Goal: Task Accomplishment & Management: Use online tool/utility

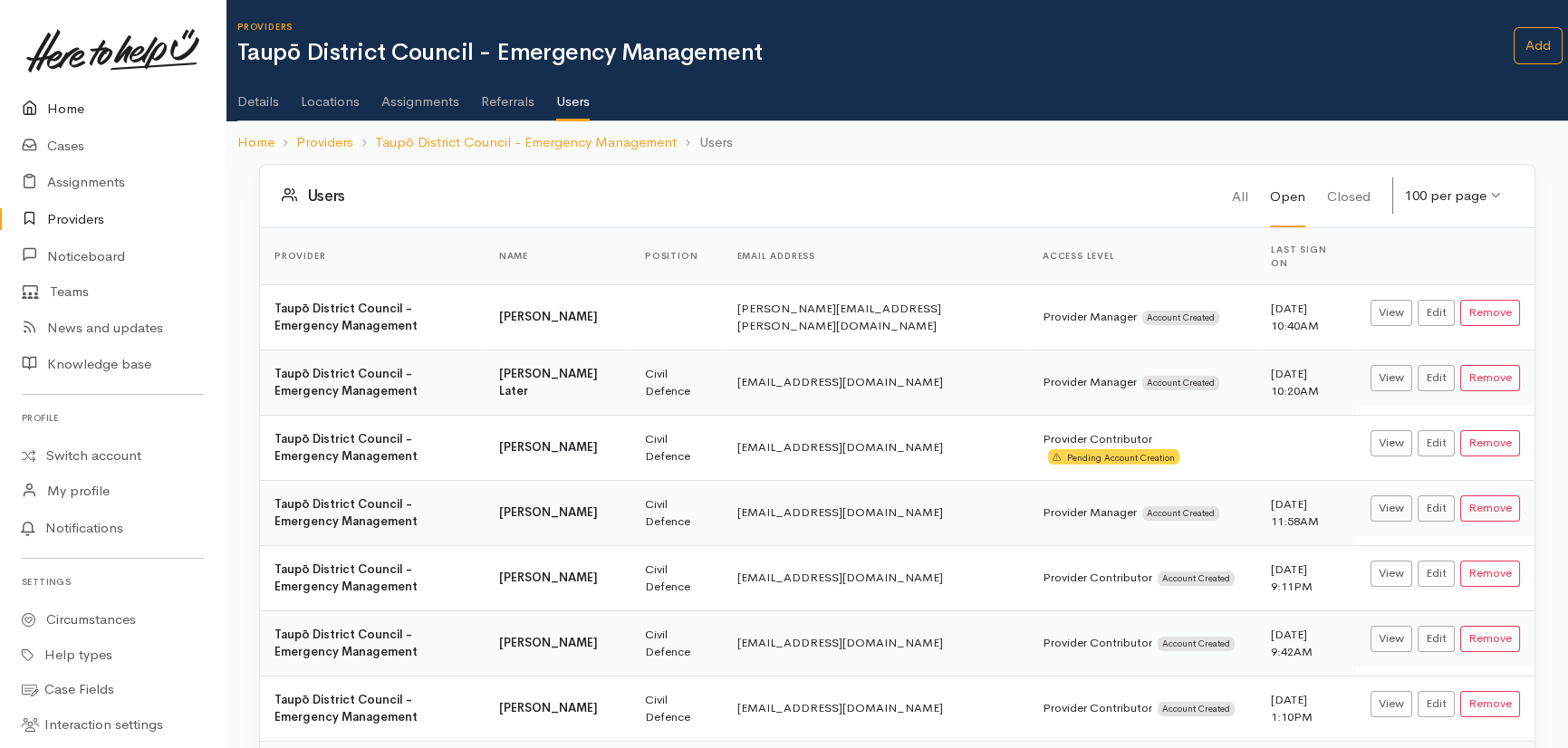
click at [73, 112] on link "Home" at bounding box center [112, 109] width 225 height 37
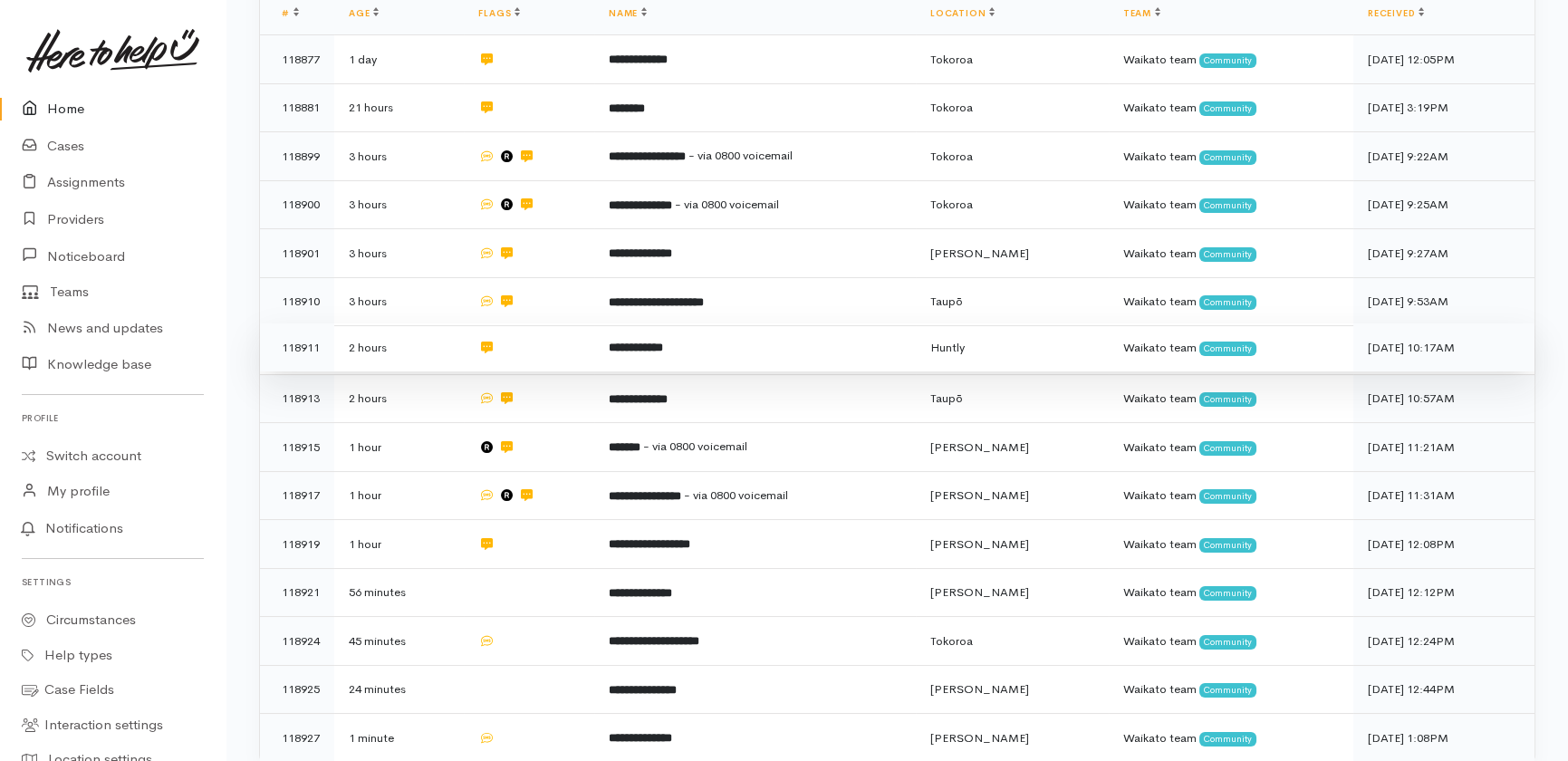
scroll to position [566, 0]
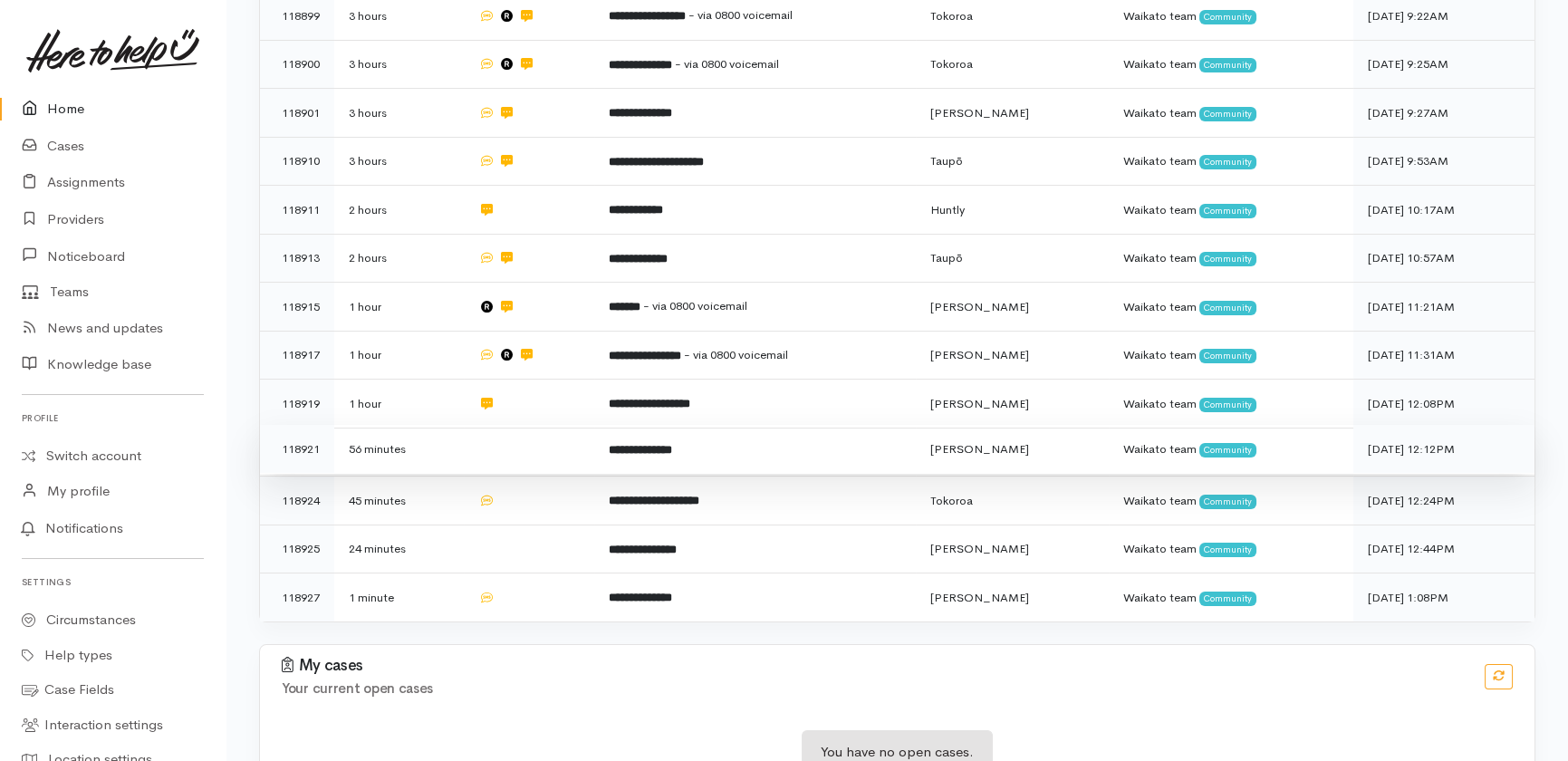
click at [524, 425] on td at bounding box center [528, 449] width 130 height 49
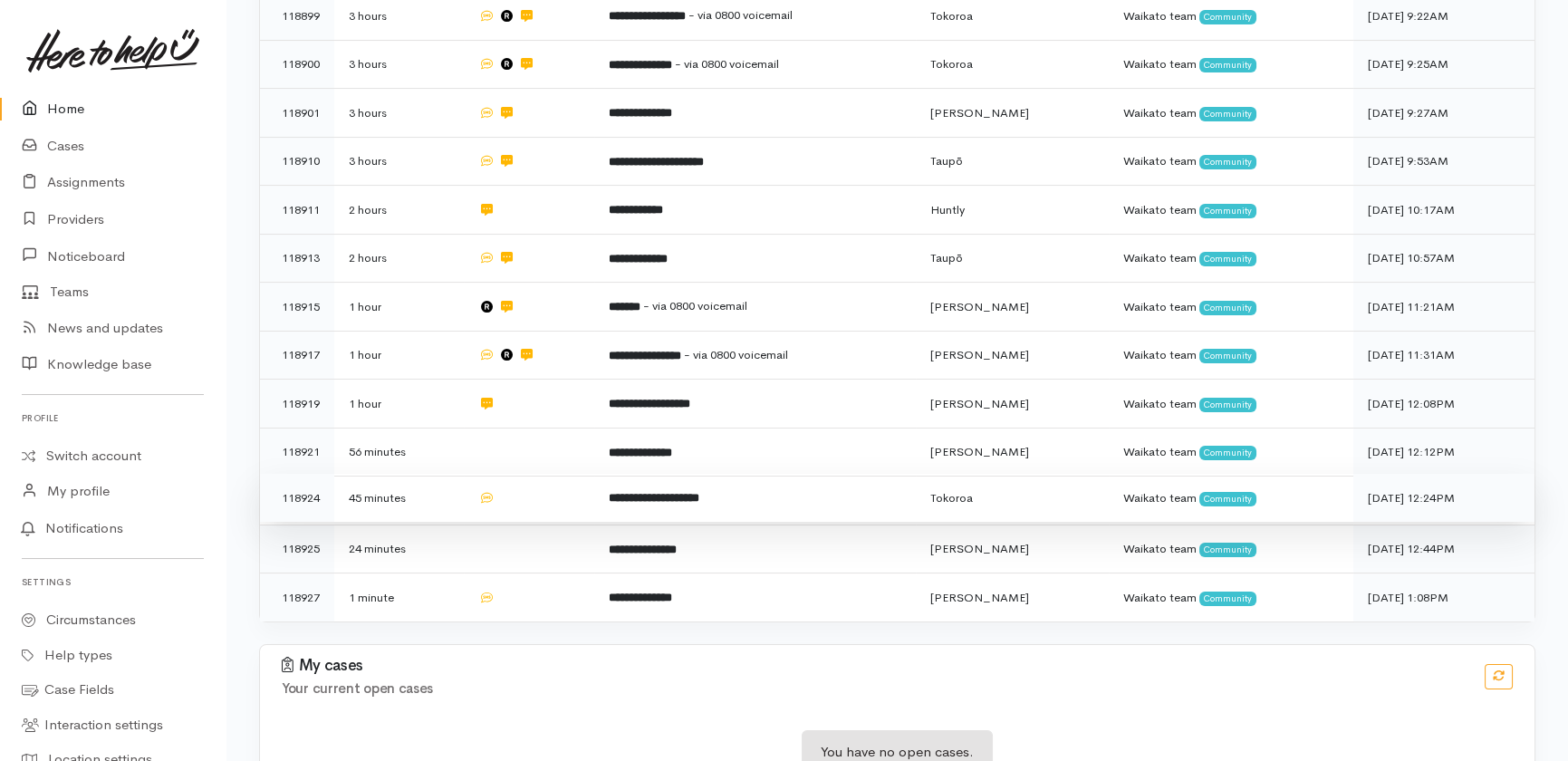
click at [522, 474] on td at bounding box center [528, 498] width 130 height 49
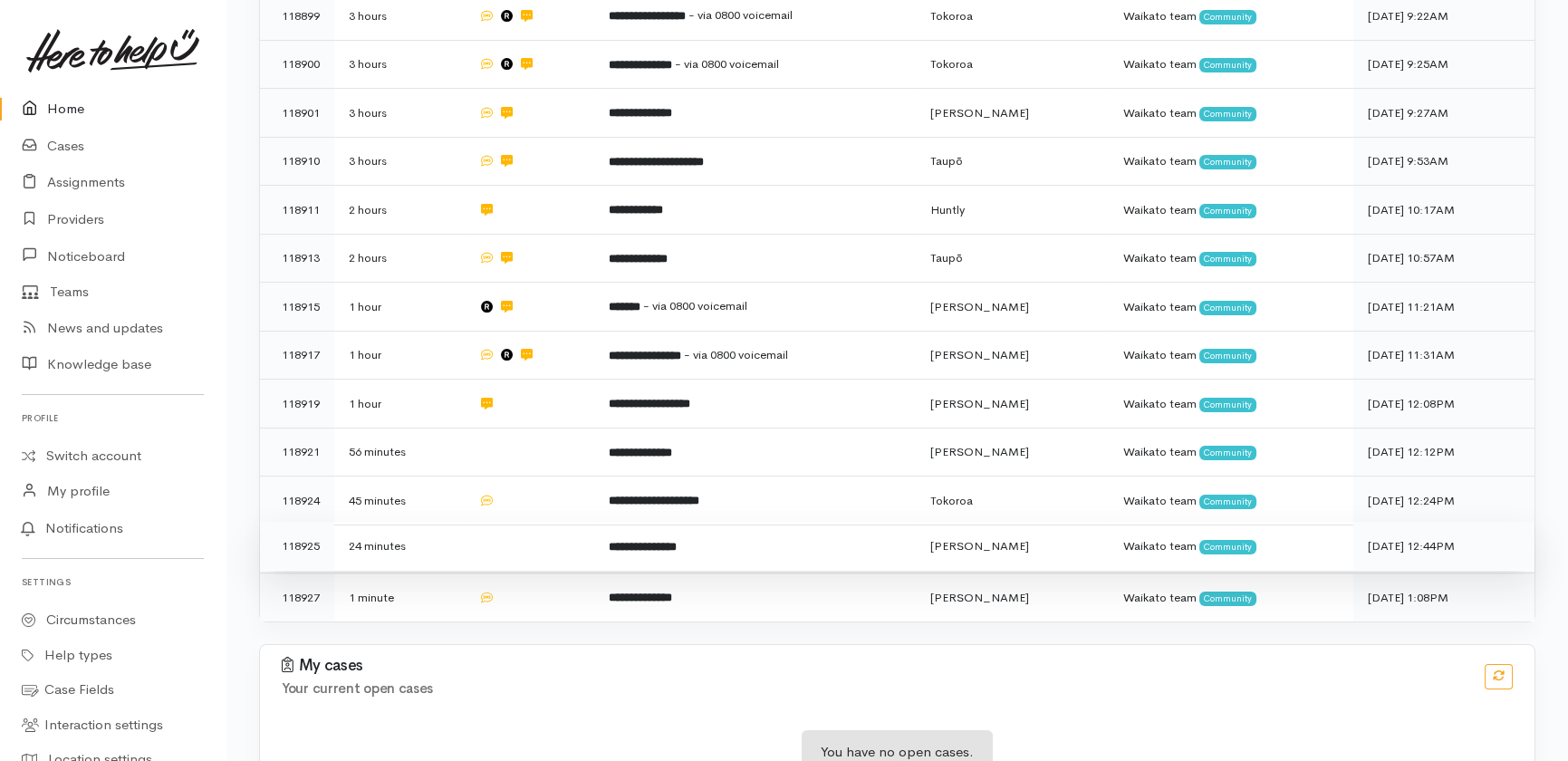
click at [525, 522] on td at bounding box center [528, 546] width 130 height 49
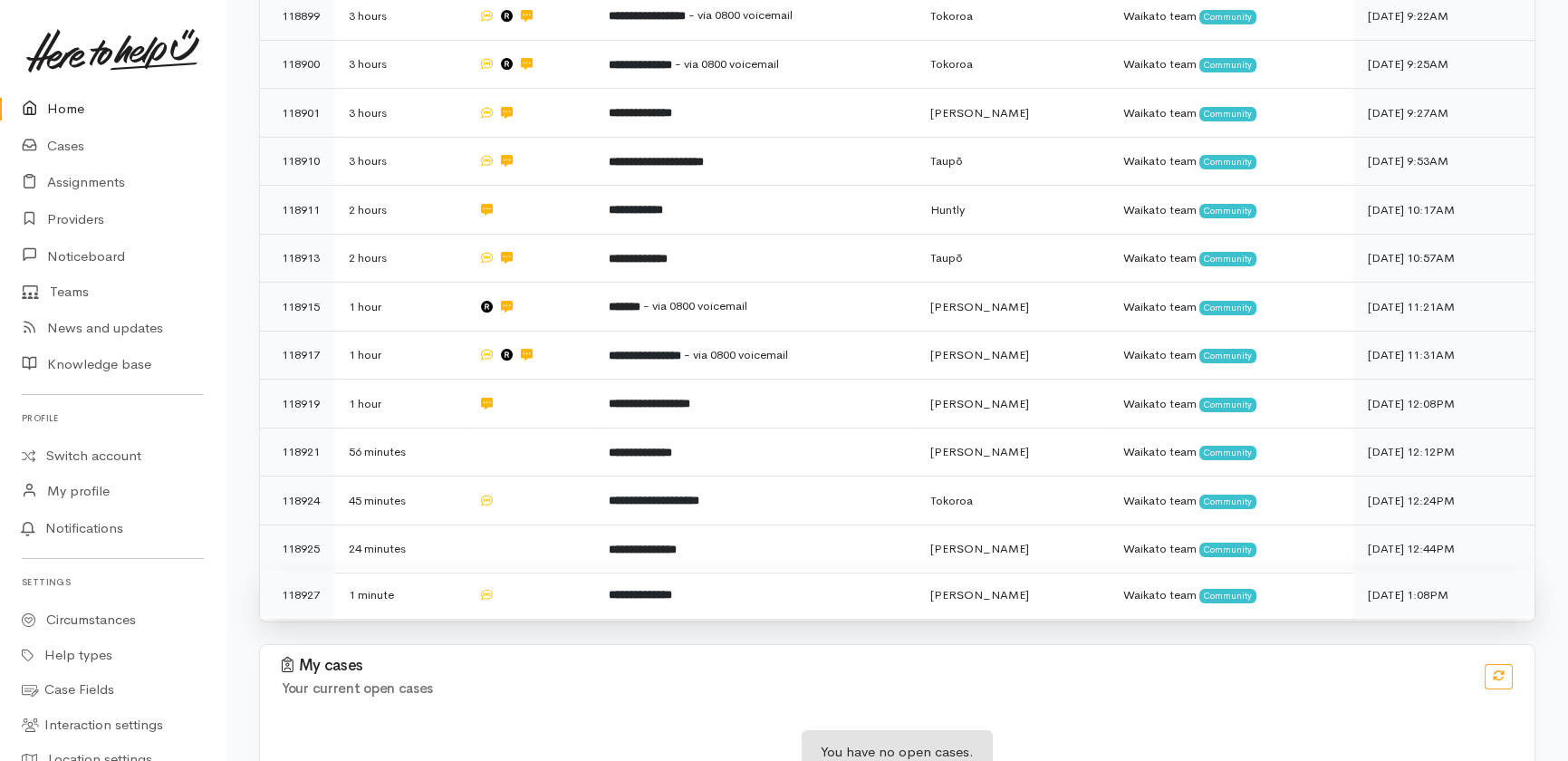
click at [534, 571] on td at bounding box center [528, 595] width 130 height 48
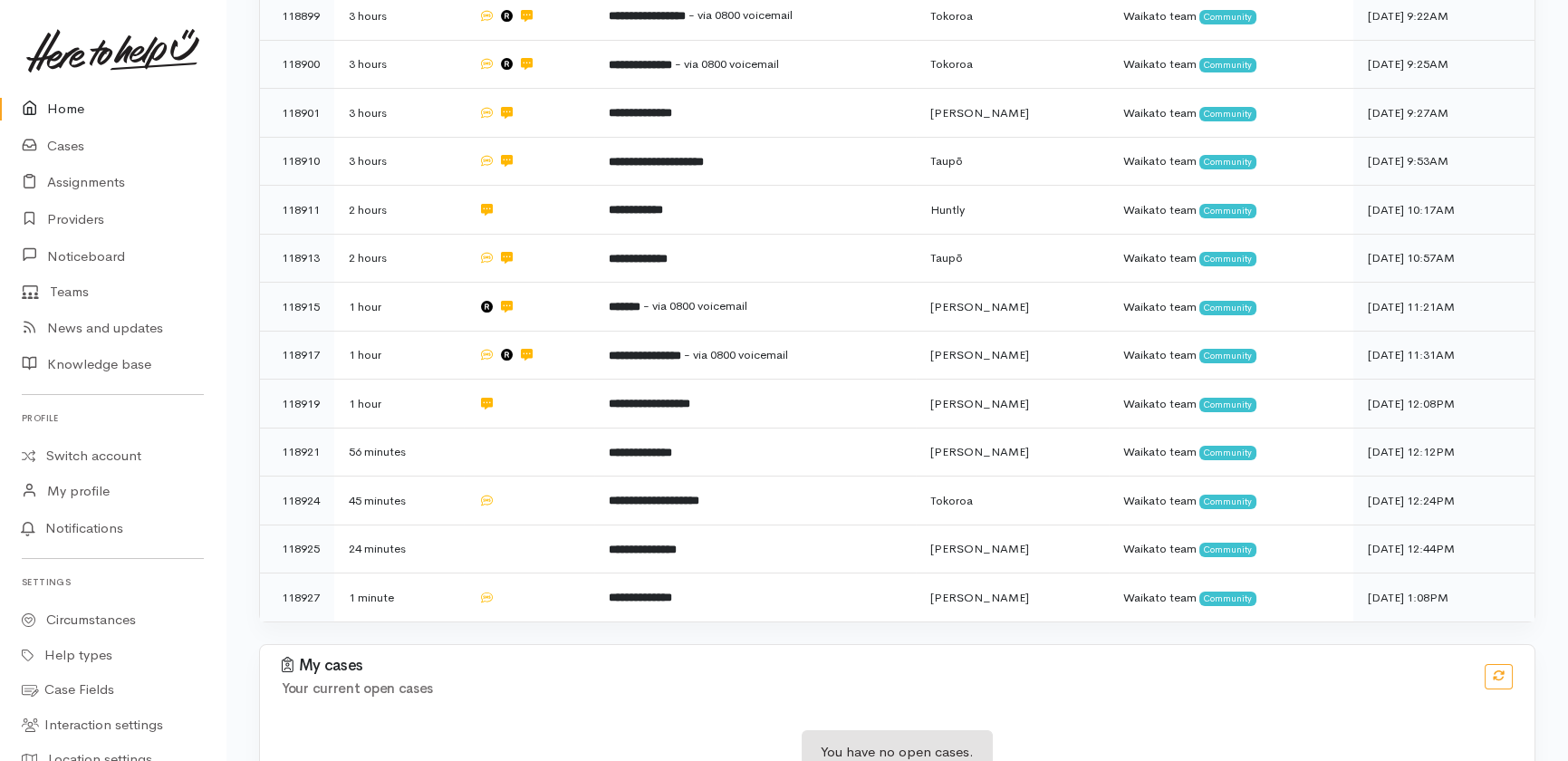
click at [64, 104] on link "Home" at bounding box center [112, 109] width 225 height 37
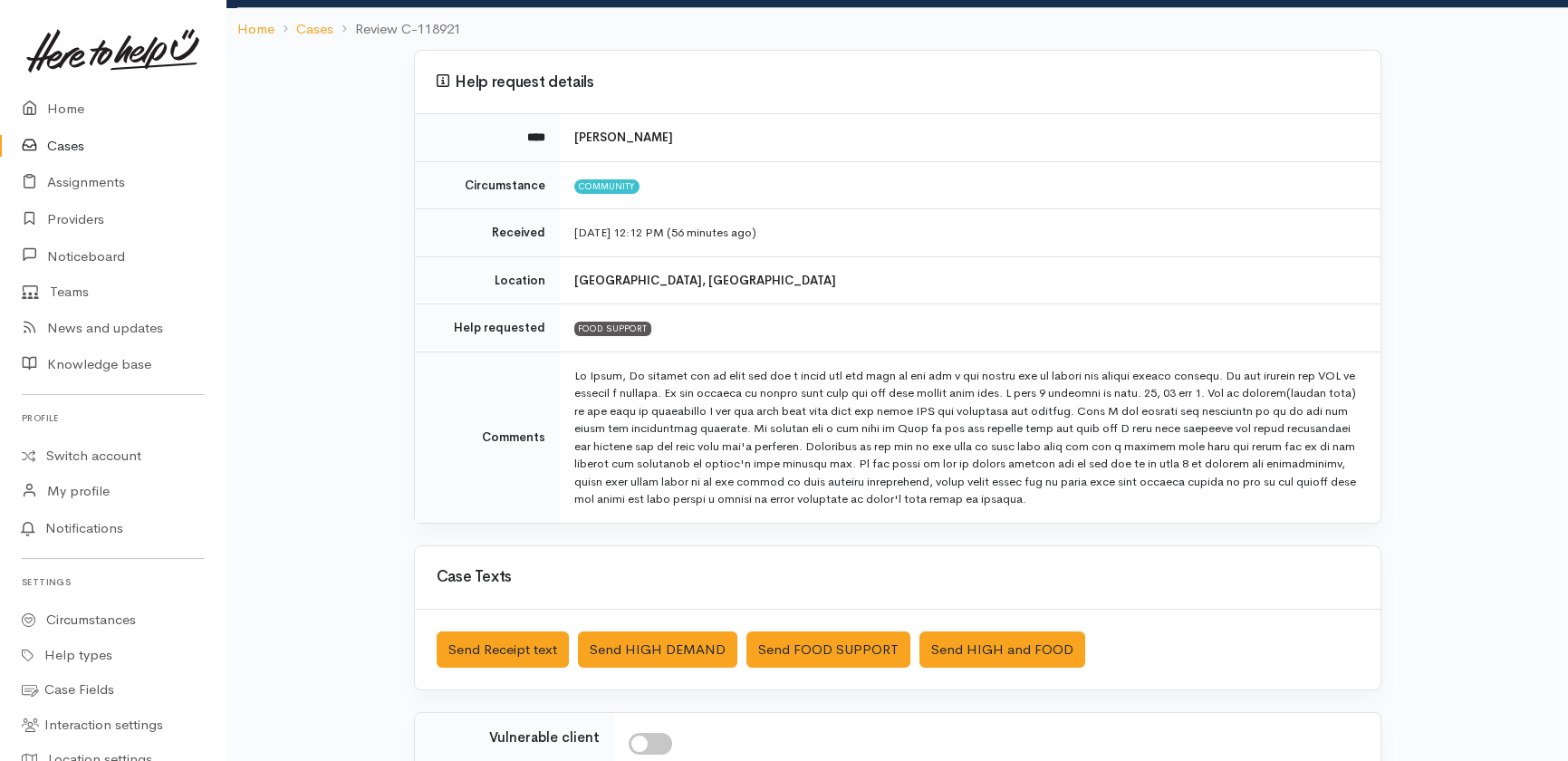
scroll to position [390, 0]
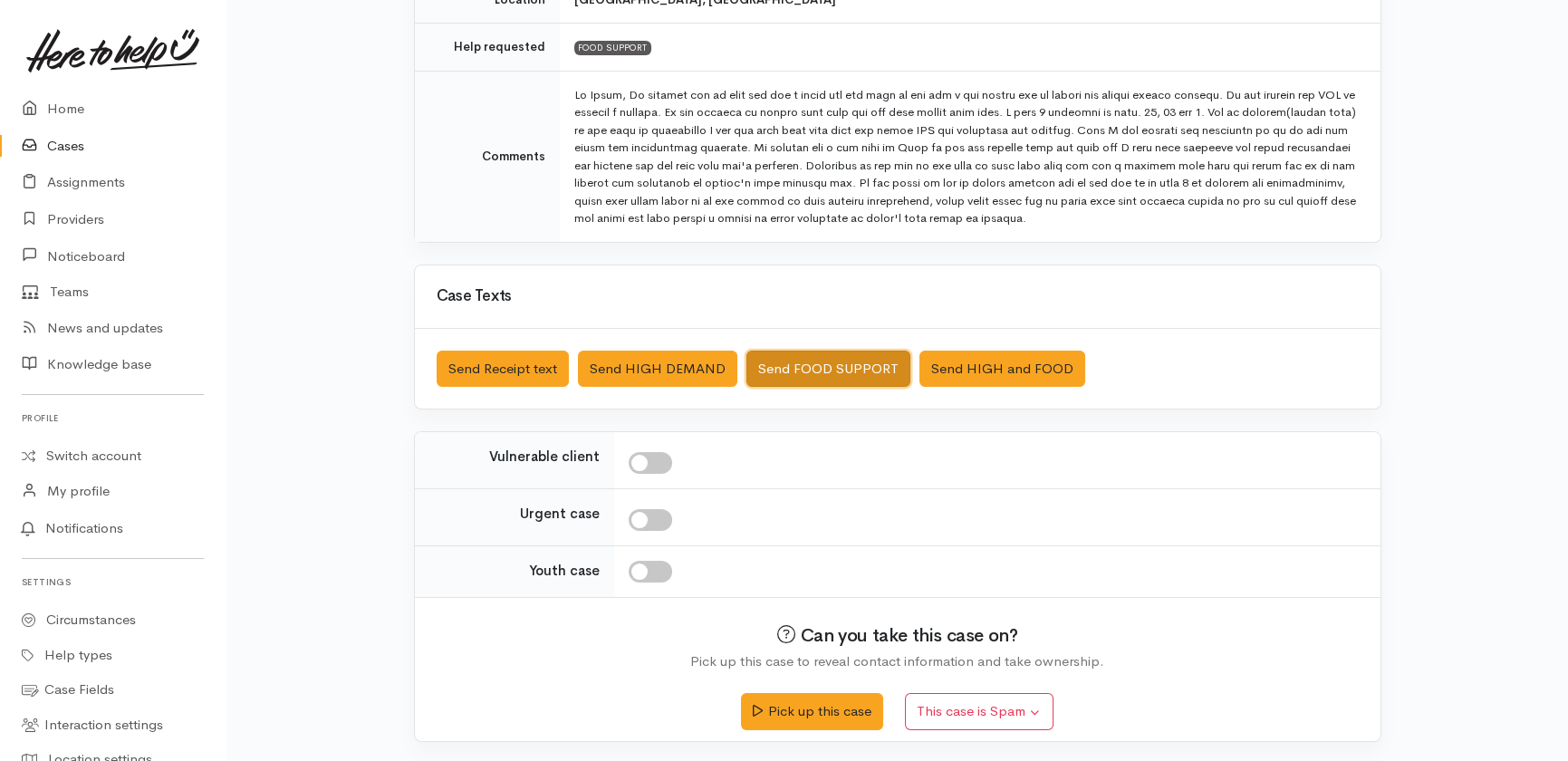
click at [813, 366] on button "Send FOOD SUPPORT" at bounding box center [828, 369] width 164 height 37
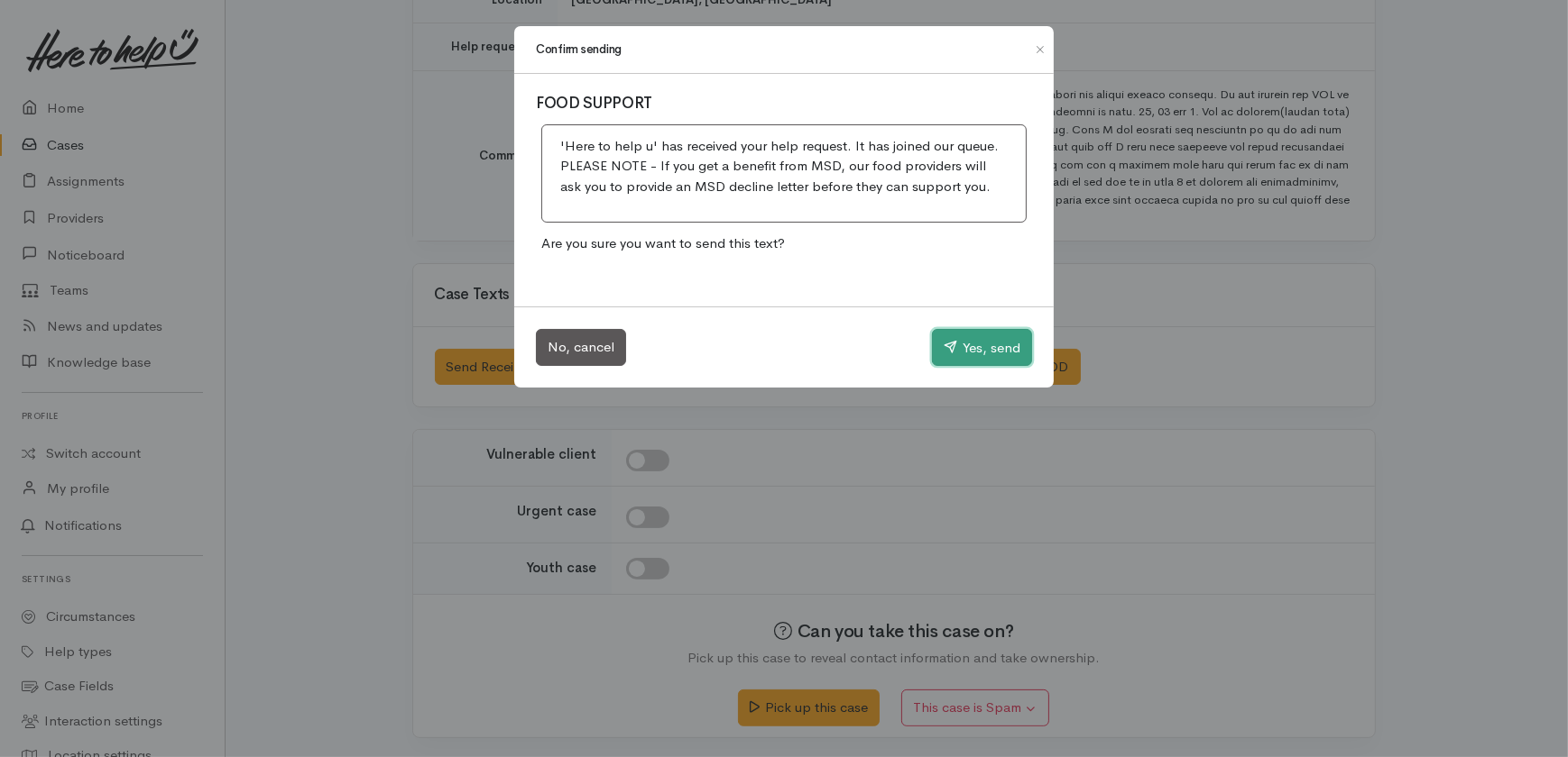
drag, startPoint x: 990, startPoint y: 355, endPoint x: 364, endPoint y: 12, distance: 713.8
click at [988, 356] on button "Yes, send" at bounding box center [981, 347] width 100 height 37
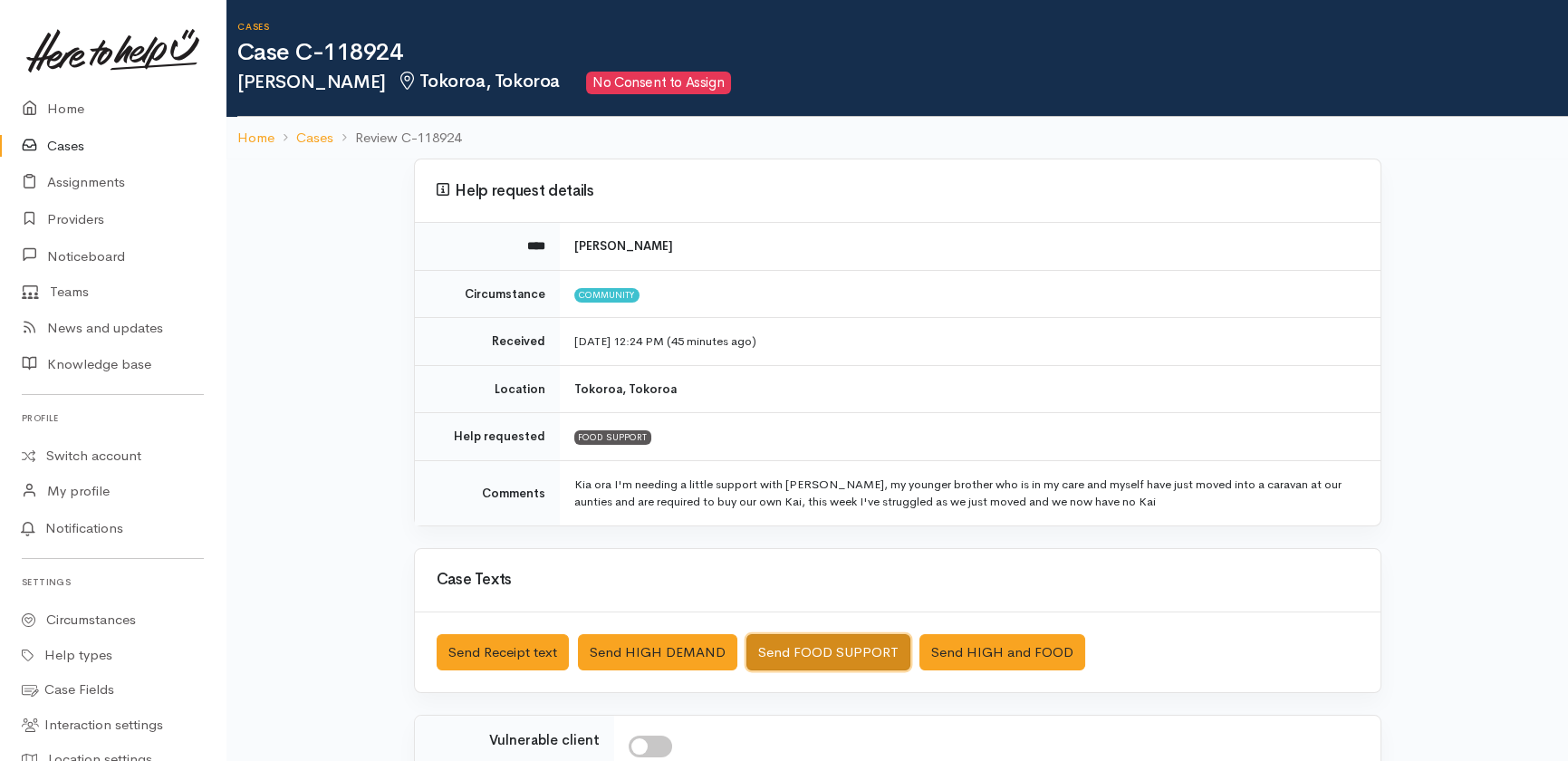
click at [810, 652] on button "Send FOOD SUPPORT" at bounding box center [828, 653] width 164 height 37
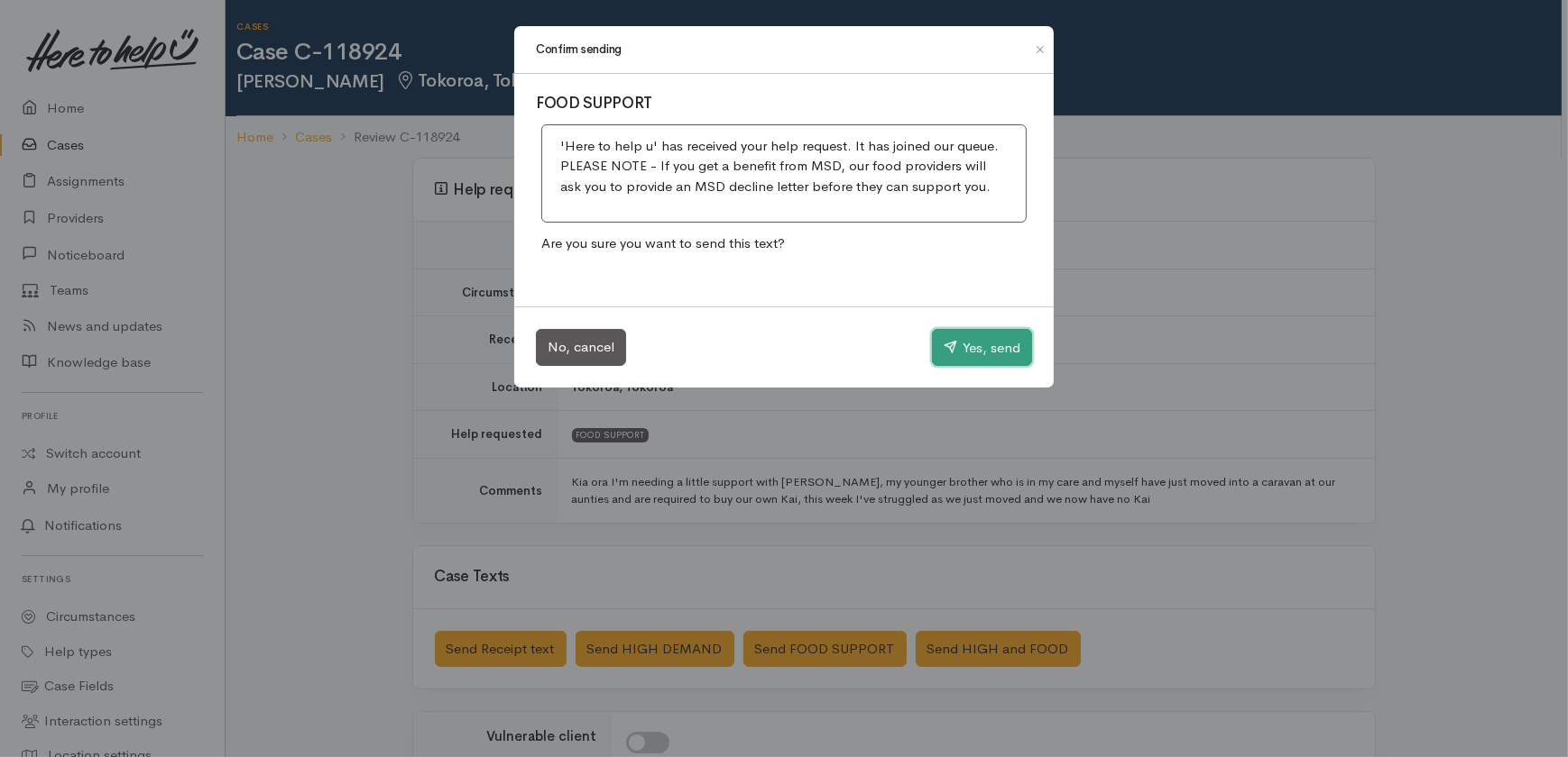
click at [978, 353] on button "Yes, send" at bounding box center [981, 347] width 100 height 37
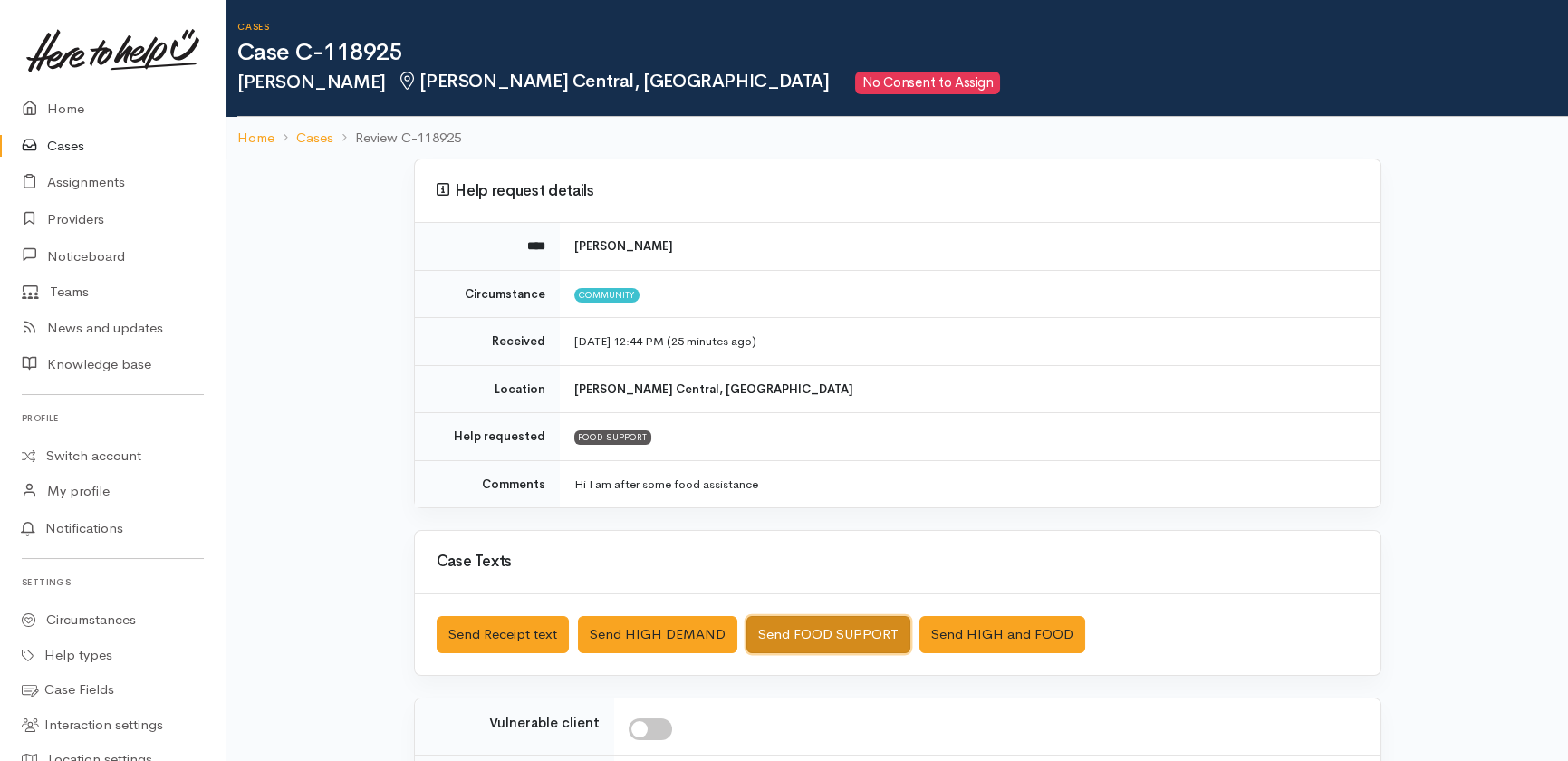
click at [819, 634] on button "Send FOOD SUPPORT" at bounding box center [828, 634] width 164 height 37
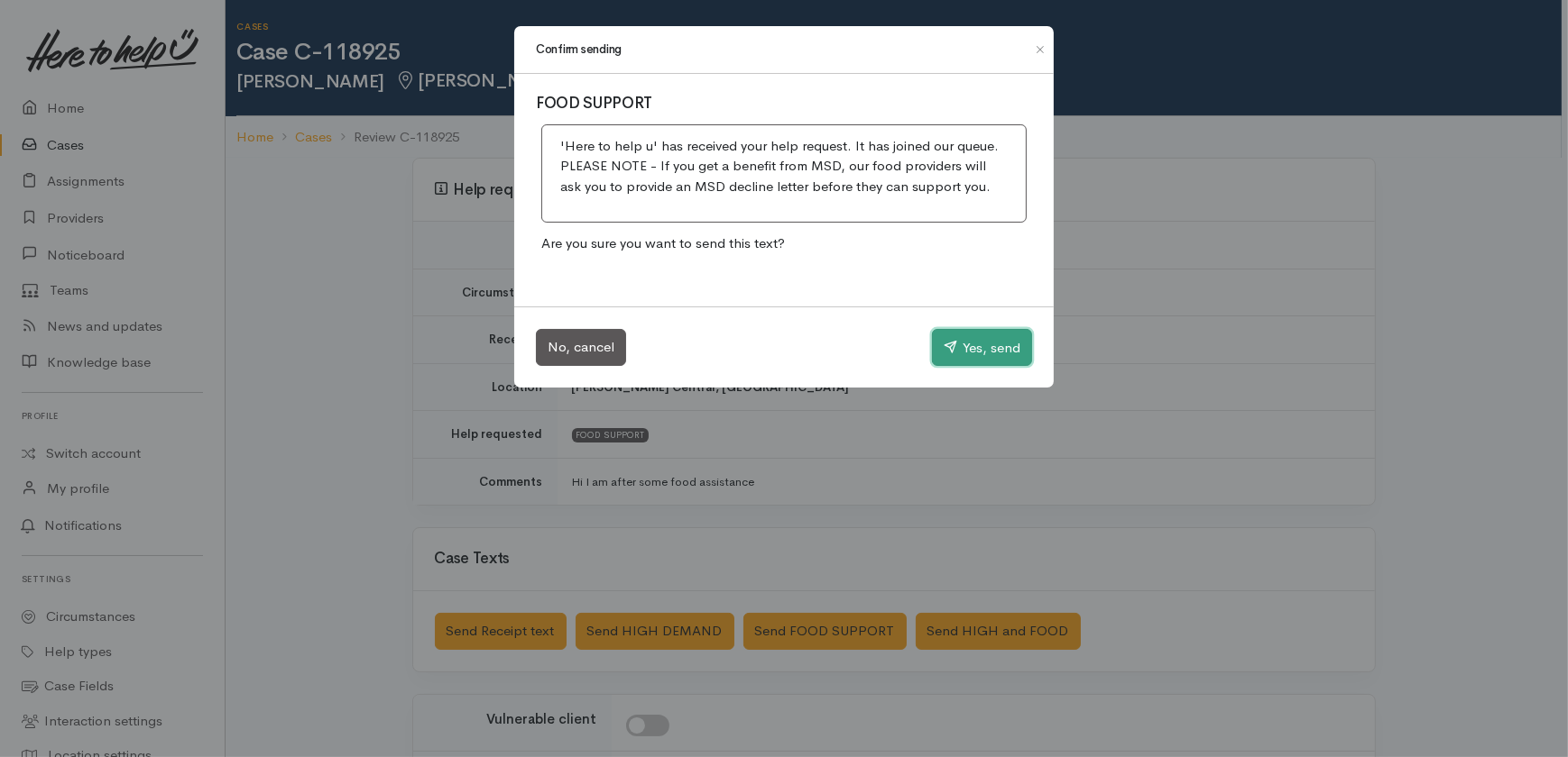
click at [993, 336] on button "Yes, send" at bounding box center [981, 347] width 100 height 37
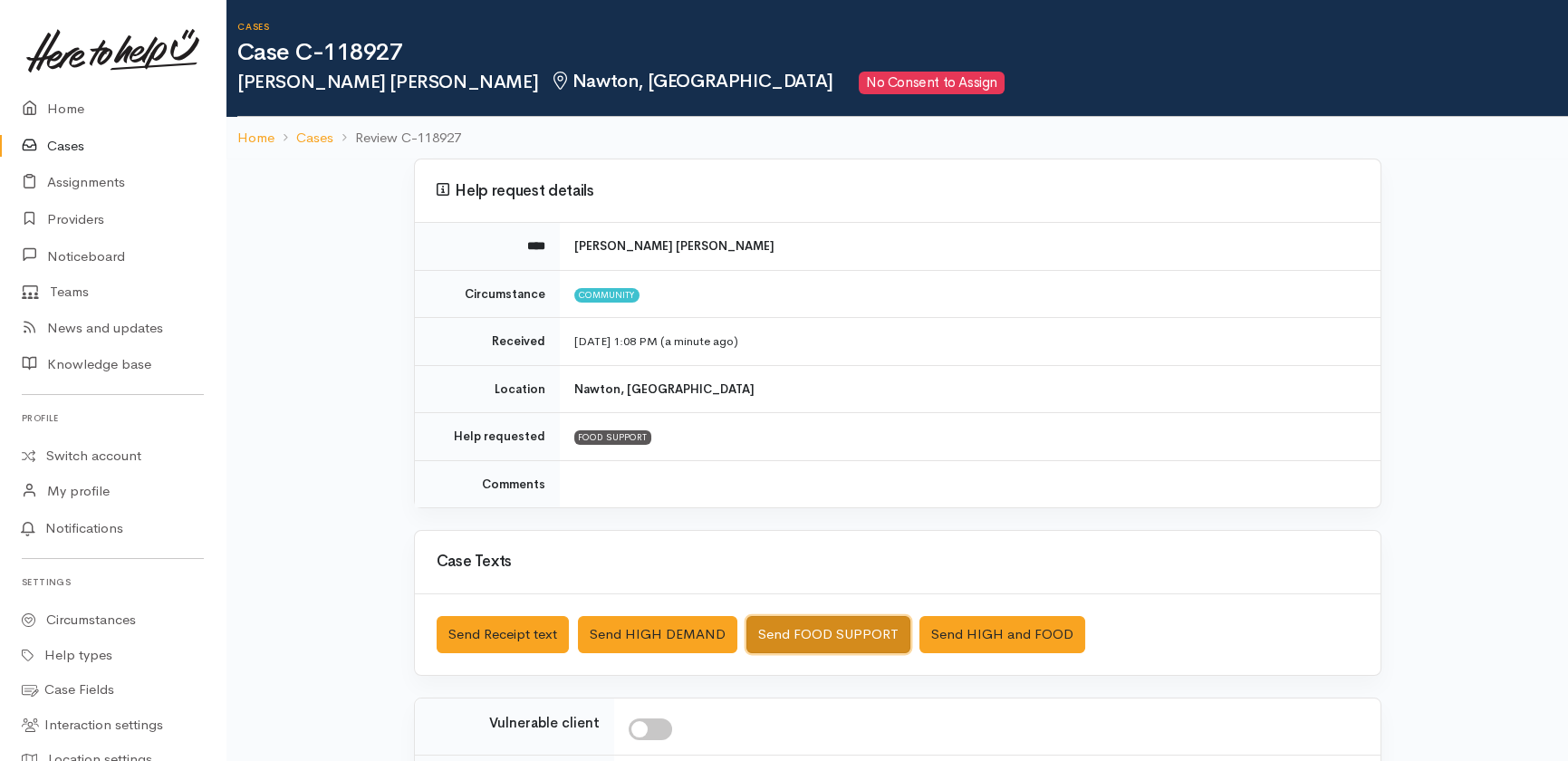
click at [863, 636] on button "Send FOOD SUPPORT" at bounding box center [828, 634] width 164 height 37
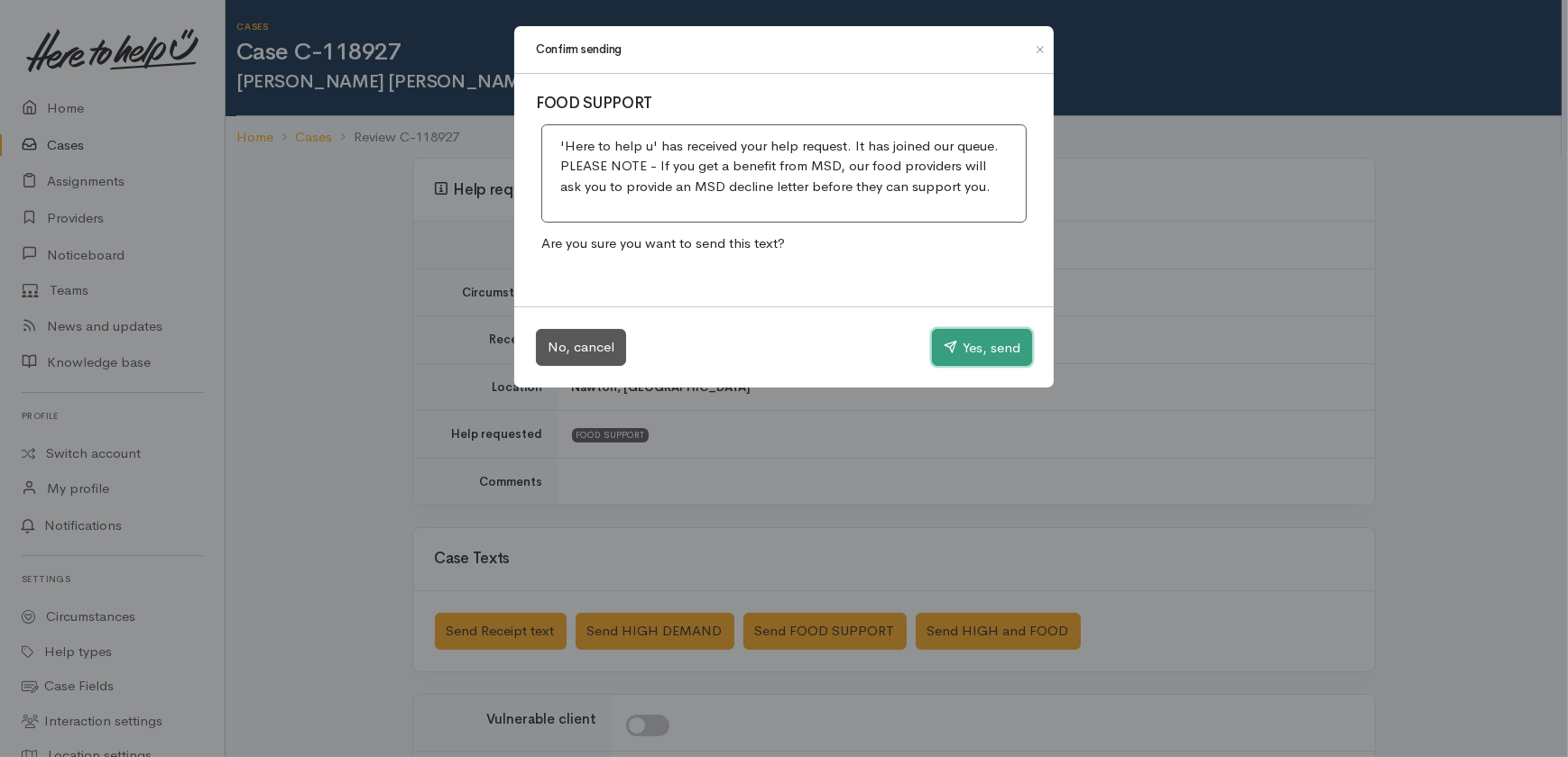
click at [973, 347] on button "Yes, send" at bounding box center [981, 347] width 100 height 37
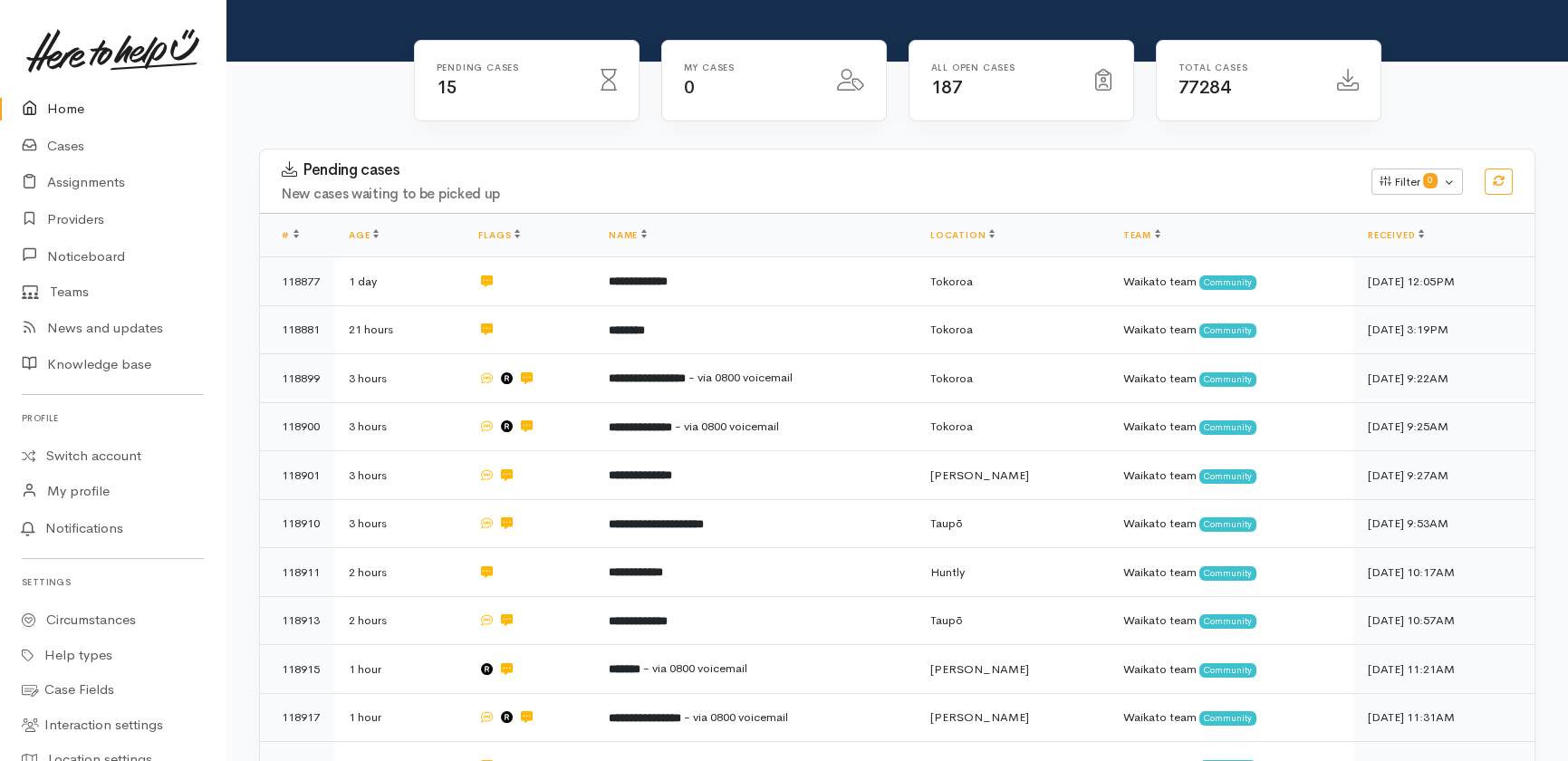
scroll to position [246, 0]
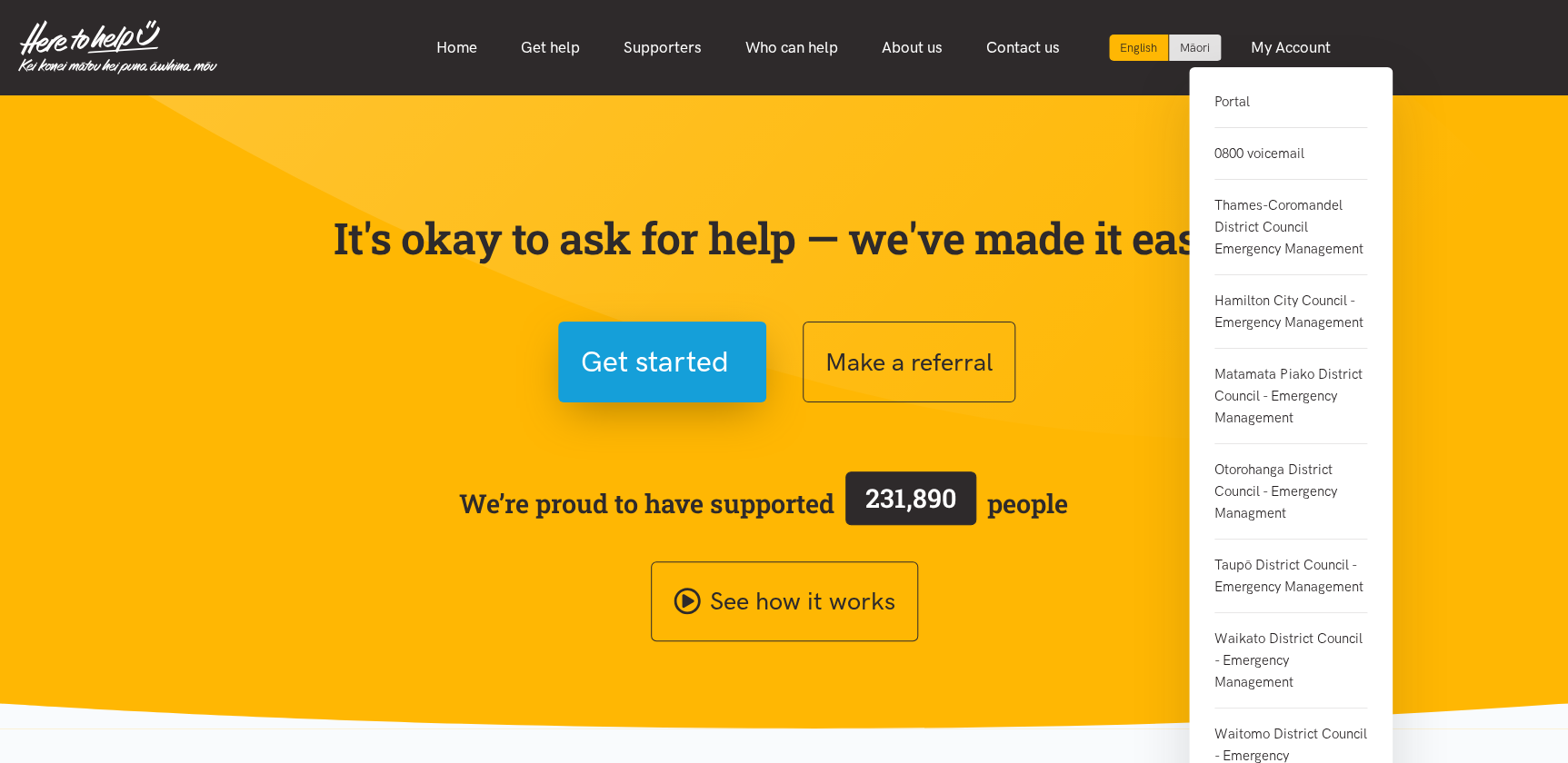
click at [1236, 99] on link "Portal" at bounding box center [1291, 110] width 153 height 37
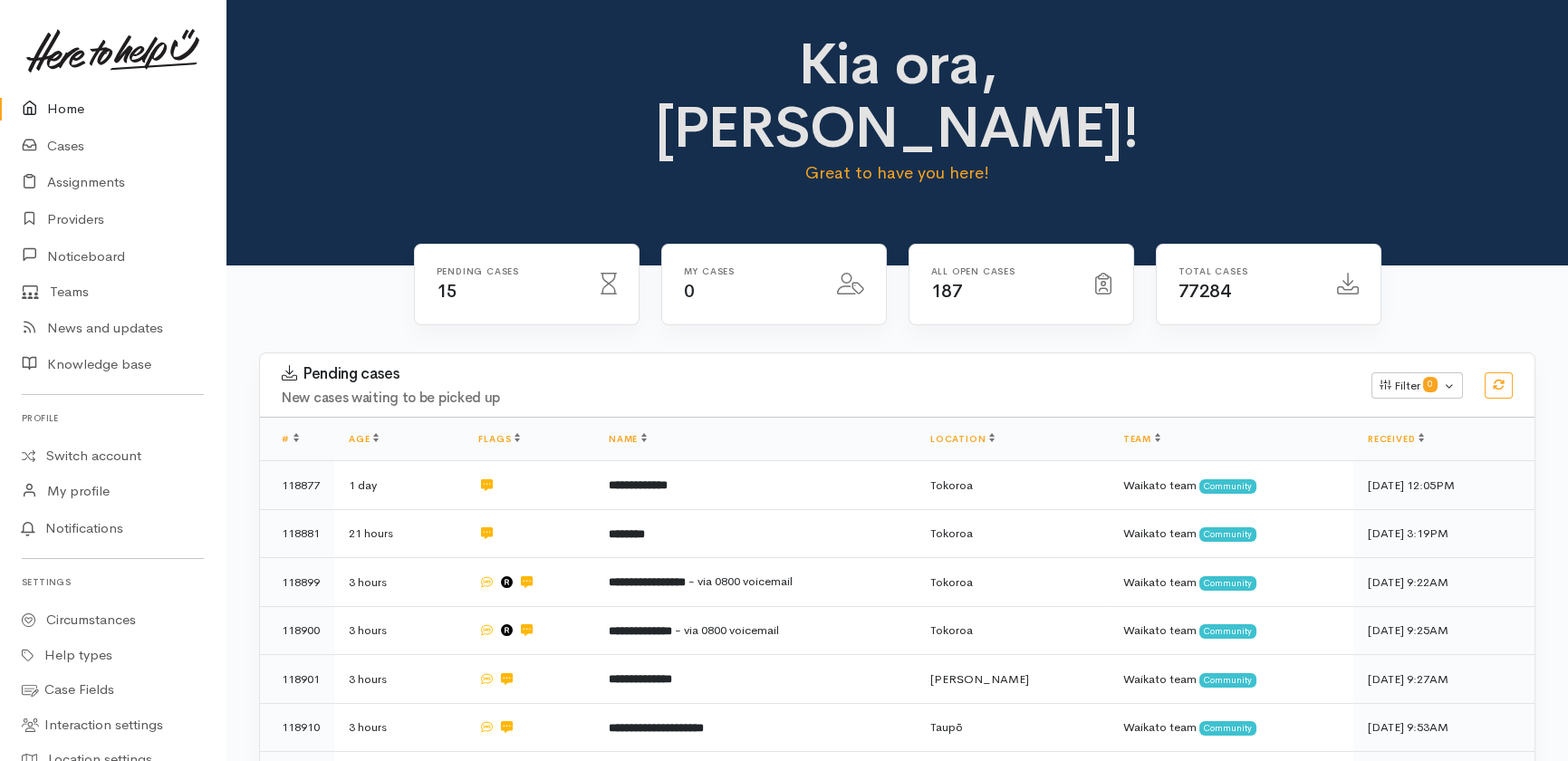
click at [84, 109] on link "Home" at bounding box center [112, 109] width 225 height 37
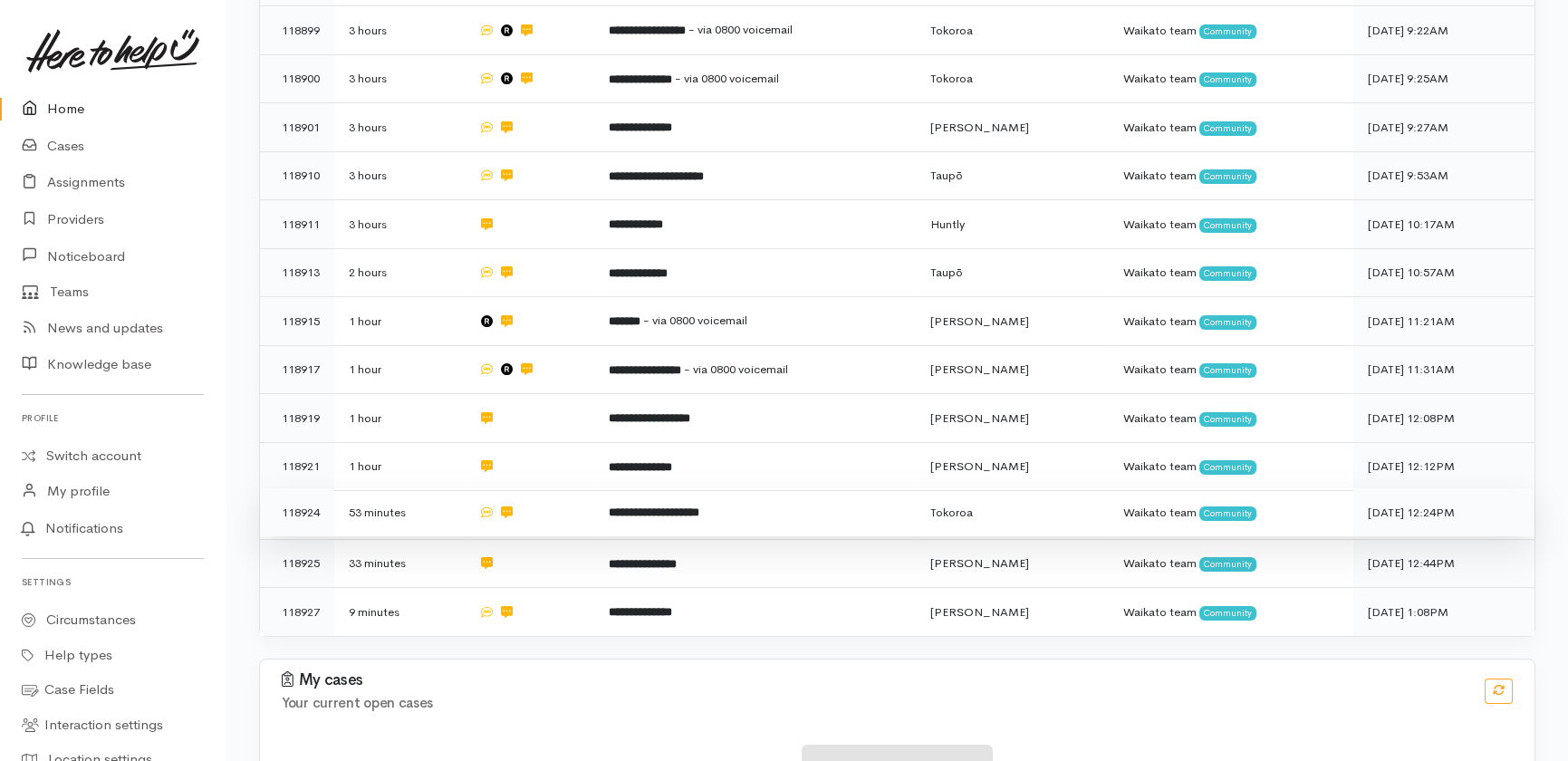
scroll to position [566, 0]
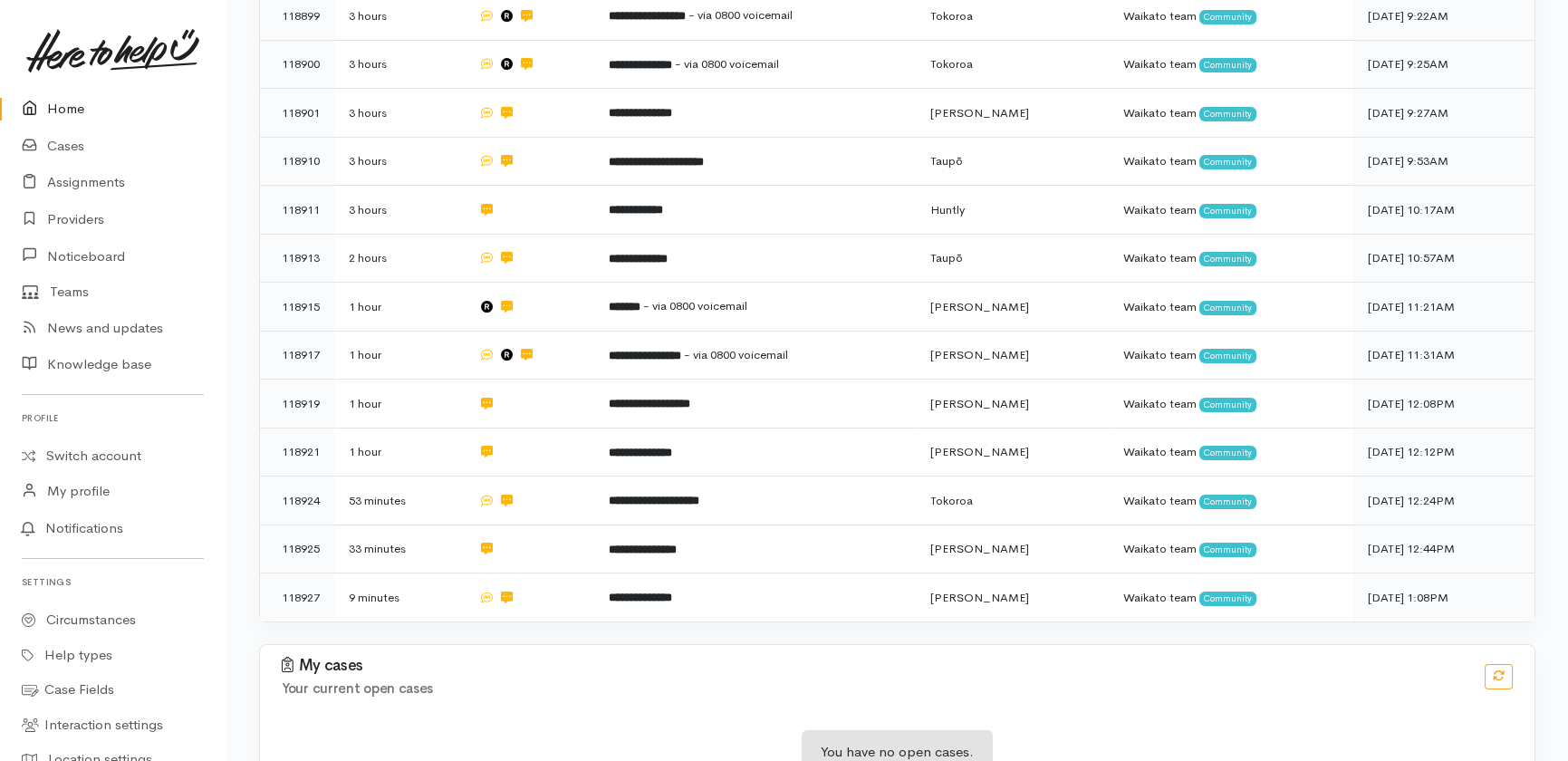
click at [80, 104] on link "Home" at bounding box center [112, 109] width 225 height 37
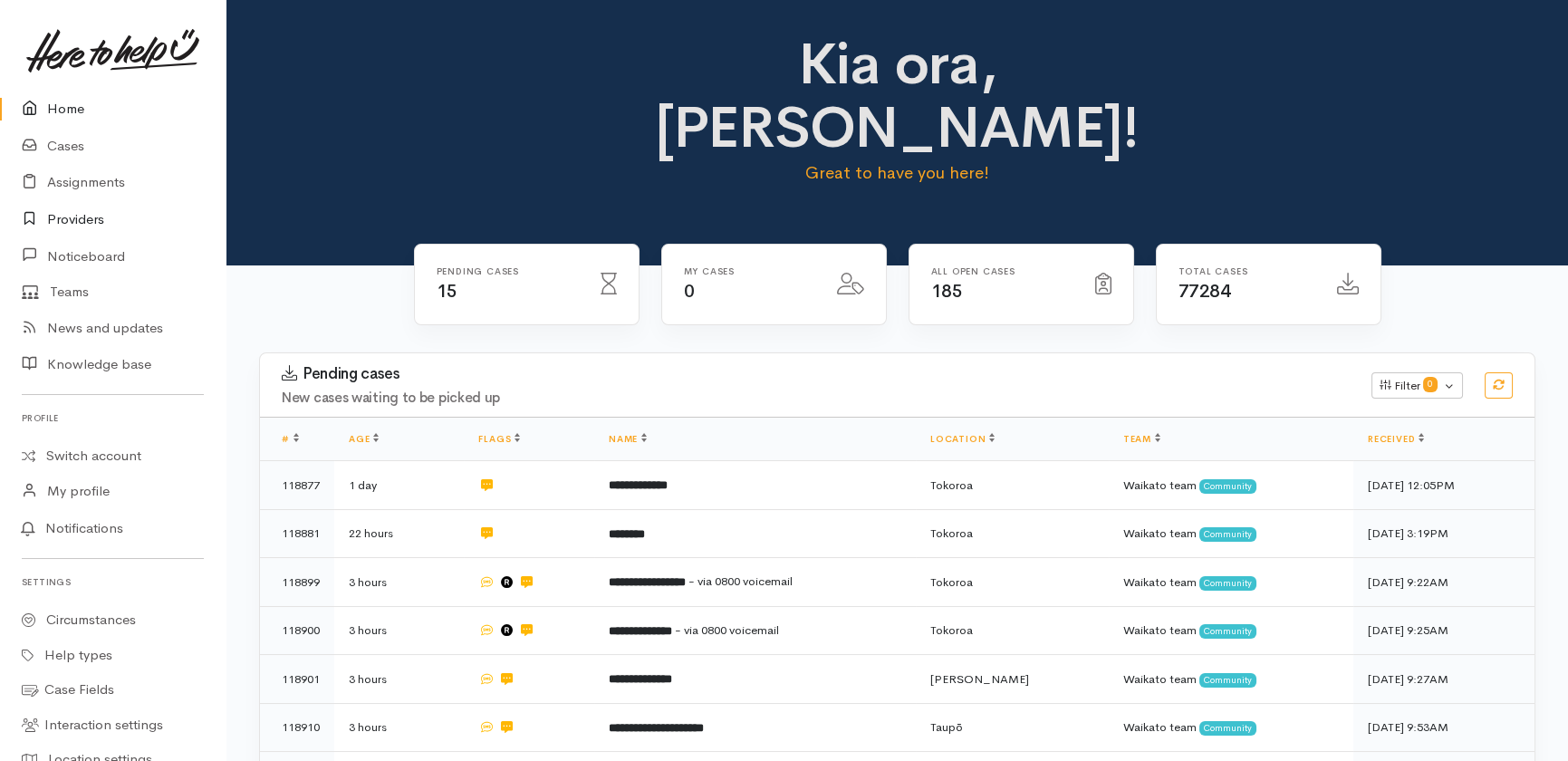
click at [81, 217] on link "Providers" at bounding box center [112, 220] width 225 height 37
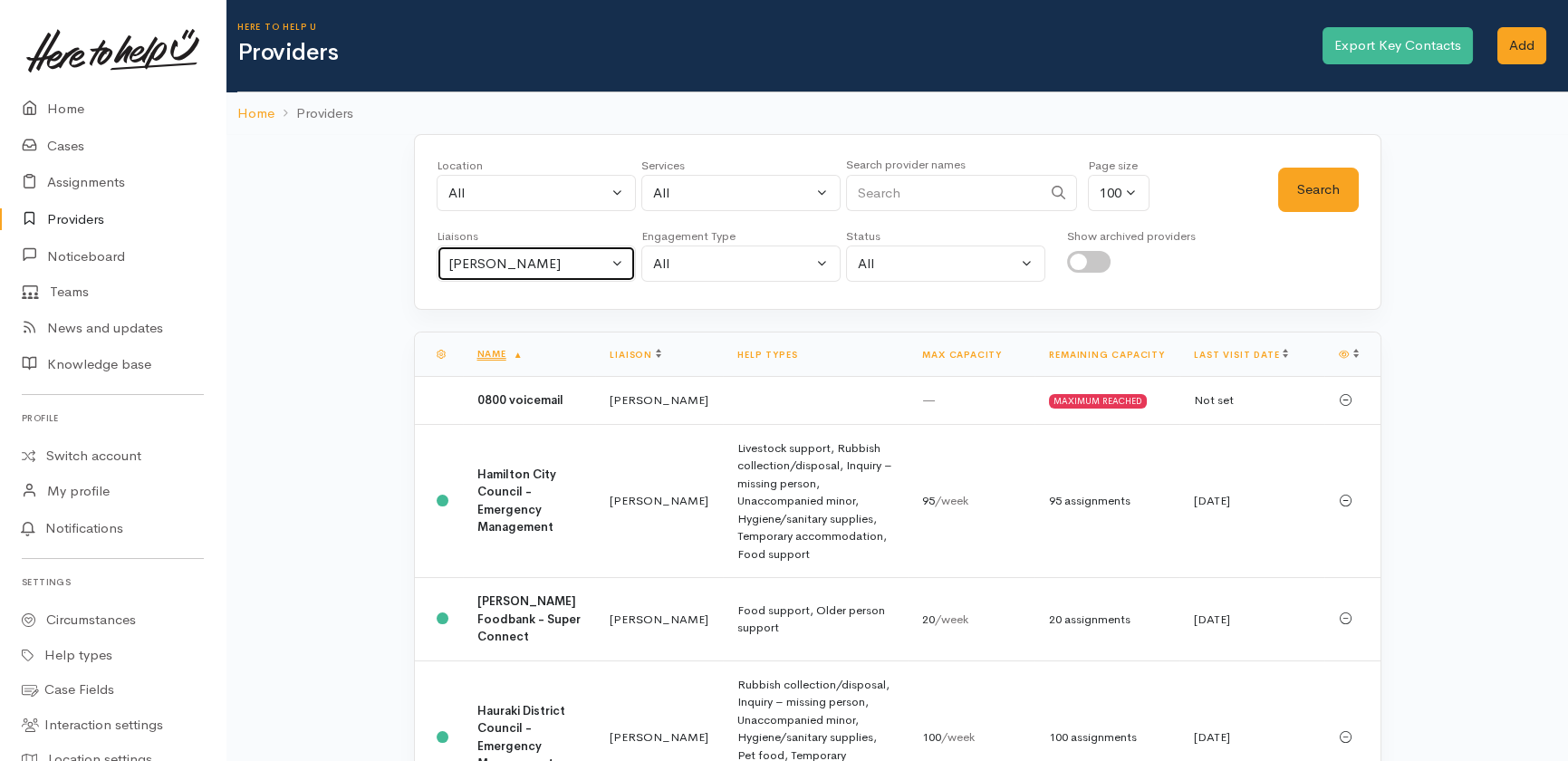
click at [555, 254] on div "Heather Moore" at bounding box center [528, 264] width 160 height 21
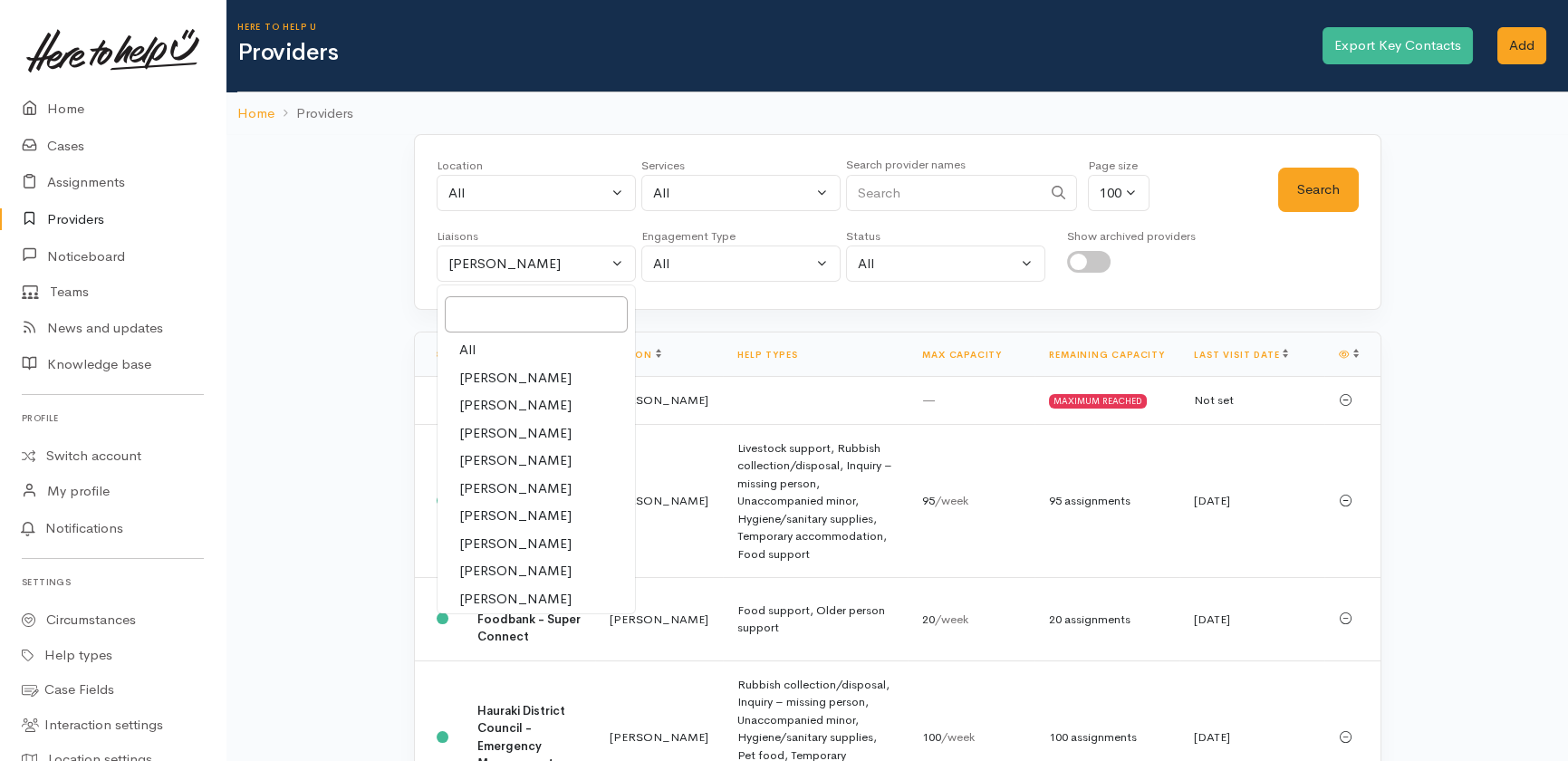
click at [465, 354] on span "All" at bounding box center [468, 350] width 17 height 21
select select "null"
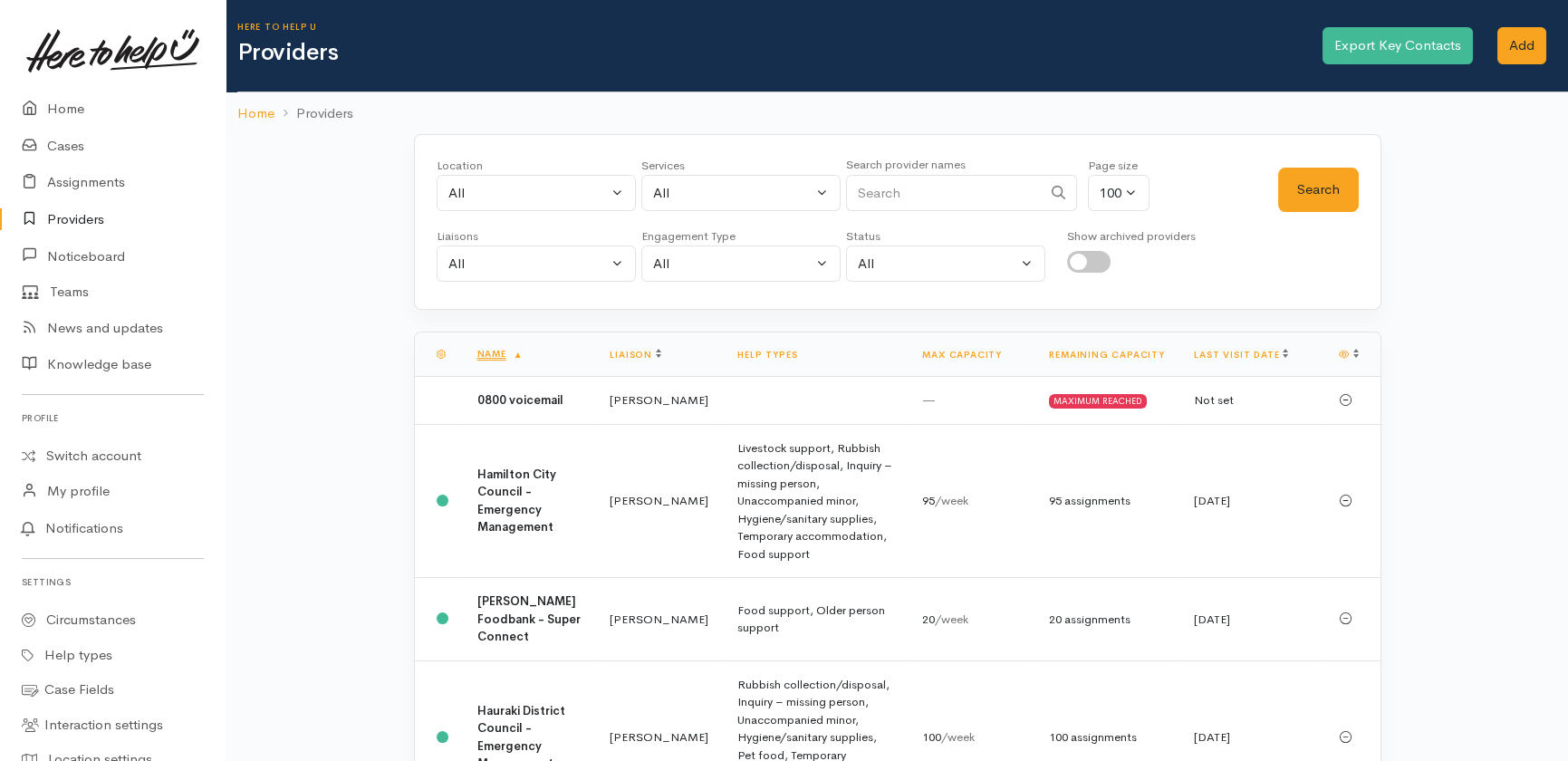
drag, startPoint x: 912, startPoint y: 198, endPoint x: 901, endPoint y: 203, distance: 12.1
click at [901, 203] on input "Search" at bounding box center [943, 193] width 196 height 37
type input "gambling"
click at [1323, 181] on button "Search" at bounding box center [1318, 189] width 81 height 44
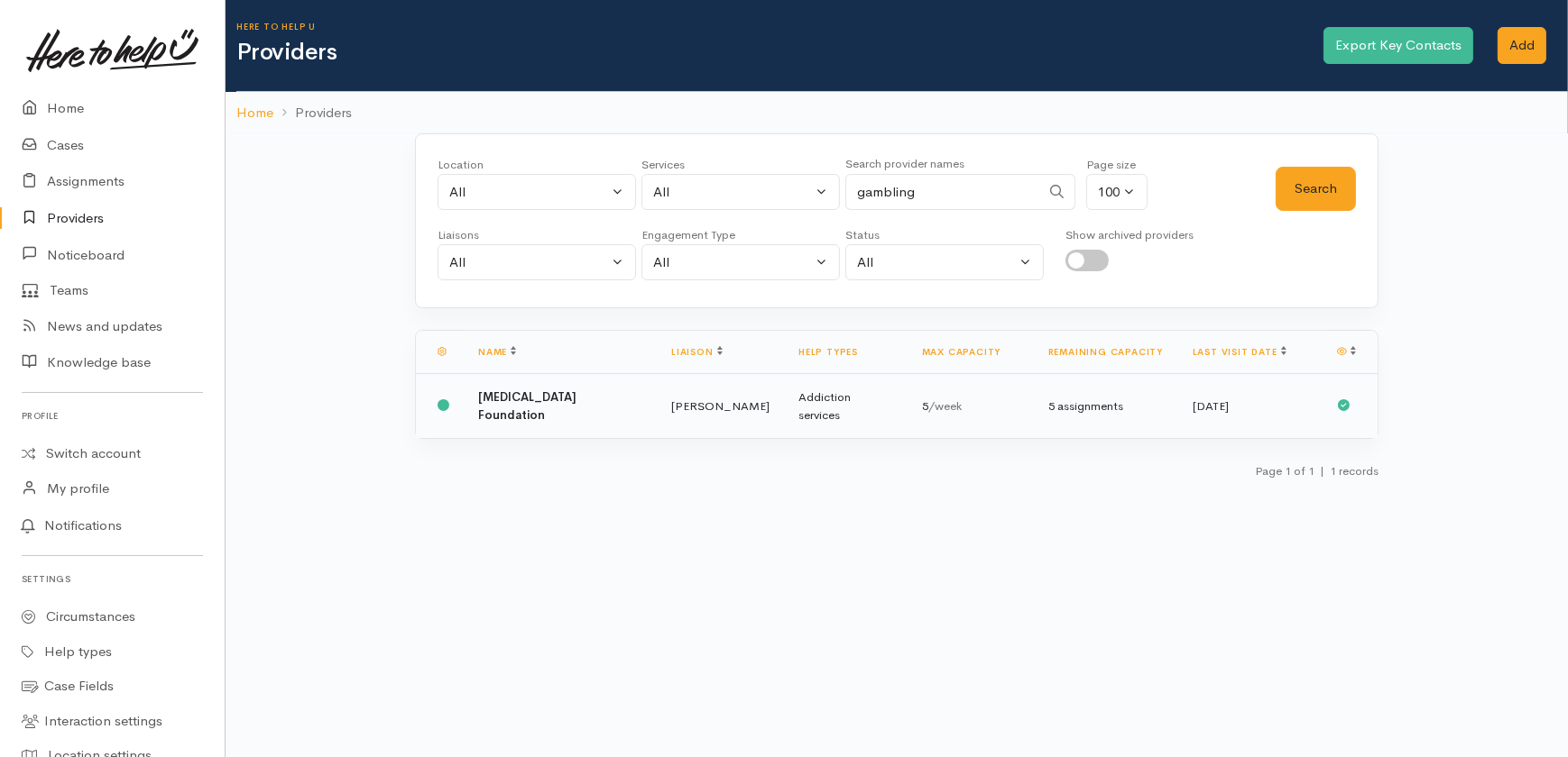
click at [576, 391] on b "[MEDICAL_DATA] Foundation" at bounding box center [527, 406] width 98 height 33
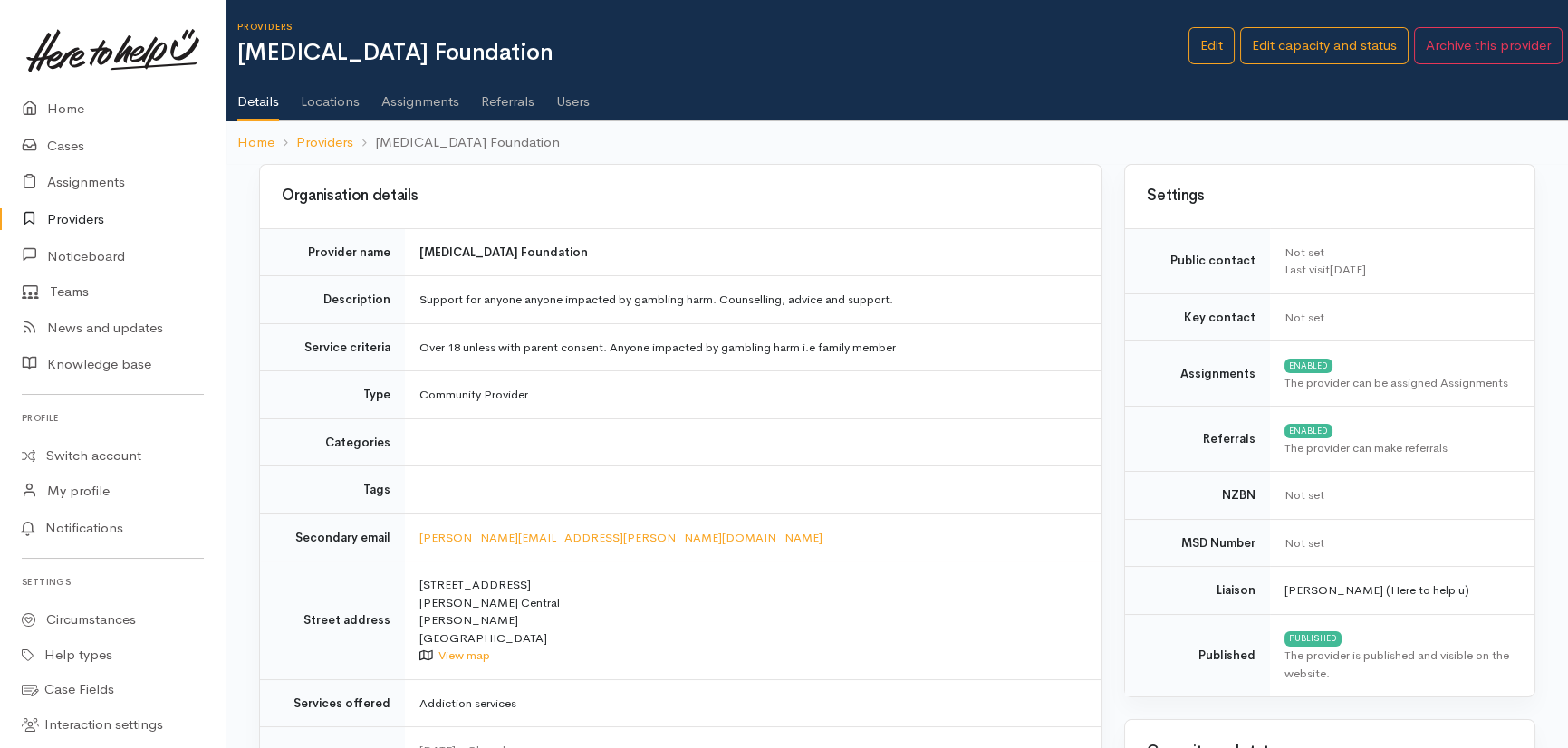
click at [331, 96] on link "Locations" at bounding box center [330, 95] width 59 height 51
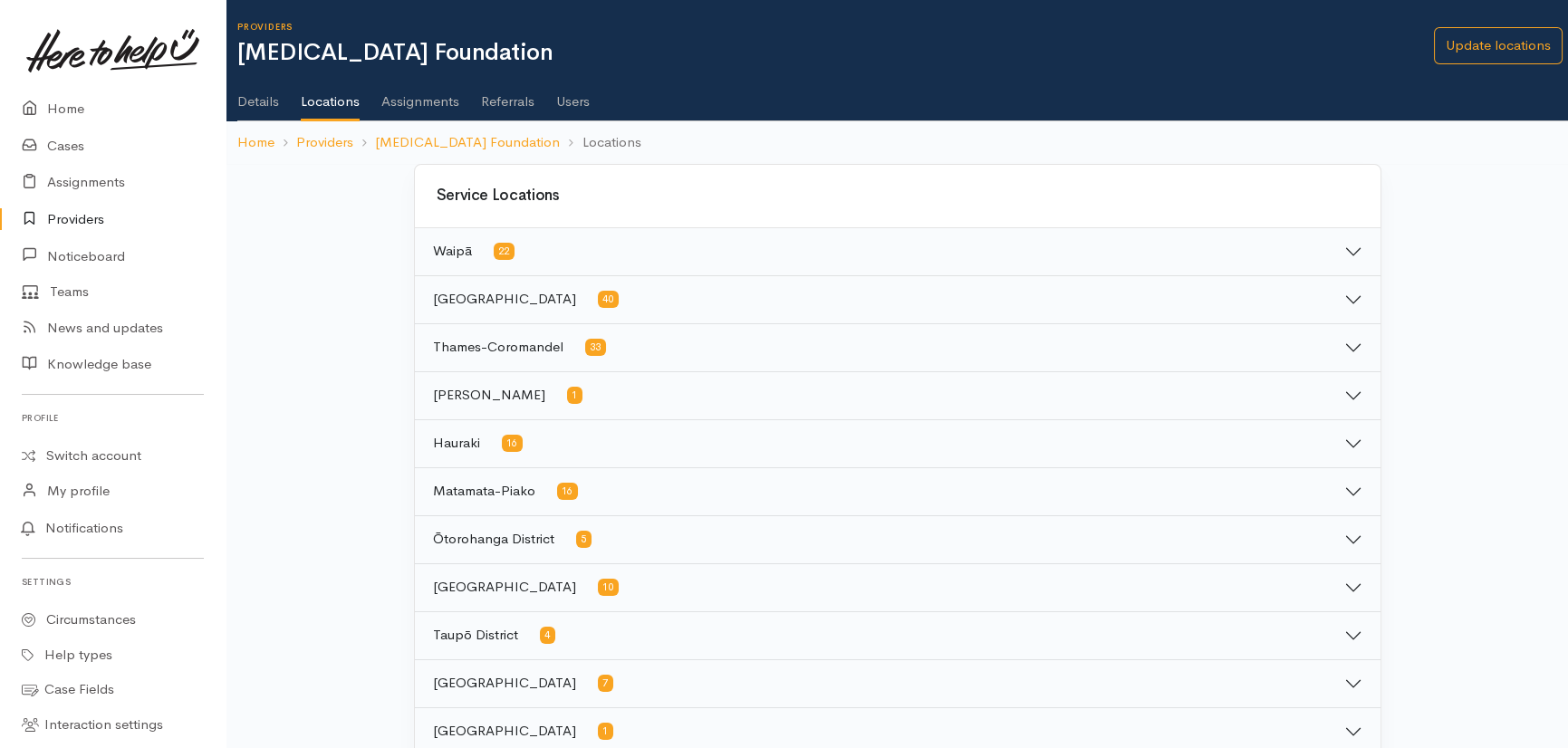
click at [574, 106] on link "Users" at bounding box center [572, 95] width 33 height 51
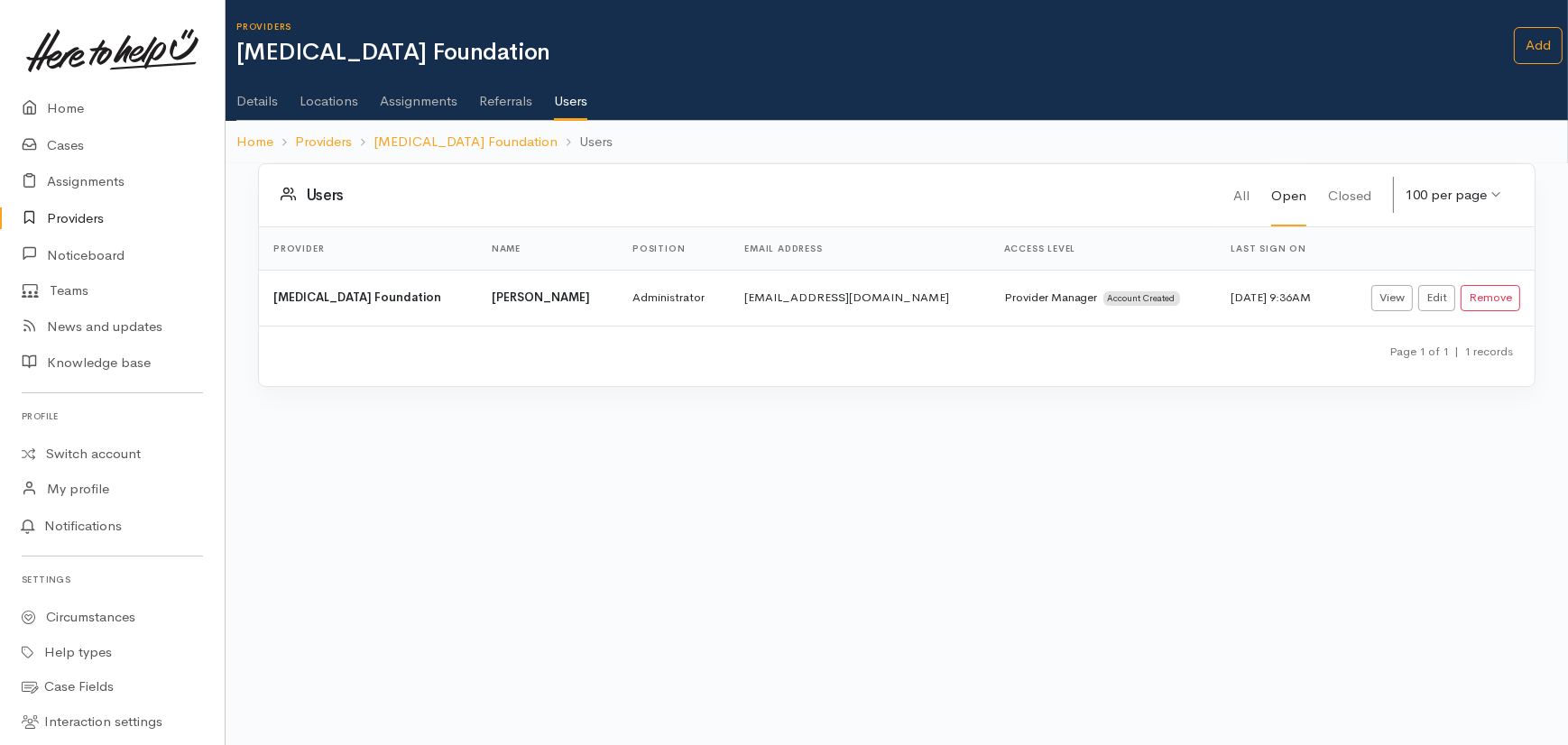
click at [421, 102] on link "Assignments" at bounding box center [418, 94] width 78 height 50
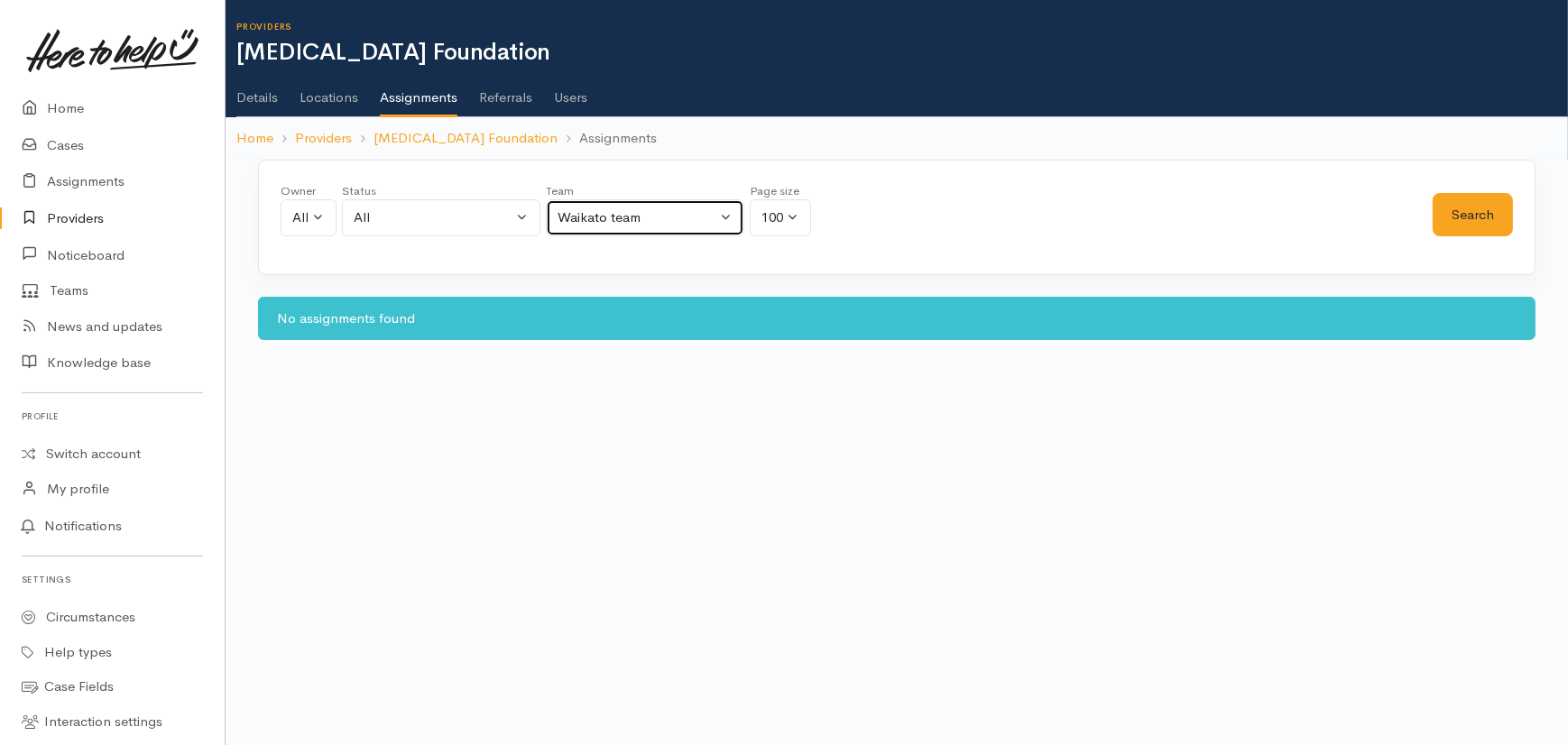
click at [660, 217] on div "Waikato team" at bounding box center [637, 218] width 159 height 21
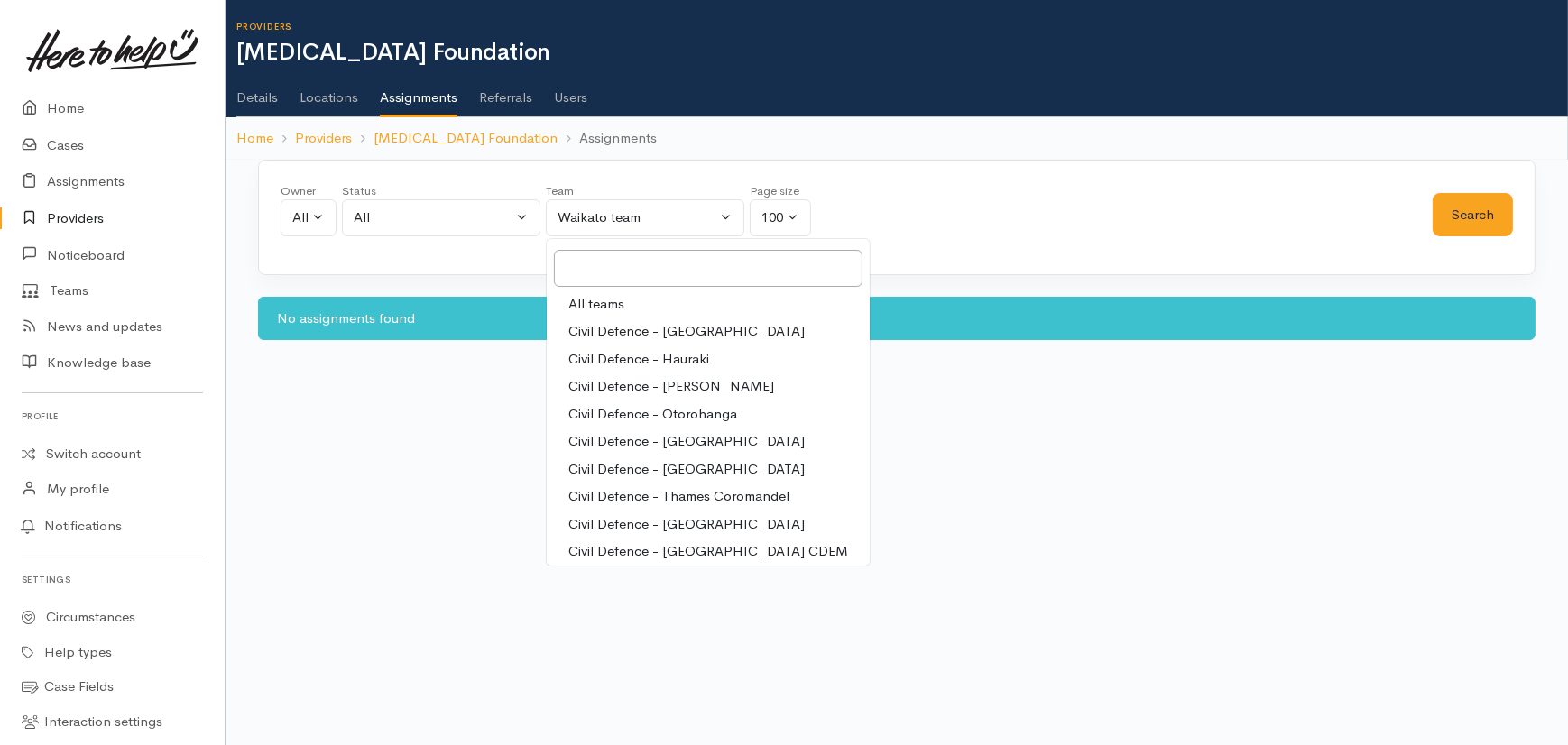
click at [609, 296] on span "All teams" at bounding box center [596, 304] width 56 height 21
select select "-1"
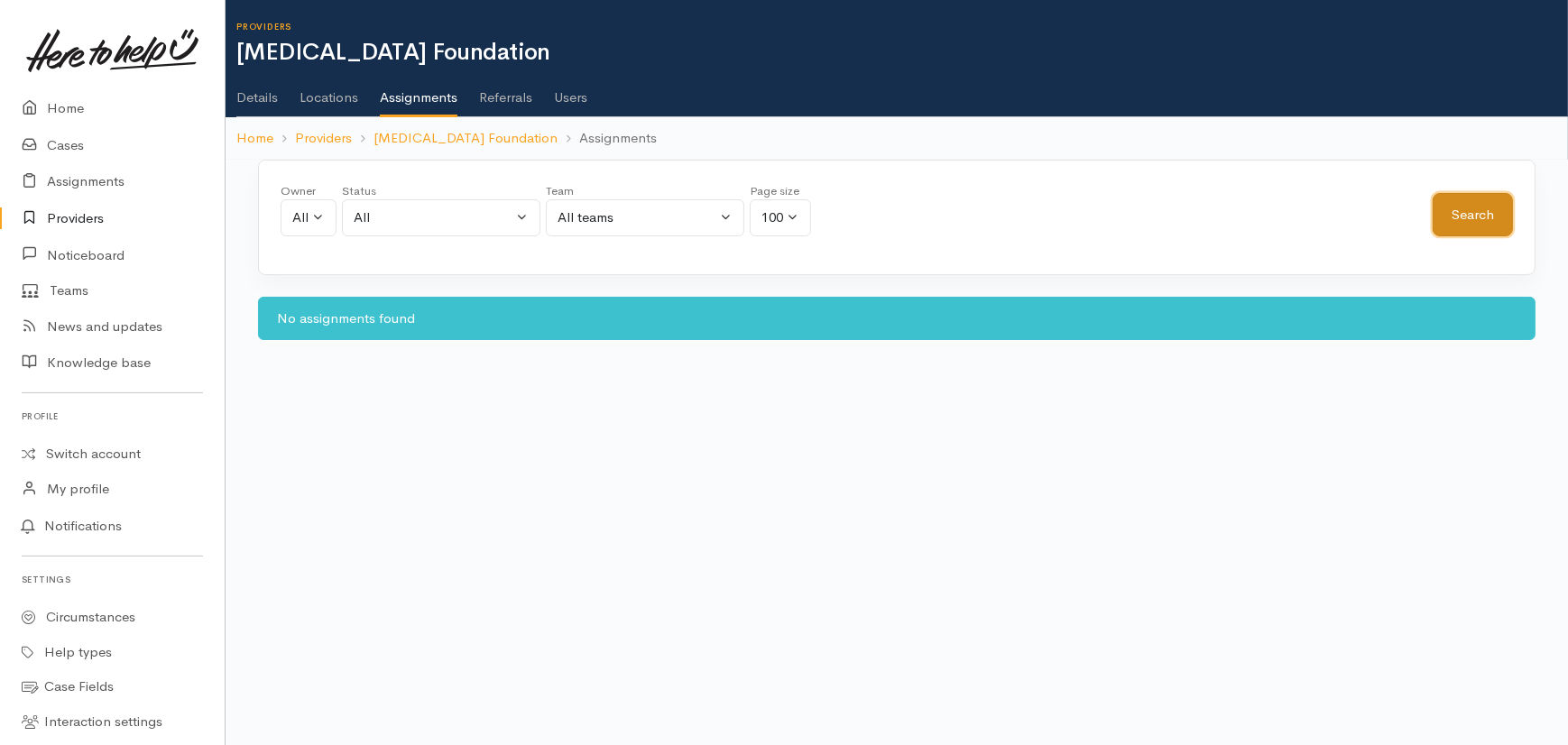
click at [1502, 208] on button "Search" at bounding box center [1473, 215] width 81 height 44
click at [271, 91] on link "Details" at bounding box center [256, 91] width 41 height 50
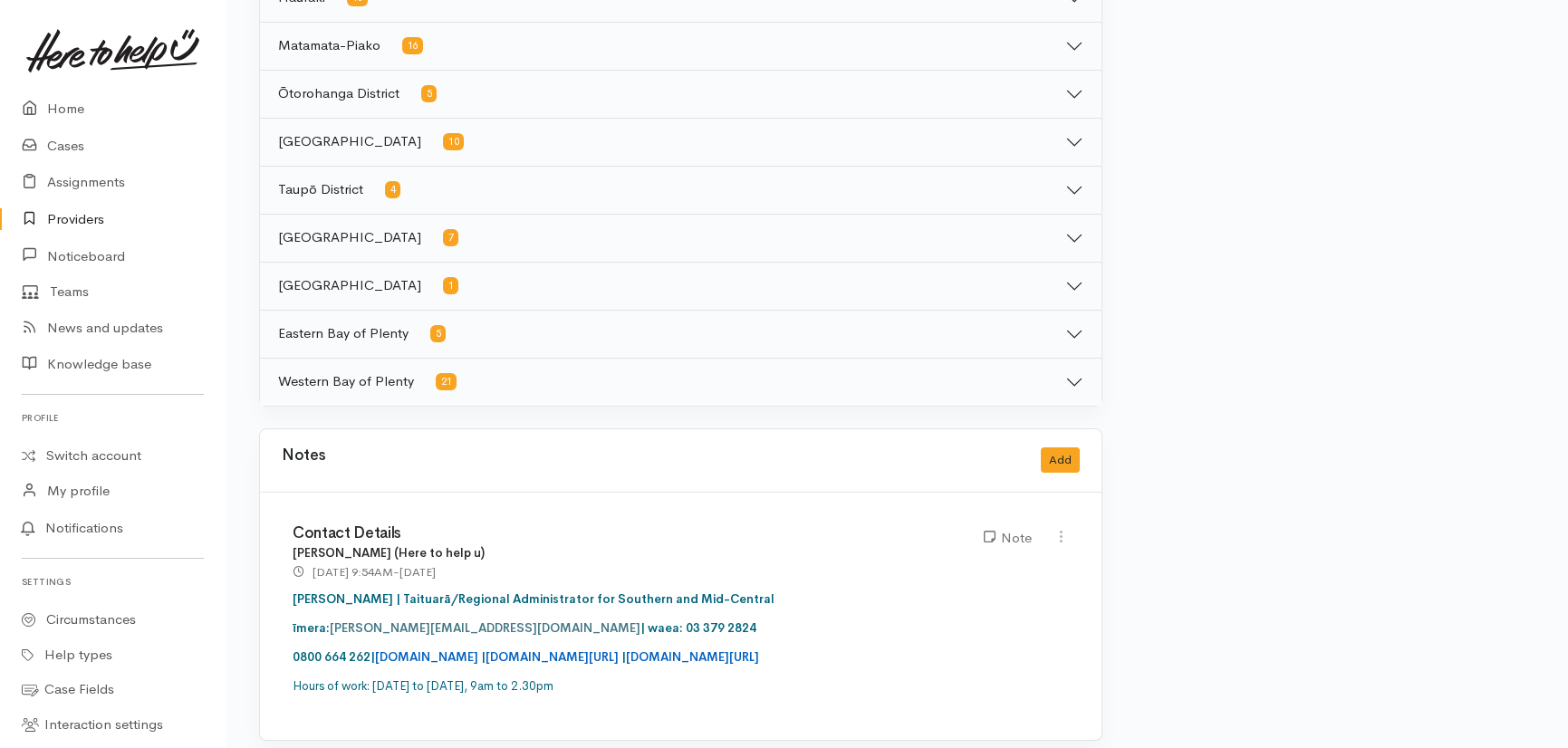
scroll to position [1195, 0]
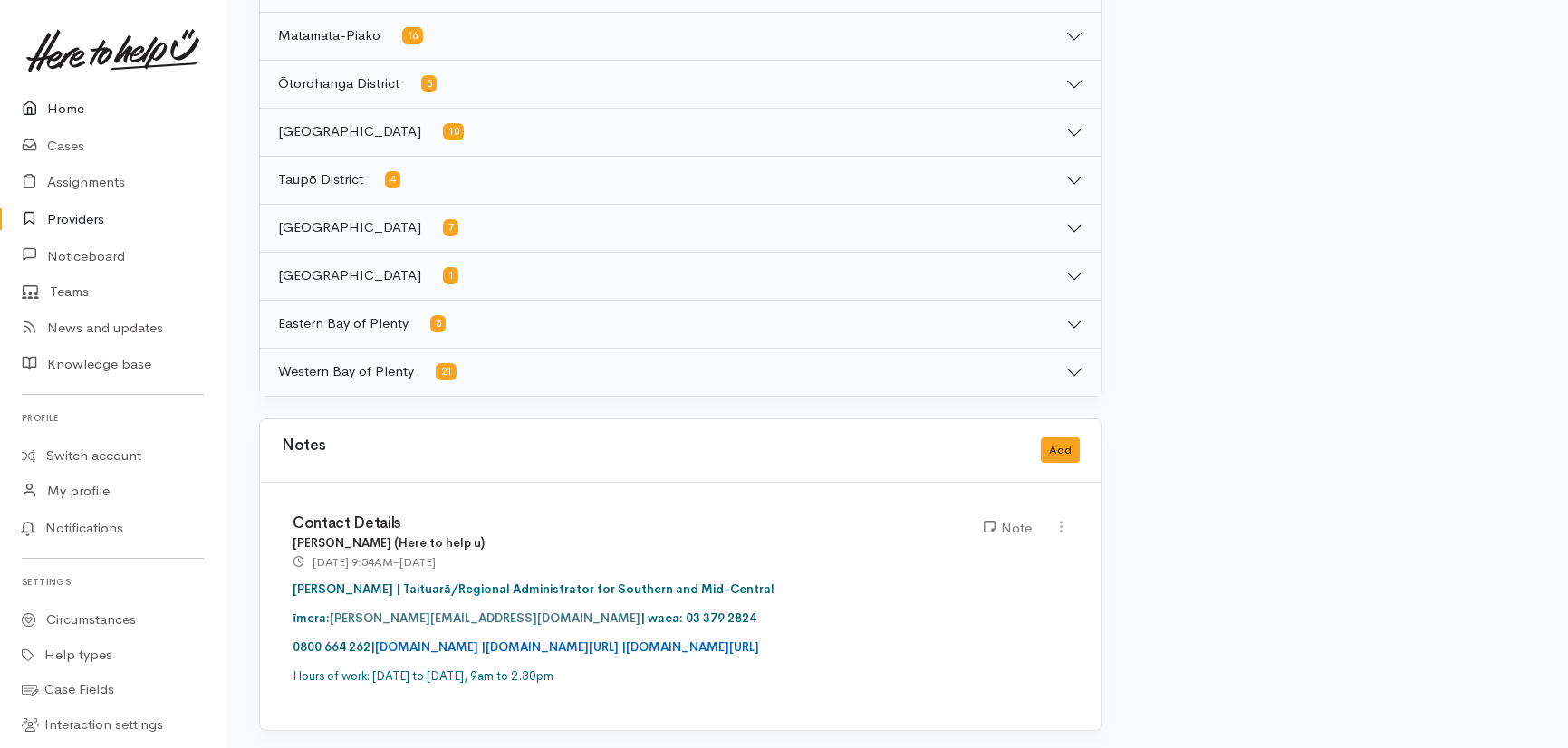
drag, startPoint x: 76, startPoint y: 111, endPoint x: 100, endPoint y: 99, distance: 26.8
click at [79, 113] on link "Home" at bounding box center [112, 109] width 225 height 37
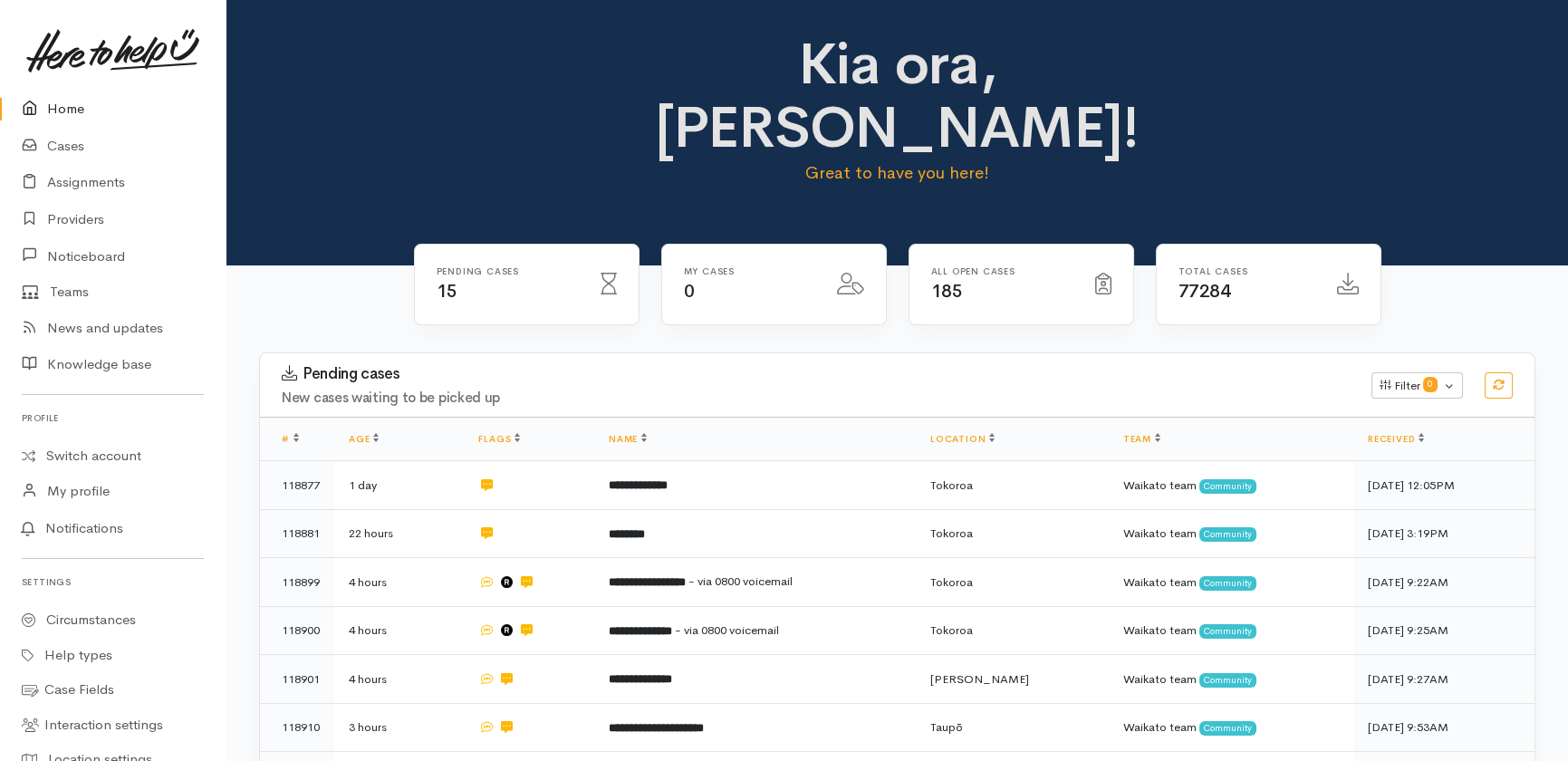
scroll to position [566, 0]
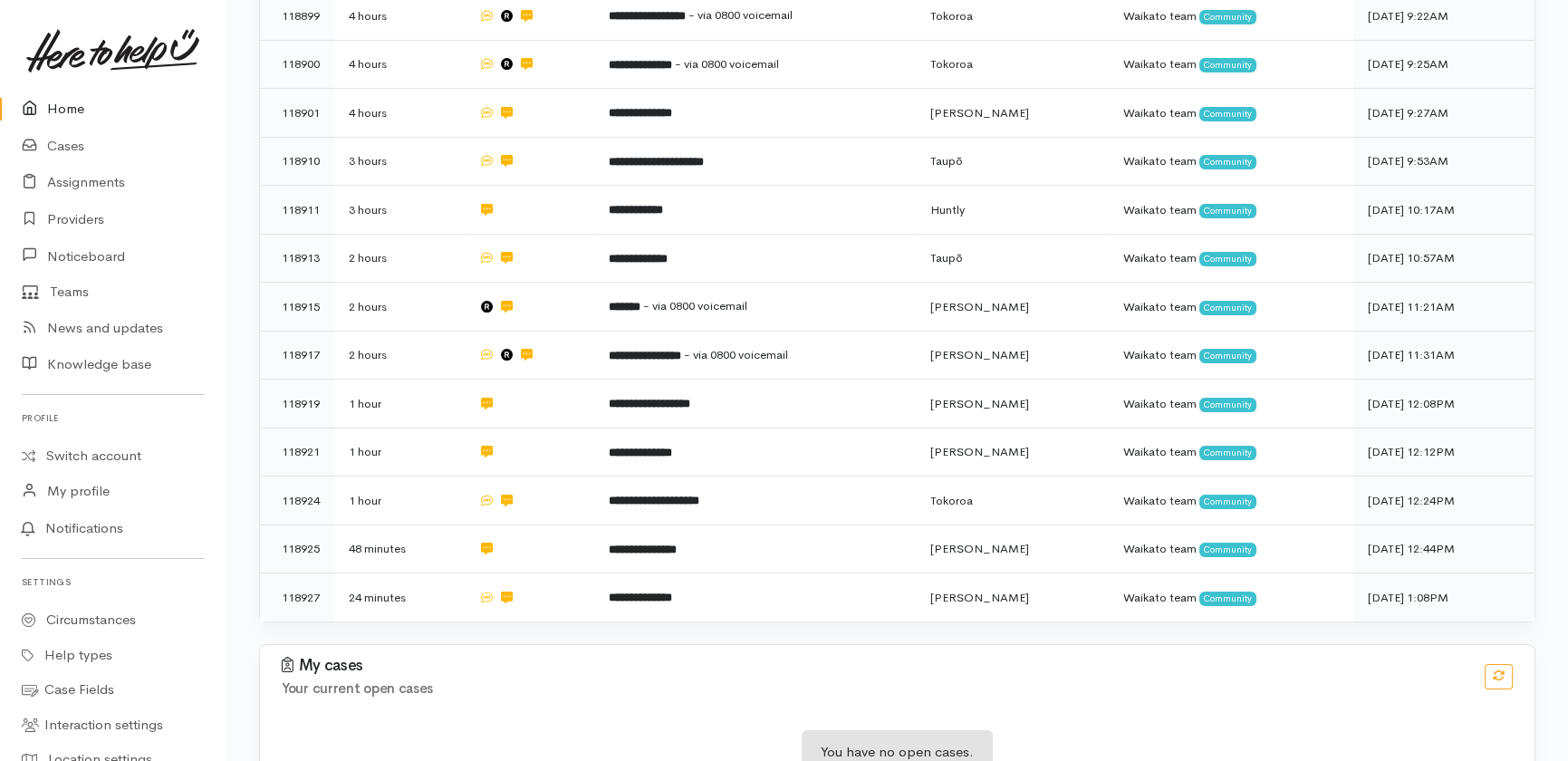
click at [66, 113] on link "Home" at bounding box center [112, 109] width 225 height 37
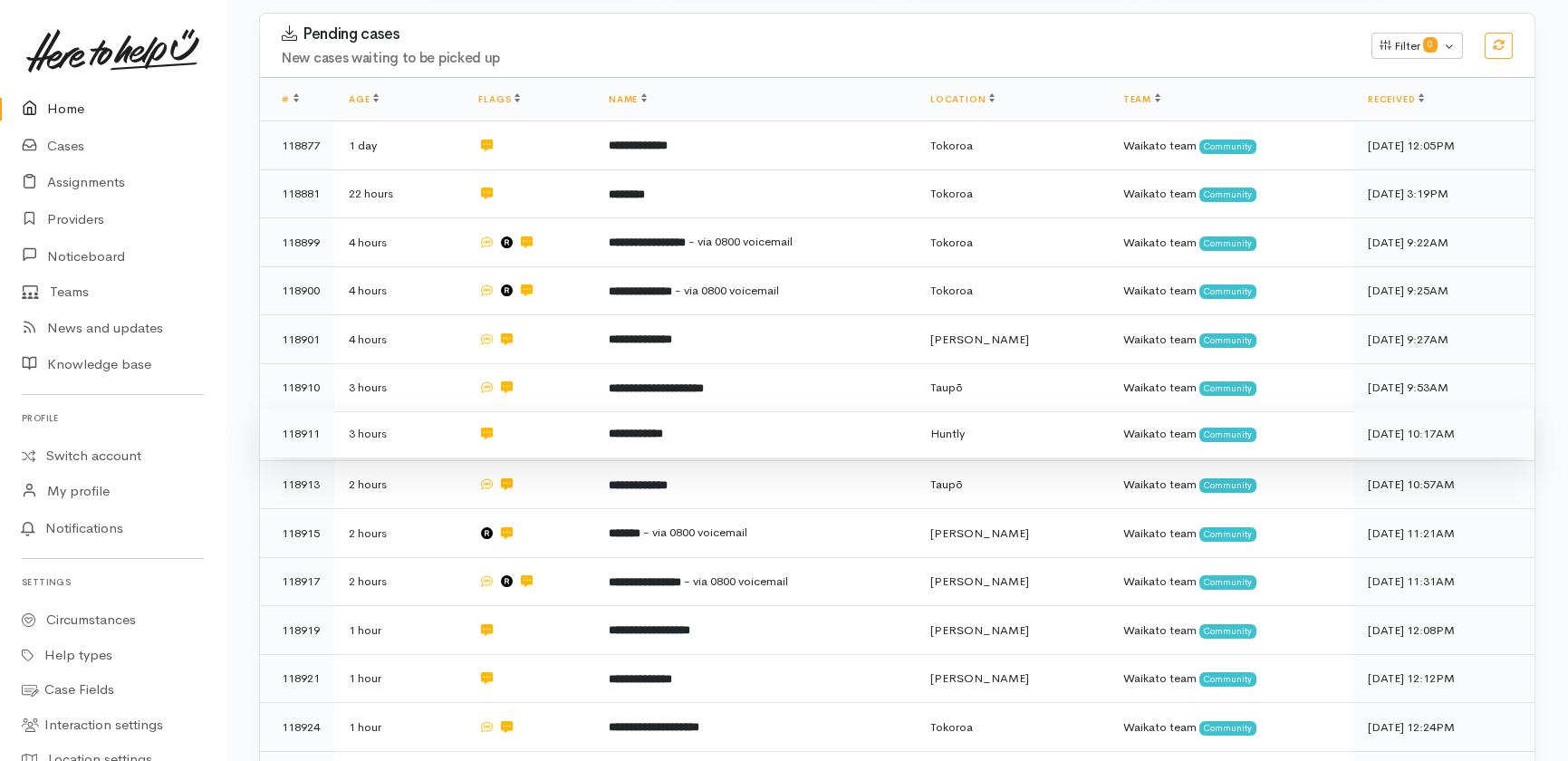
scroll to position [412, 0]
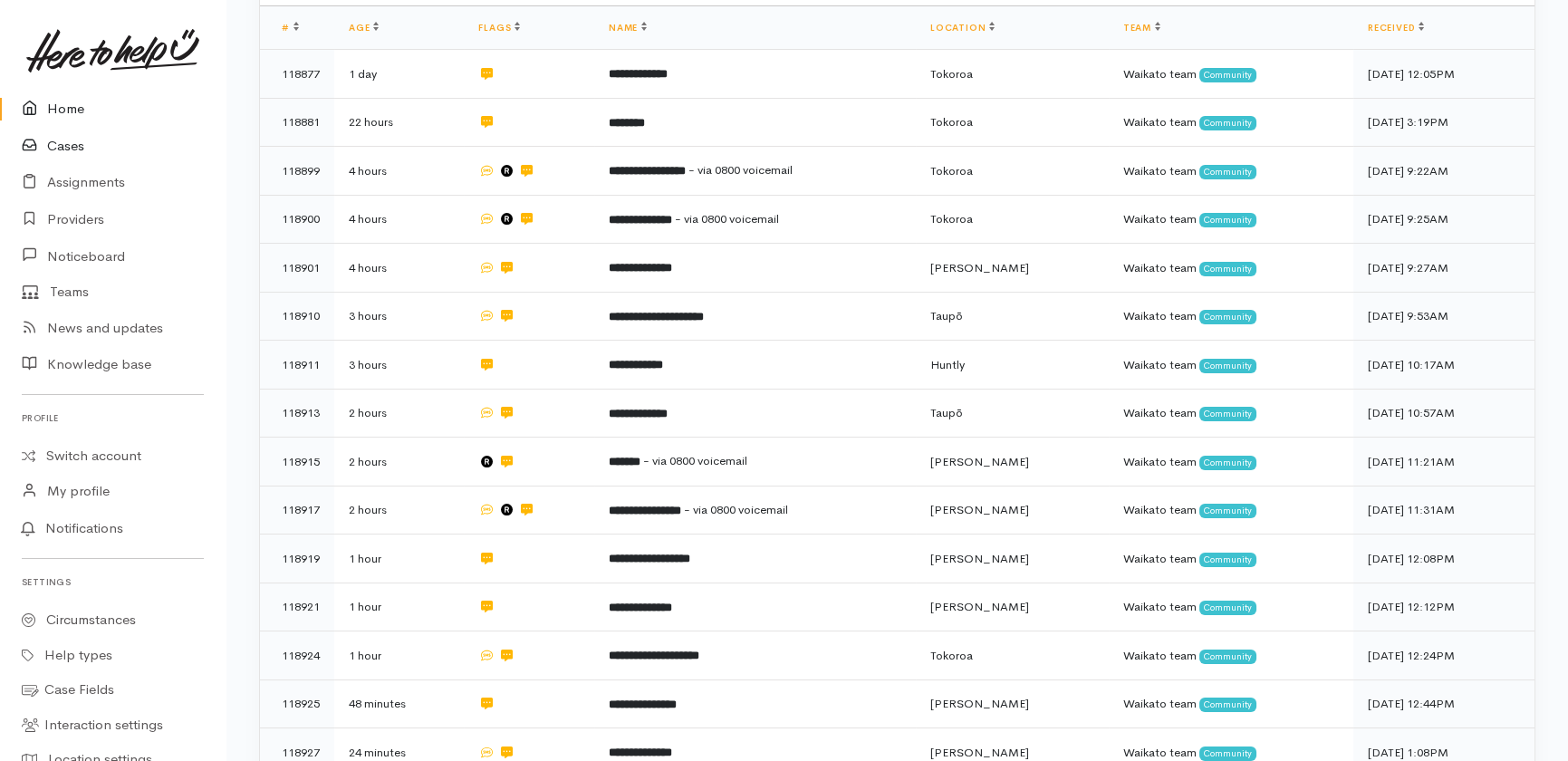
click at [62, 151] on link "Cases" at bounding box center [112, 146] width 225 height 37
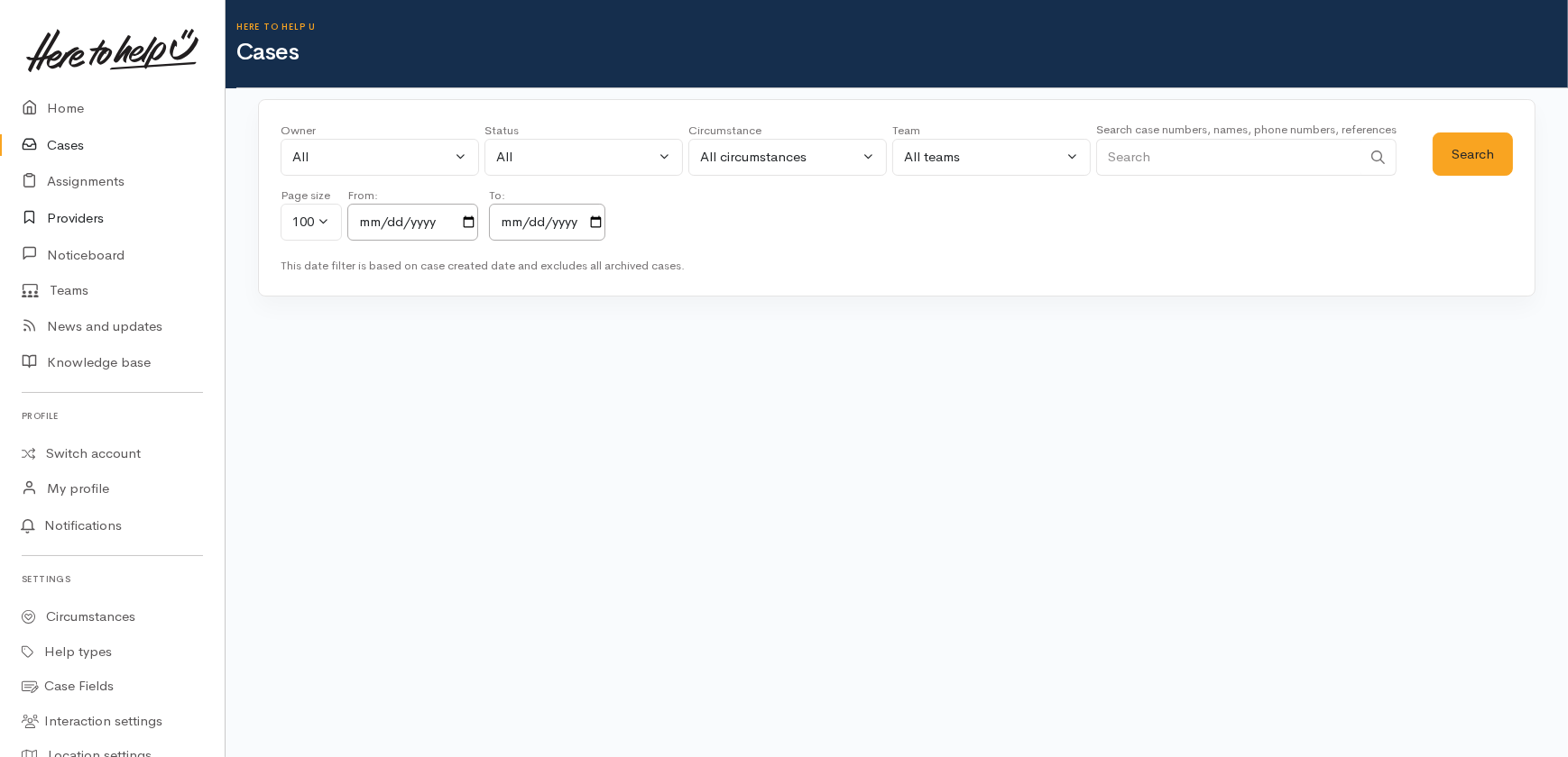
drag, startPoint x: 63, startPoint y: 216, endPoint x: 77, endPoint y: 205, distance: 17.8
click at [63, 215] on link "Providers" at bounding box center [112, 219] width 224 height 37
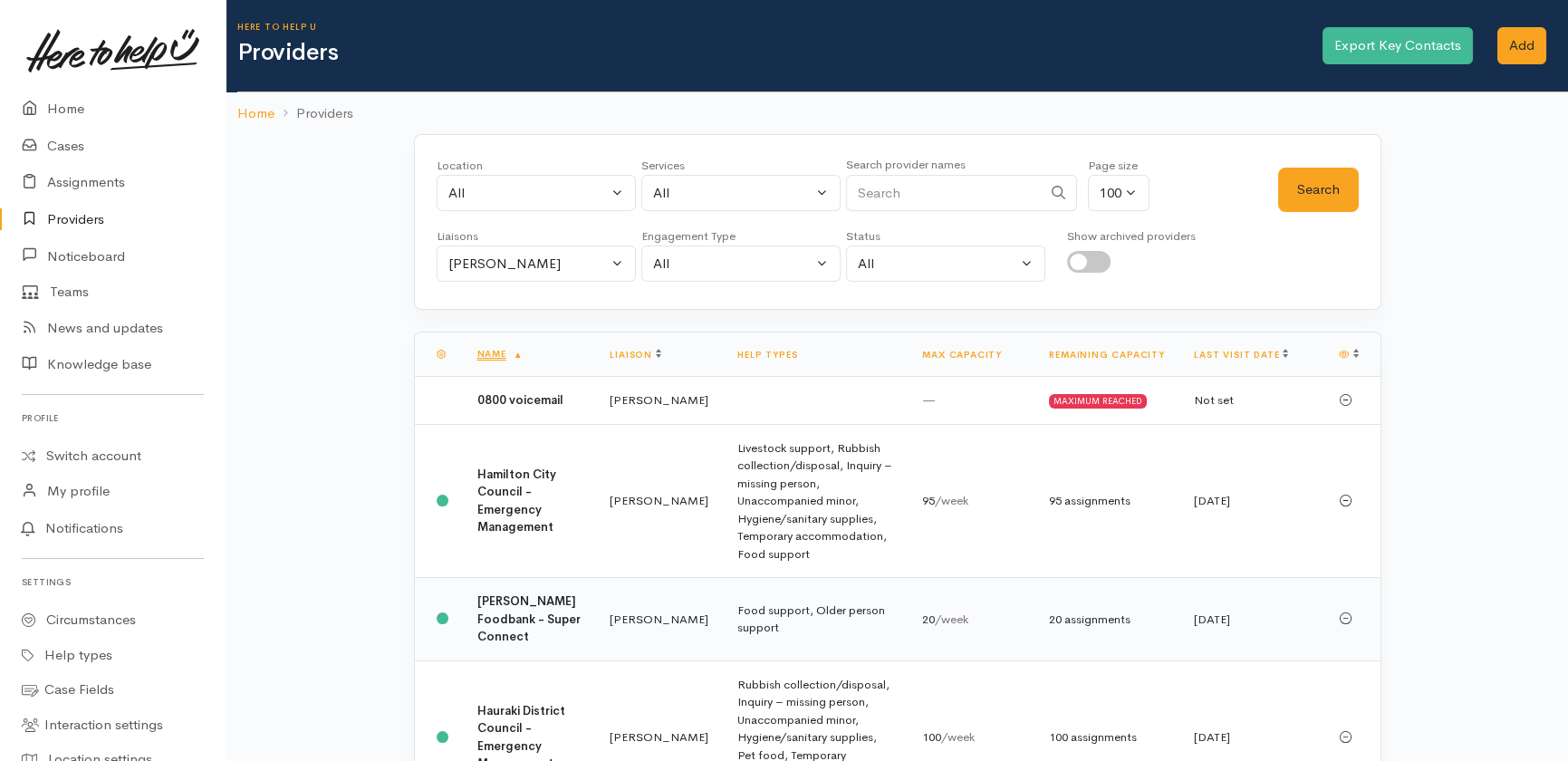
click at [529, 621] on b "[PERSON_NAME] Foodbank - Super Connect" at bounding box center [529, 619] width 103 height 51
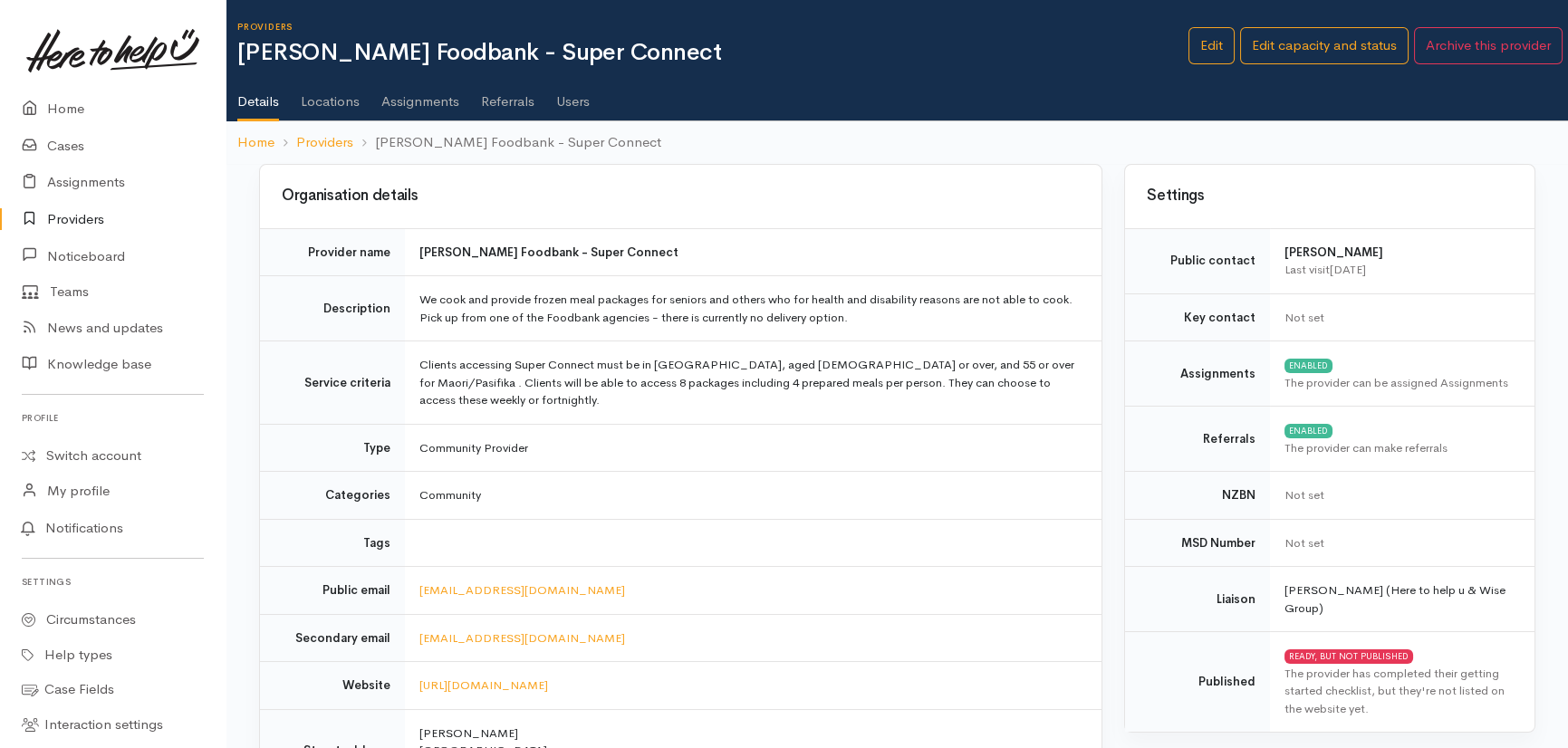
click at [424, 96] on link "Assignments" at bounding box center [420, 95] width 78 height 51
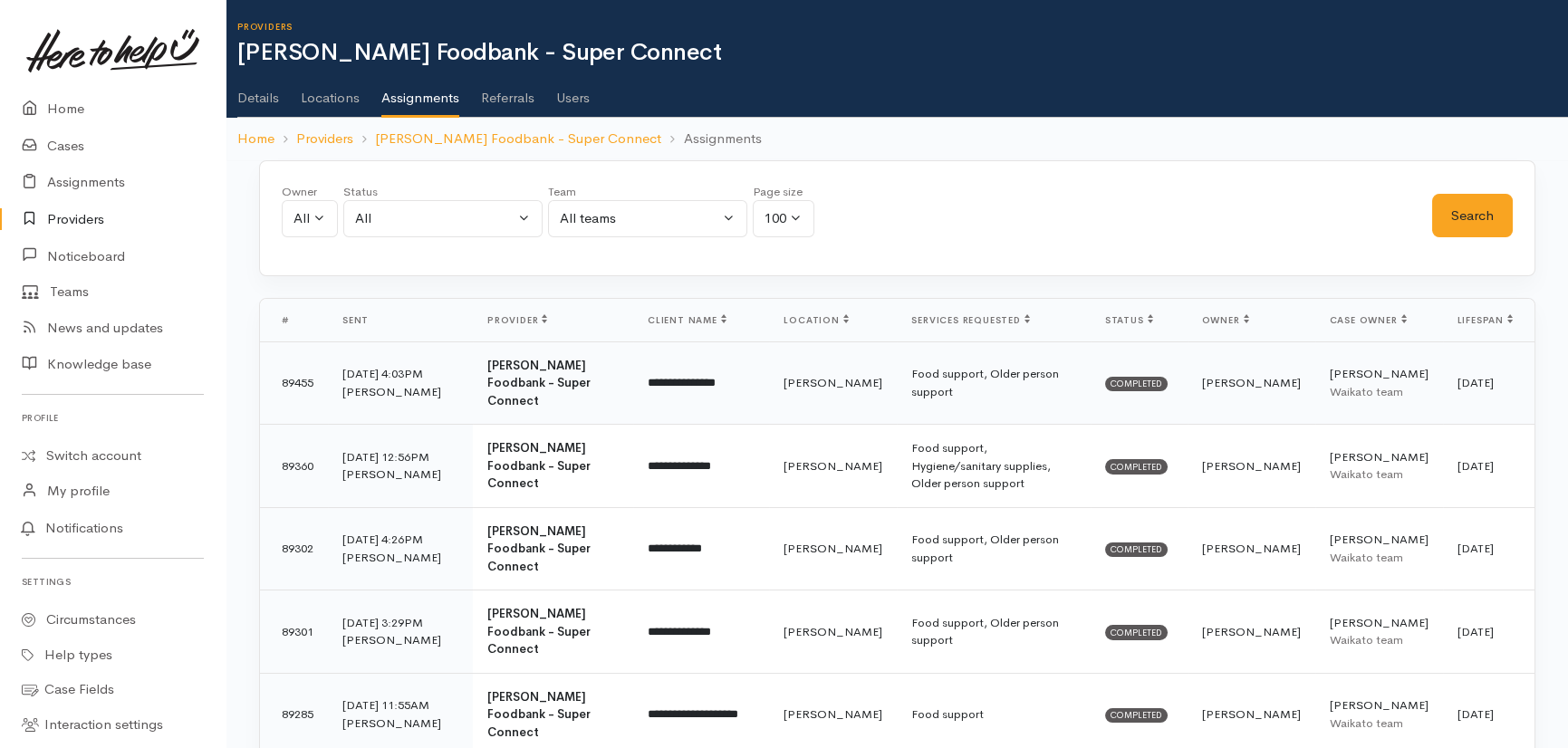
click at [299, 375] on td "89455" at bounding box center [294, 383] width 68 height 84
drag, startPoint x: 297, startPoint y: 428, endPoint x: 307, endPoint y: 458, distance: 31.6
click at [299, 428] on td "89360" at bounding box center [294, 466] width 68 height 84
click at [307, 507] on td "89302" at bounding box center [294, 549] width 68 height 84
click at [289, 591] on td "89301" at bounding box center [294, 632] width 68 height 84
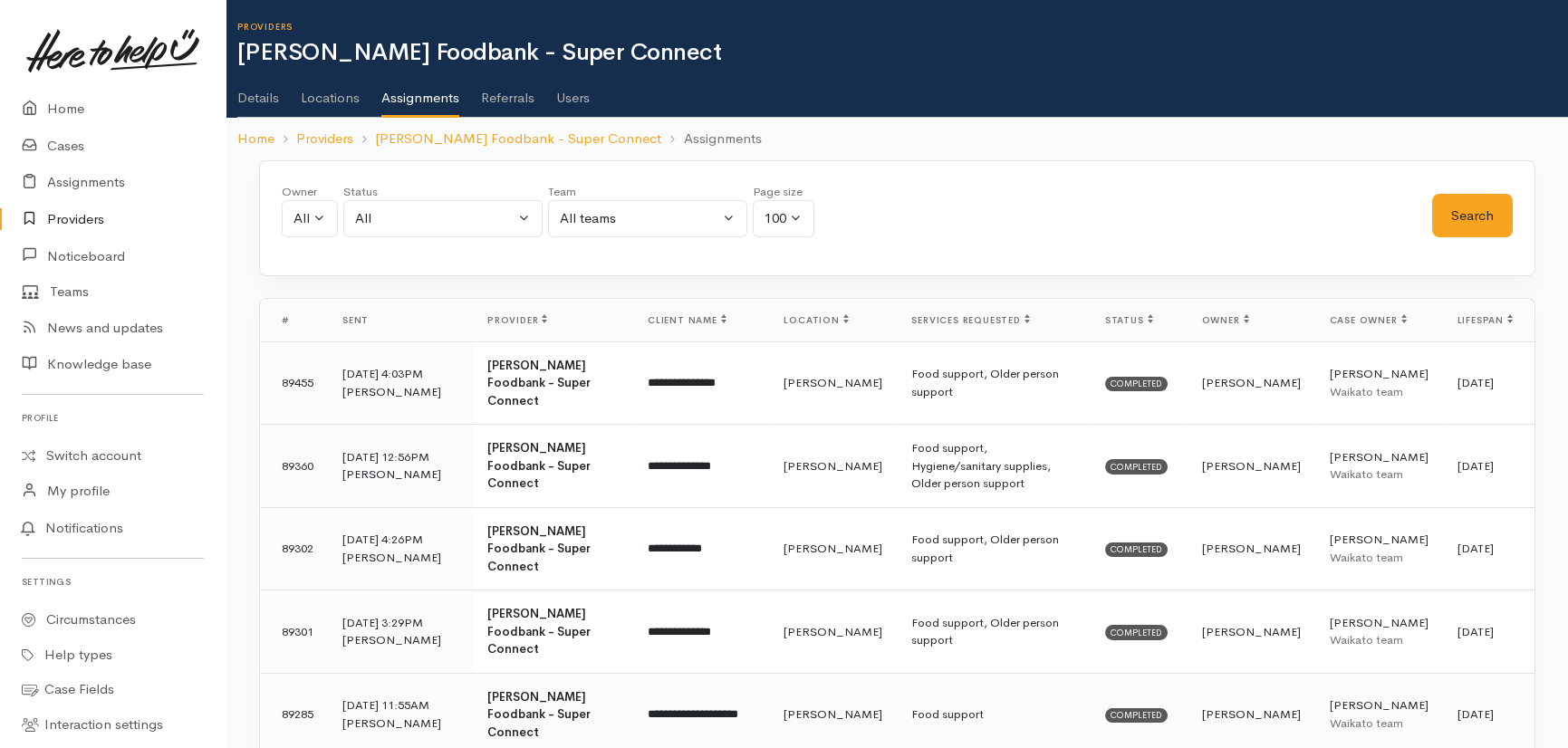
click at [300, 674] on td "89285" at bounding box center [294, 715] width 68 height 84
drag, startPoint x: 297, startPoint y: 700, endPoint x: 302, endPoint y: 629, distance: 71.2
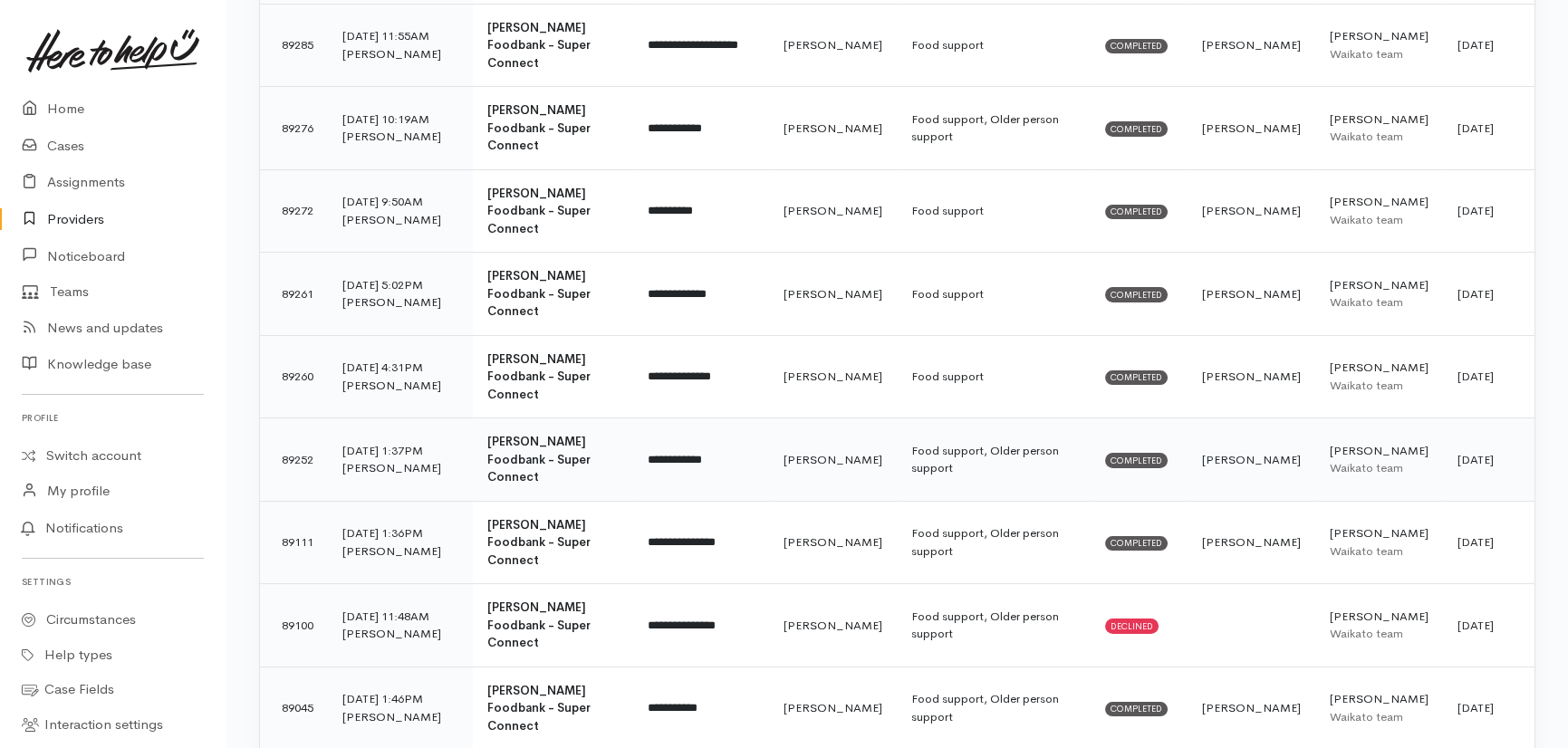
scroll to position [741, 0]
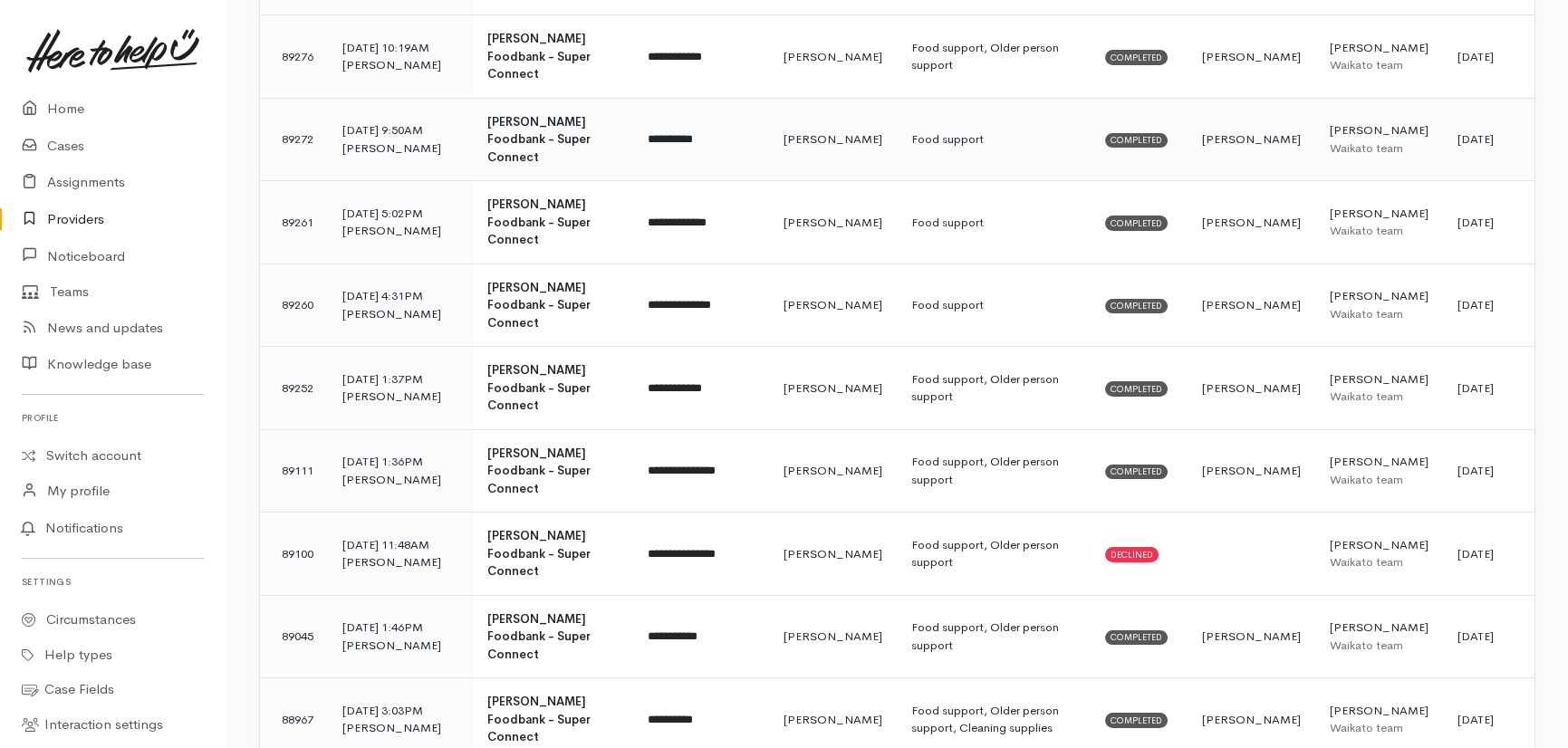
click at [300, 97] on td "89272" at bounding box center [294, 139] width 68 height 84
click at [300, 181] on td "89261" at bounding box center [294, 222] width 68 height 84
click at [305, 264] on td "89260" at bounding box center [294, 305] width 68 height 84
click at [298, 347] on td "89252" at bounding box center [294, 389] width 68 height 84
click at [292, 429] on td "89111" at bounding box center [294, 470] width 68 height 84
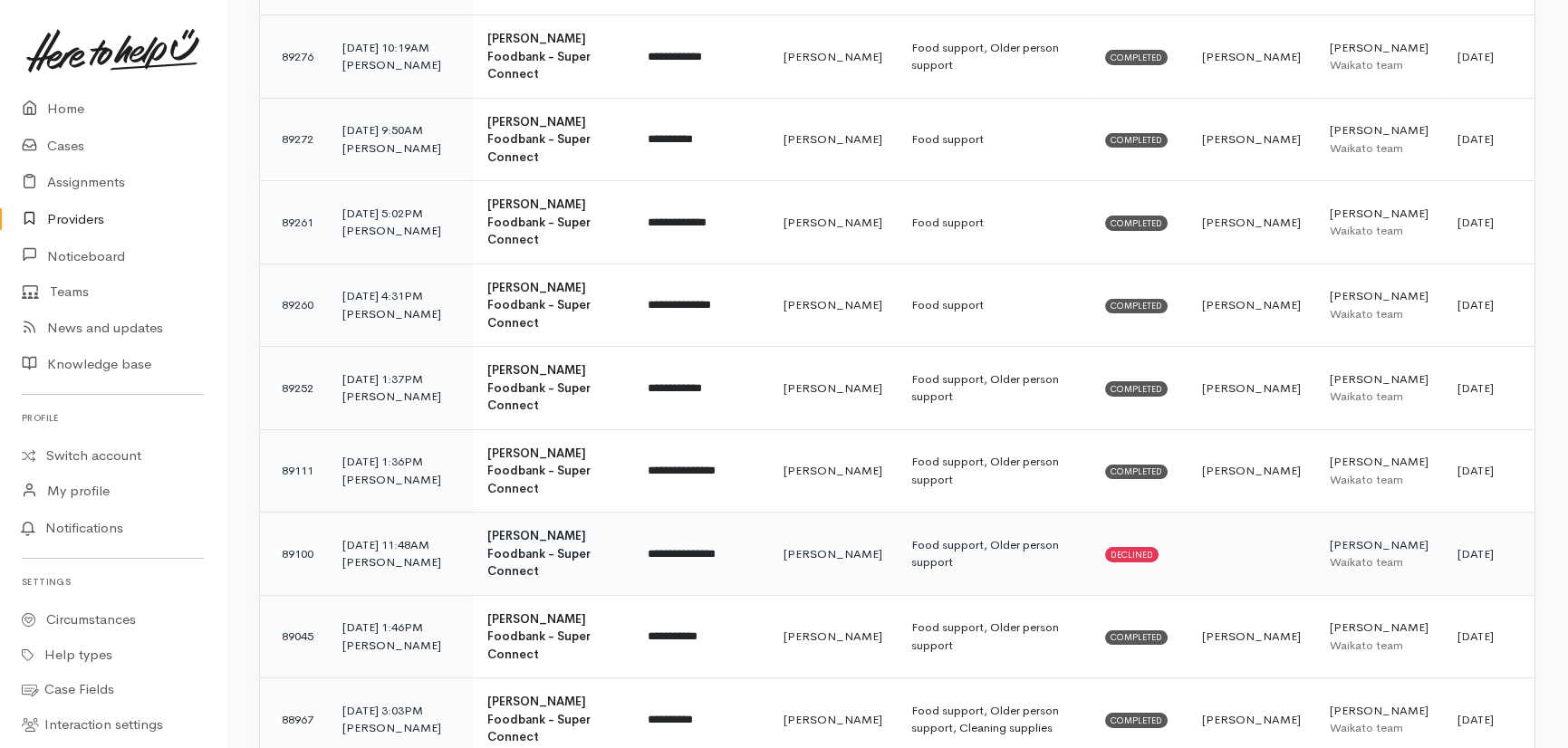
click at [303, 513] on td "89100" at bounding box center [294, 554] width 68 height 84
click at [298, 595] on td "89045" at bounding box center [294, 637] width 68 height 84
click at [313, 678] on td "88967" at bounding box center [294, 720] width 68 height 84
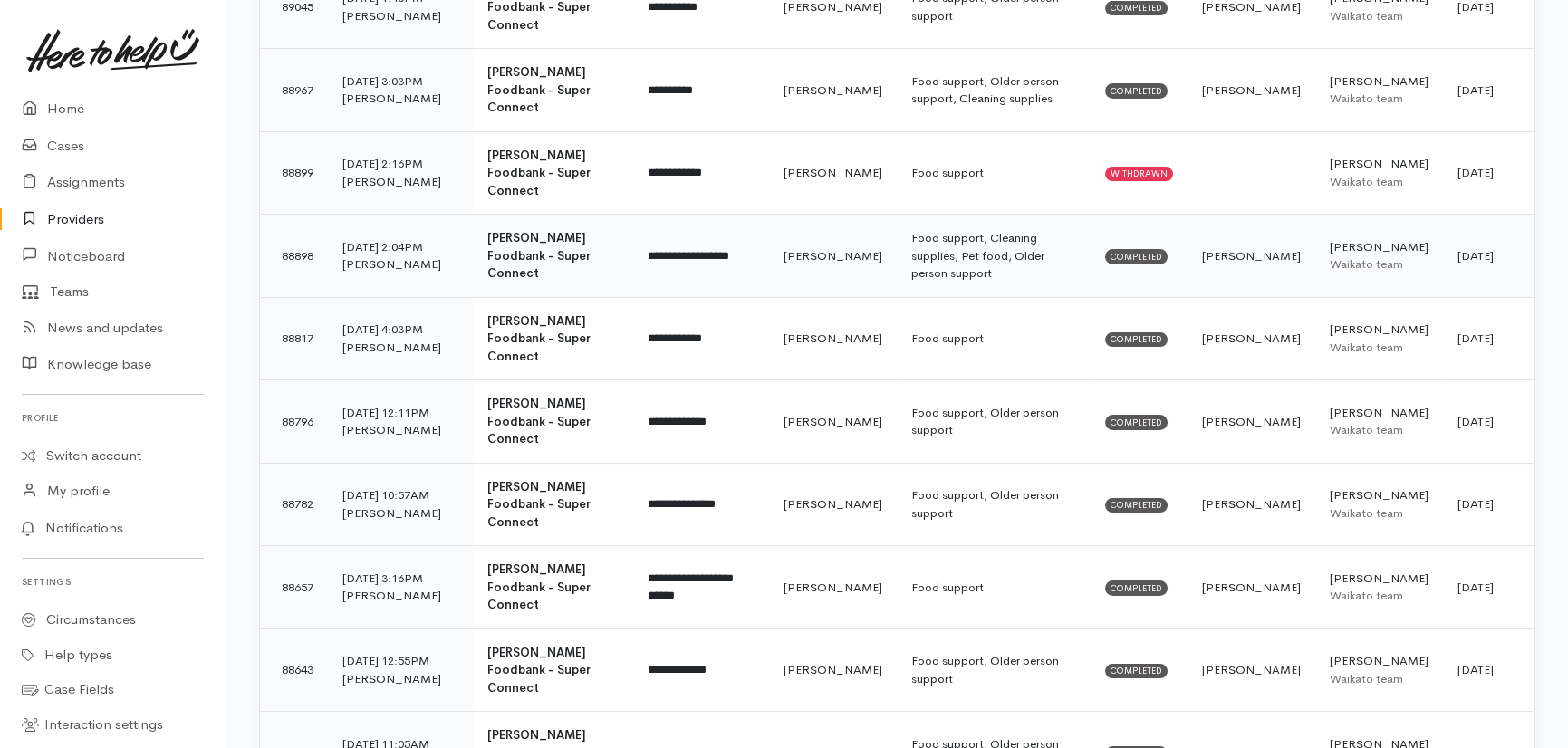
scroll to position [1400, 0]
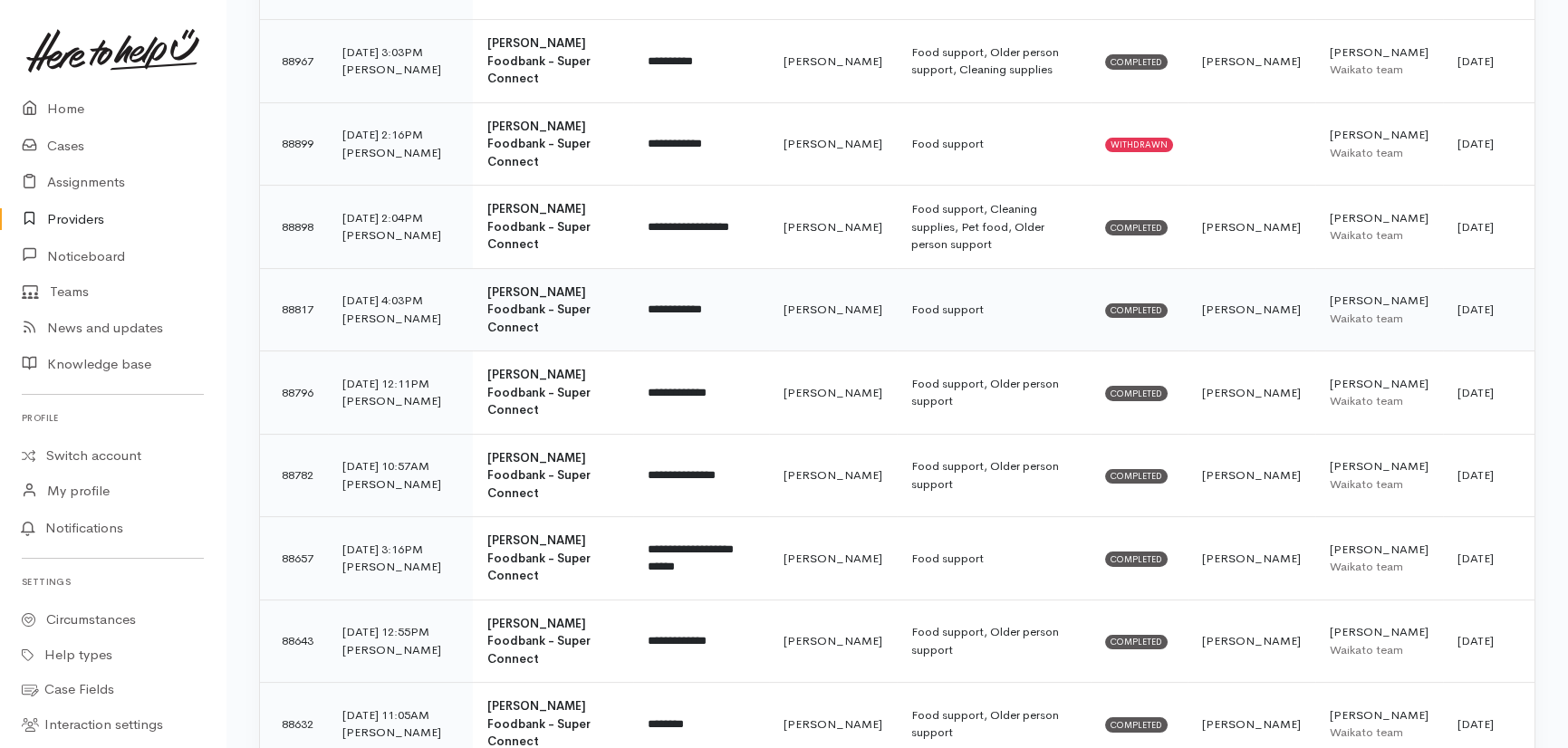
click at [369, 310] on div "Shirley Mackie" at bounding box center [400, 319] width 116 height 18
click at [375, 392] on div "Nicole Rusk" at bounding box center [400, 402] width 116 height 18
click at [372, 476] on div "Kyleigh Pike" at bounding box center [400, 485] width 116 height 18
click at [371, 517] on td "10 Sep 25 3:16PM Katarina Daly" at bounding box center [400, 559] width 145 height 84
click at [358, 641] on div "Kyleigh Pike" at bounding box center [400, 651] width 116 height 18
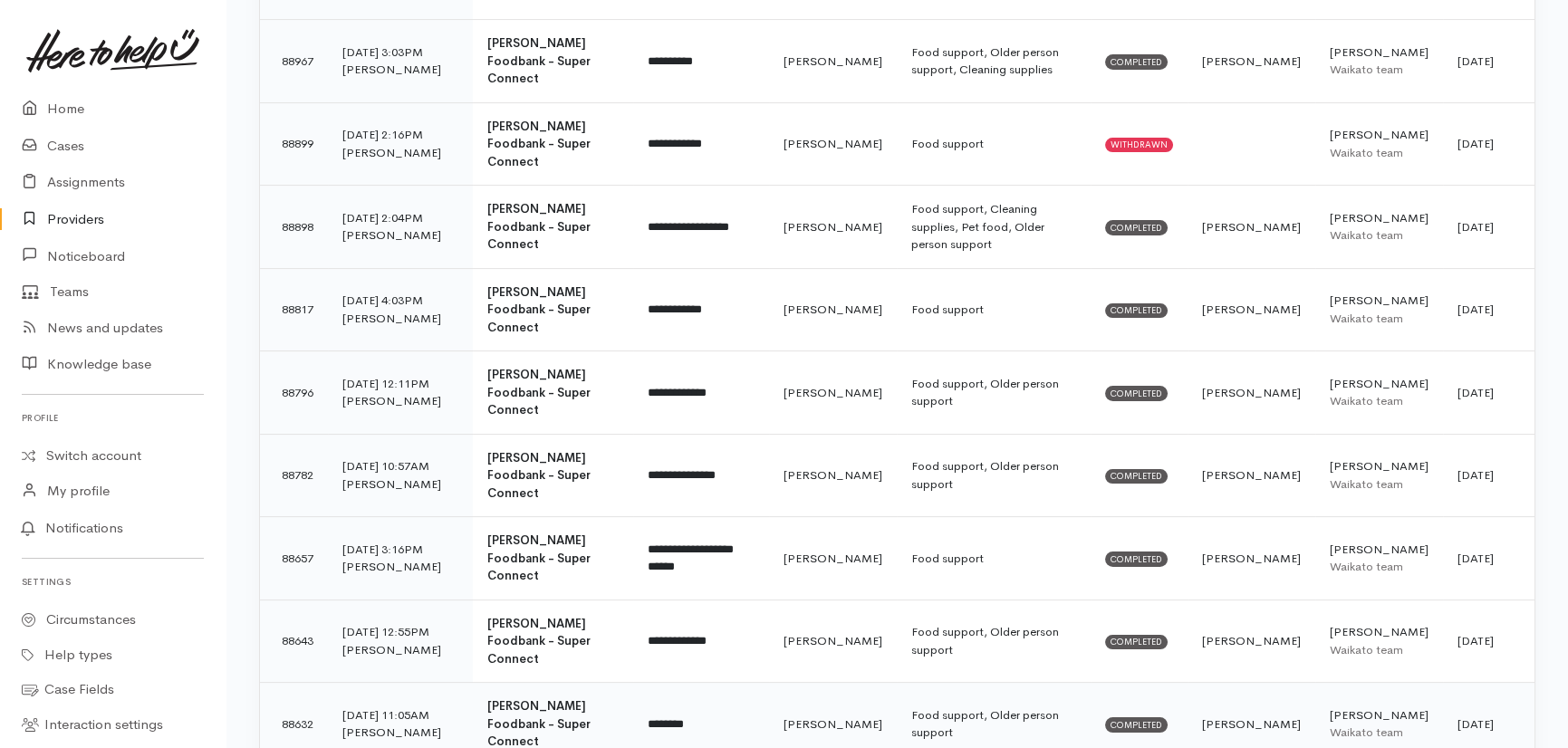
click at [361, 683] on td "10 Sep 25 11:05AM Katarina Daly" at bounding box center [400, 724] width 145 height 84
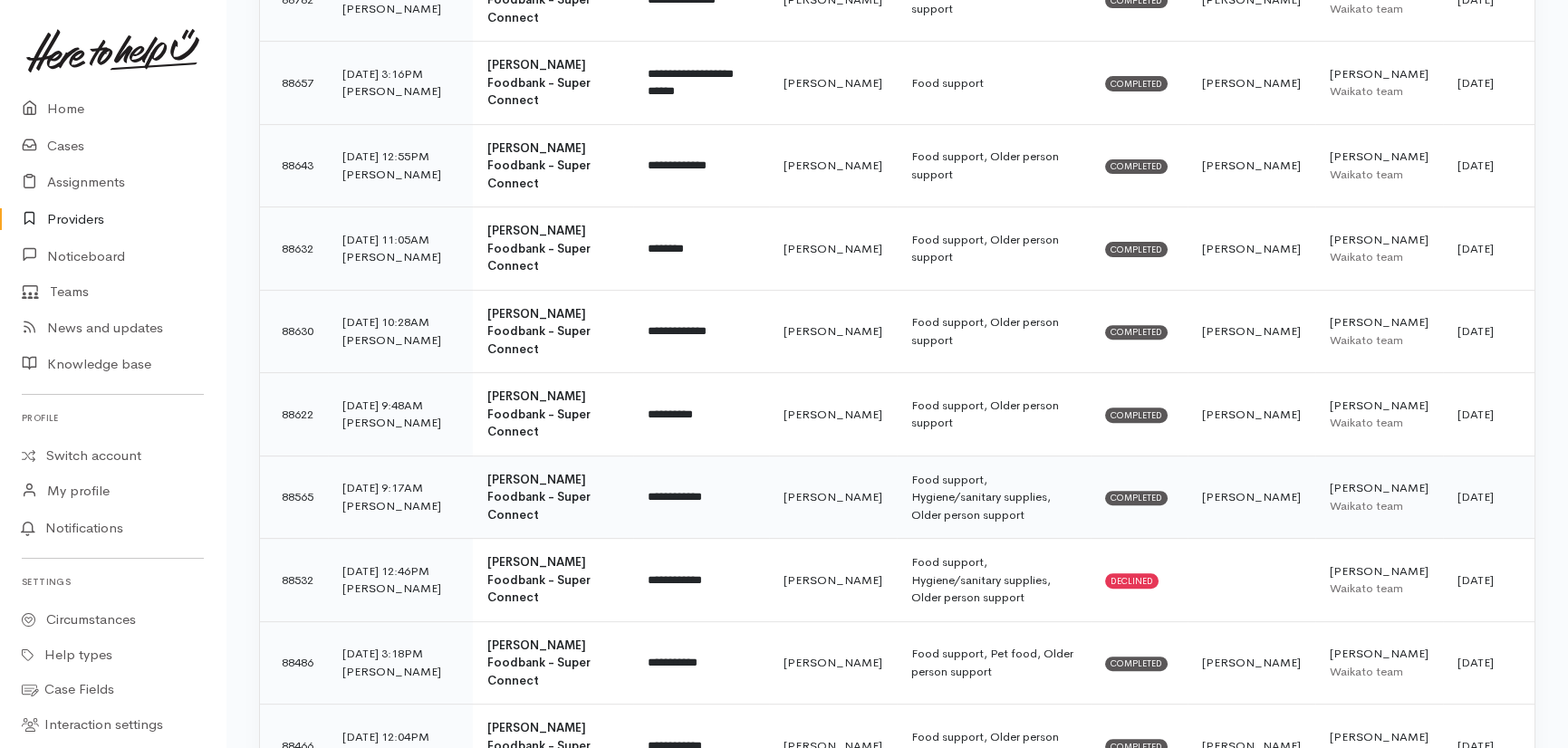
scroll to position [1976, 0]
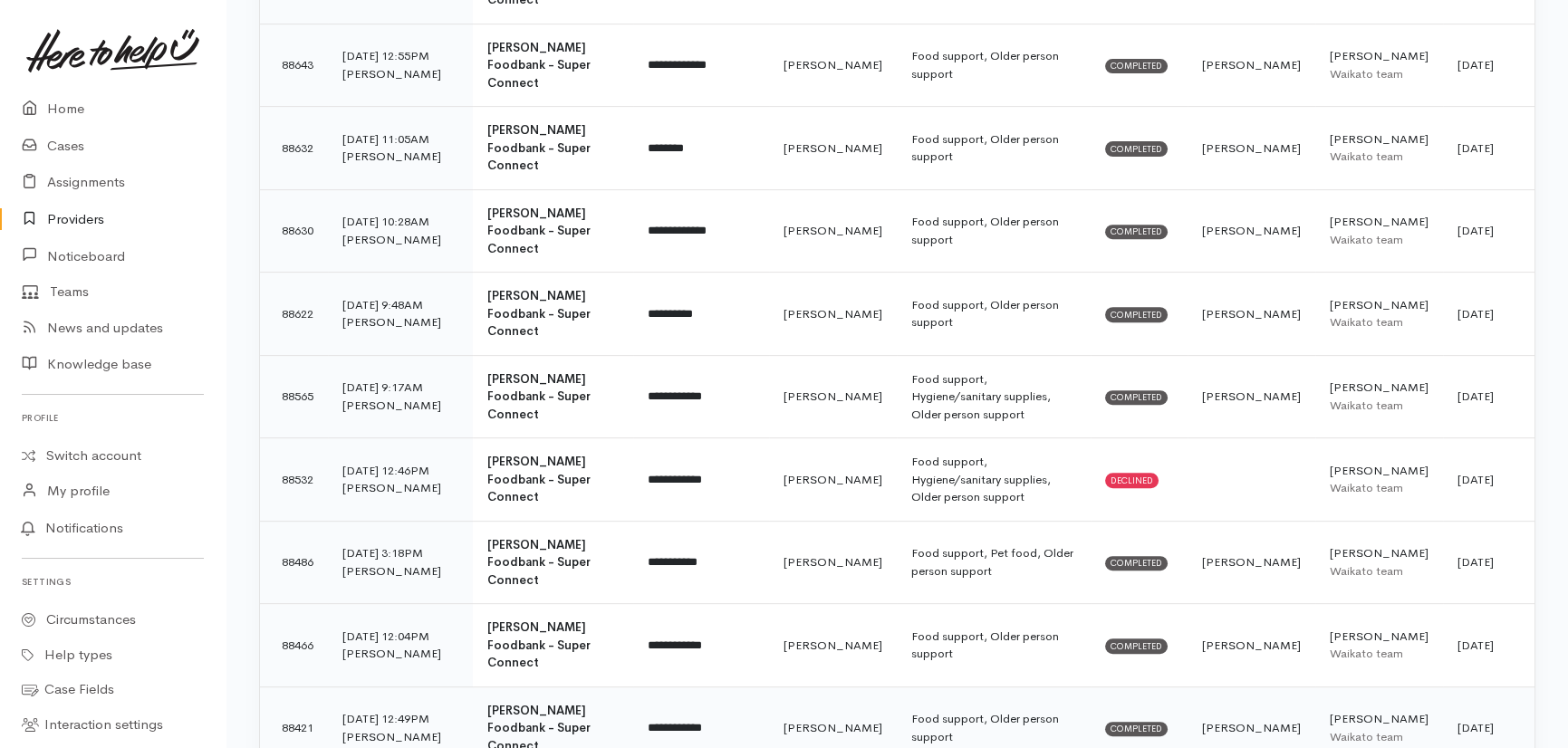
click at [357, 686] on td "4 Sep 25 12:49PM Kyleigh Pike" at bounding box center [400, 728] width 145 height 84
drag, startPoint x: 398, startPoint y: 487, endPoint x: 390, endPoint y: 573, distance: 86.4
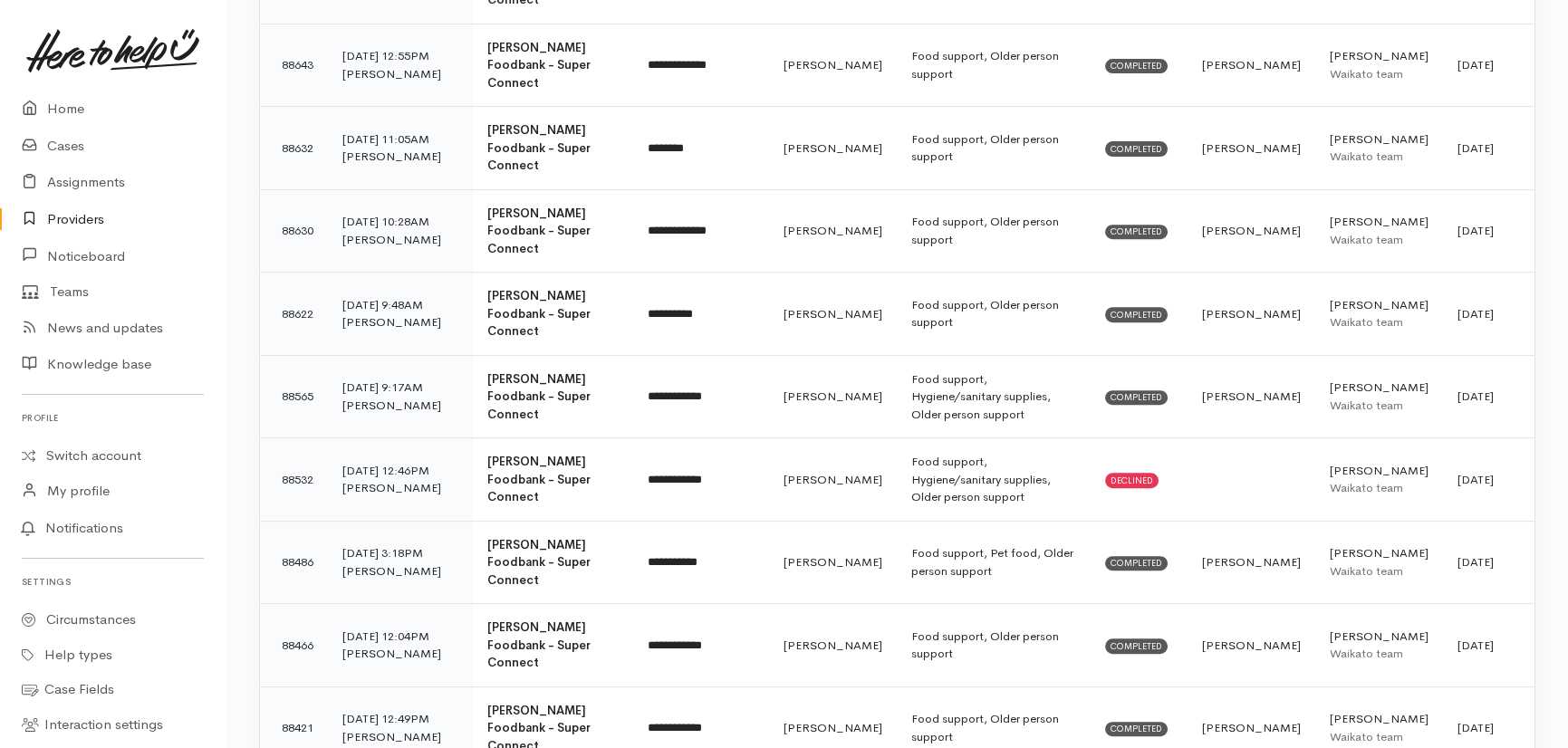
click at [73, 109] on link "Home" at bounding box center [112, 109] width 225 height 37
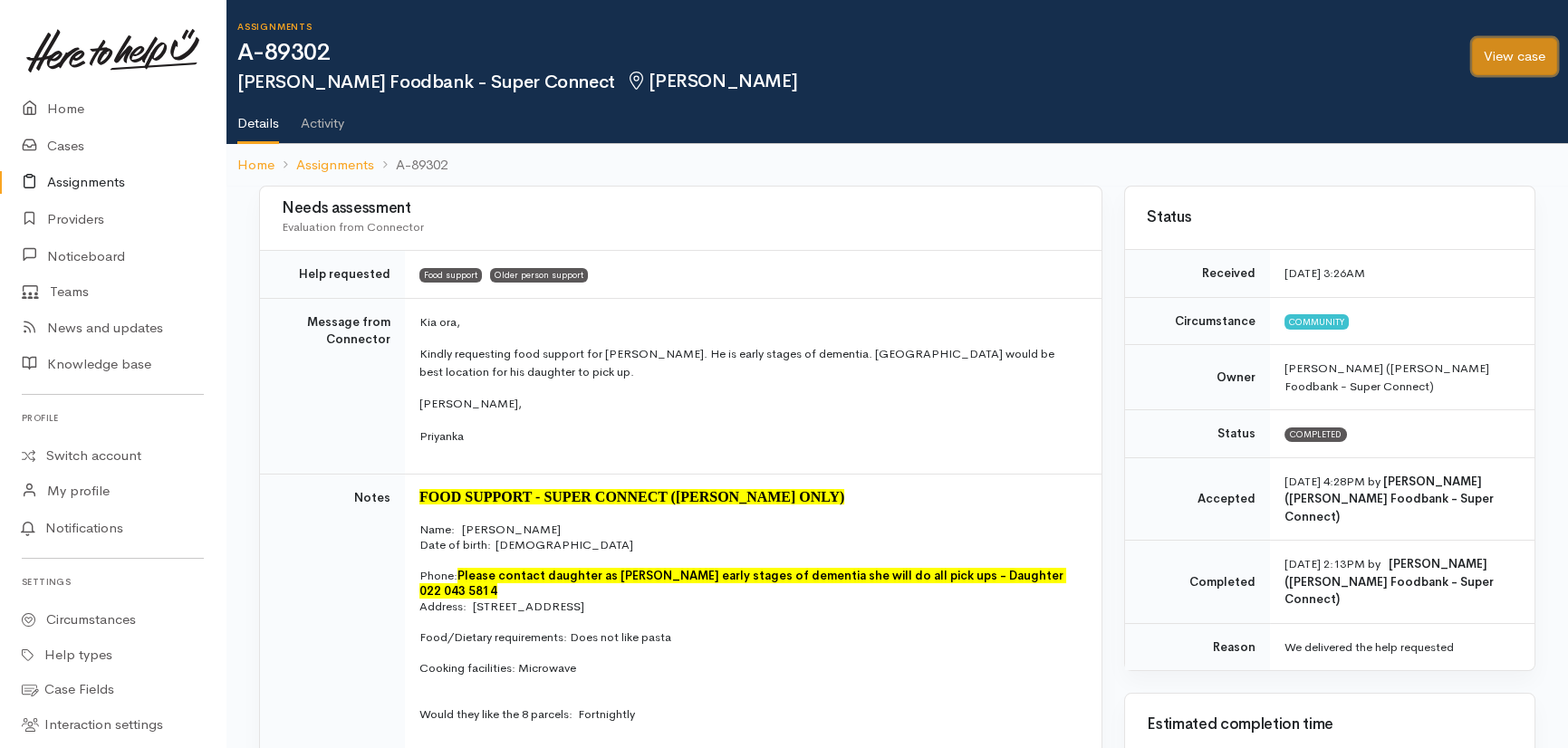
click at [1519, 52] on link "View case" at bounding box center [1514, 56] width 85 height 37
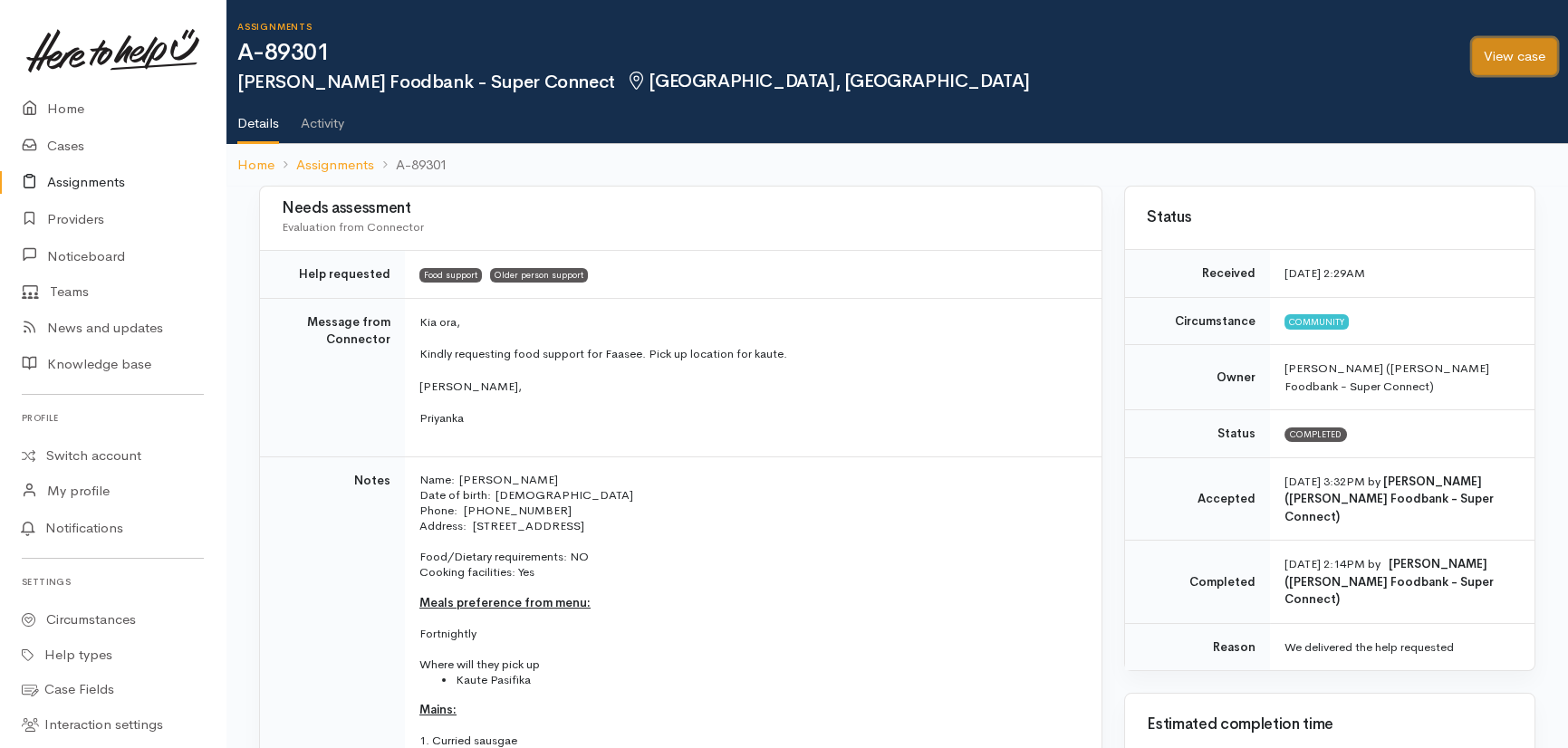
click at [1504, 55] on link "View case" at bounding box center [1514, 56] width 85 height 37
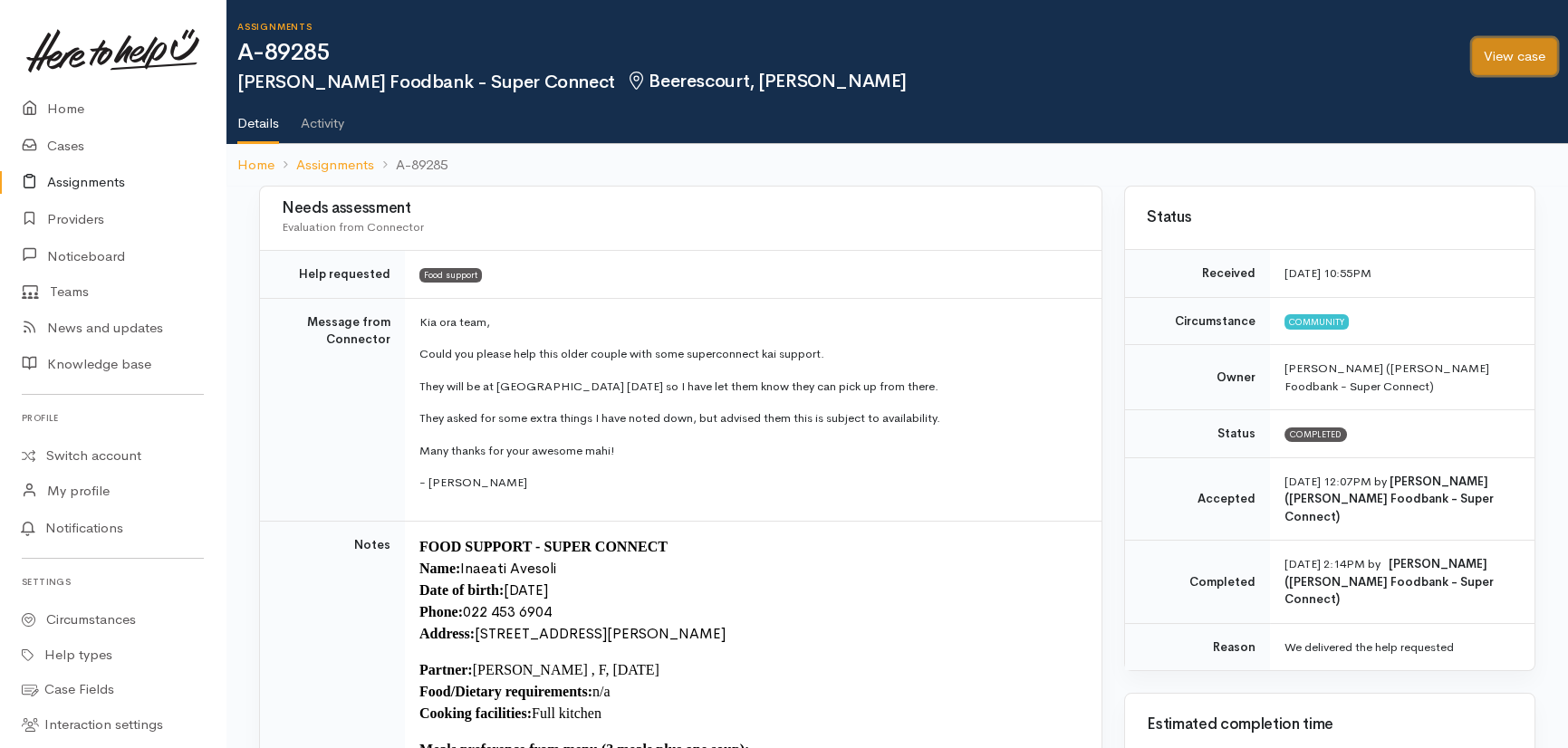
click at [1526, 57] on link "View case" at bounding box center [1514, 56] width 85 height 37
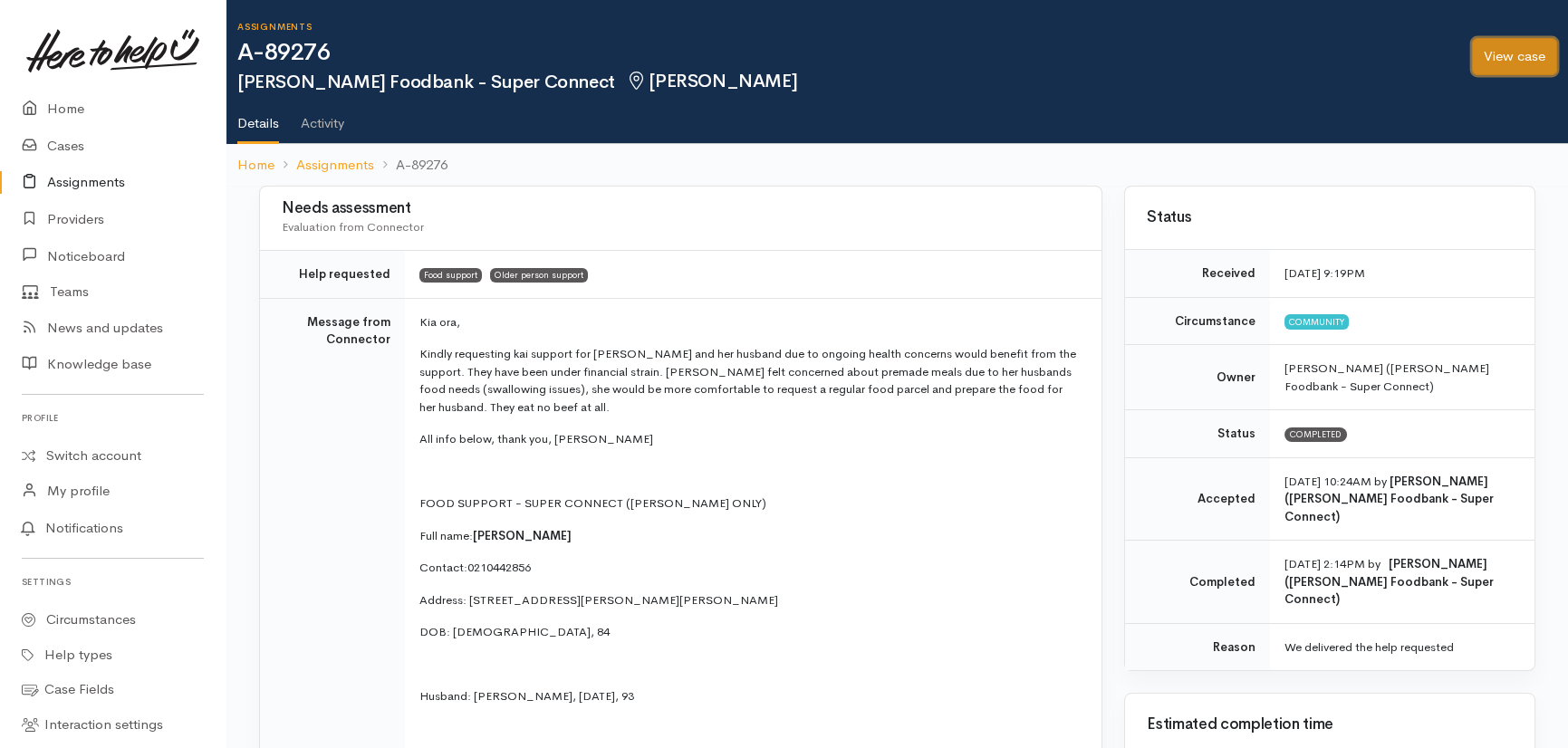
click at [1506, 50] on link "View case" at bounding box center [1514, 56] width 85 height 37
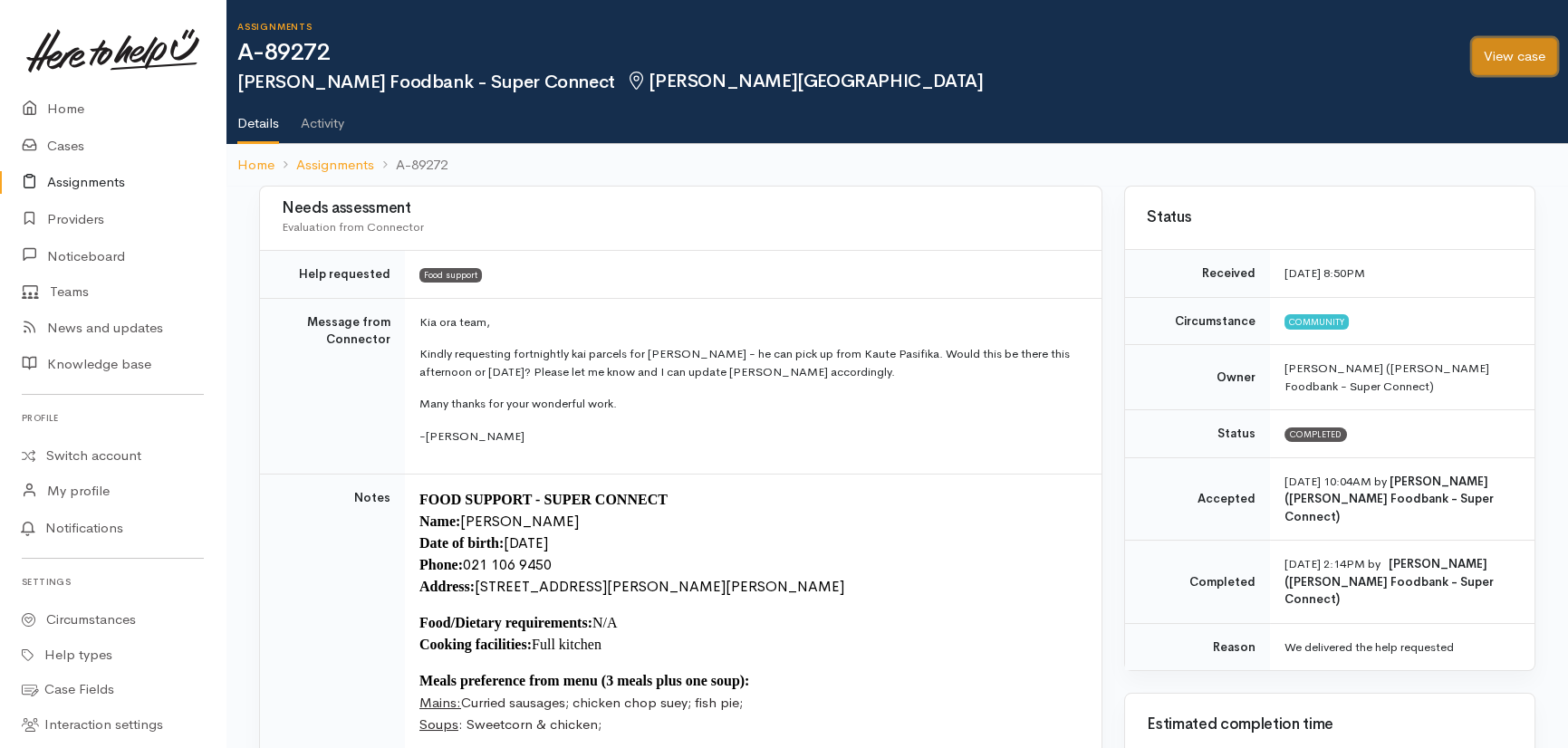
click at [1517, 51] on link "View case" at bounding box center [1514, 56] width 85 height 37
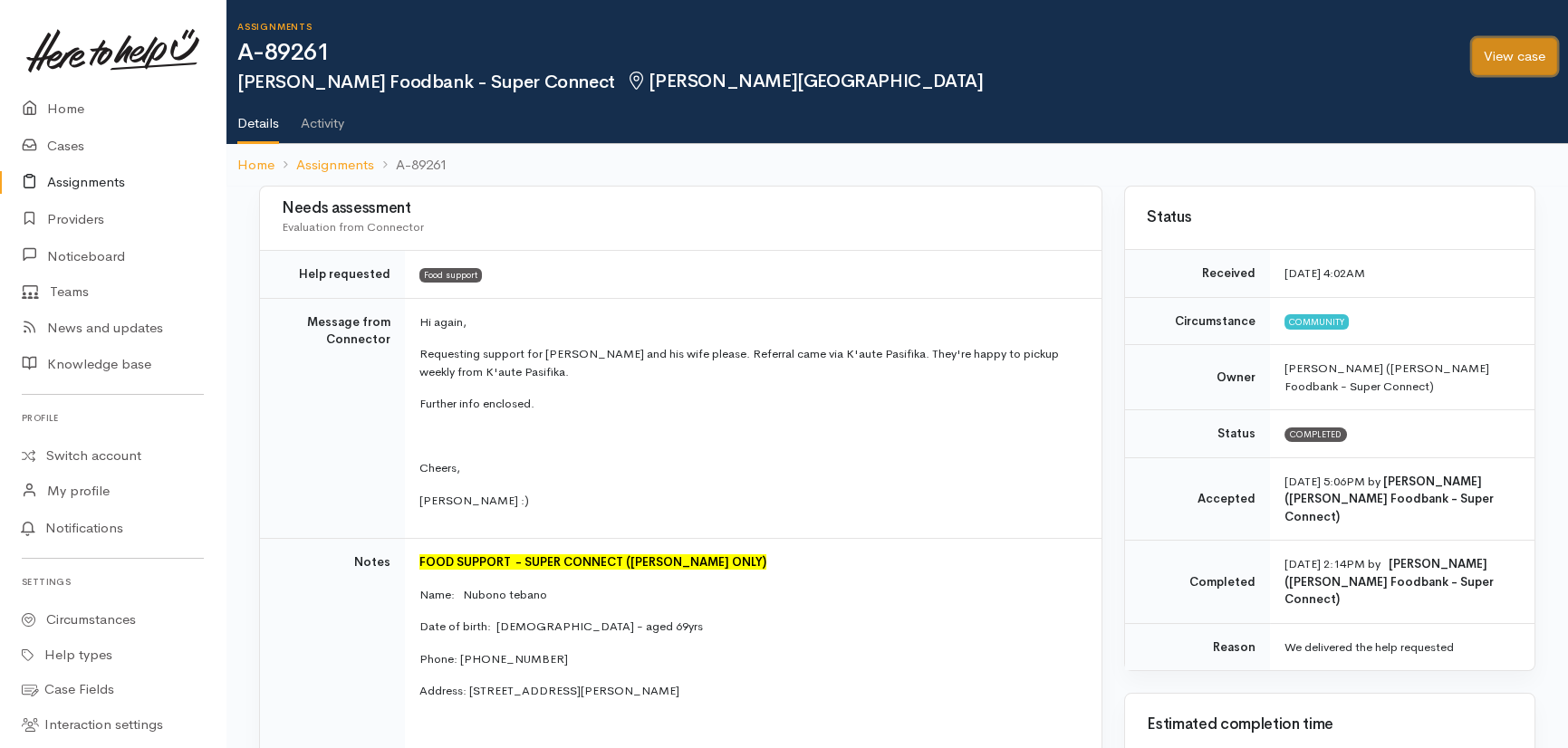
click at [1512, 53] on link "View case" at bounding box center [1514, 56] width 85 height 37
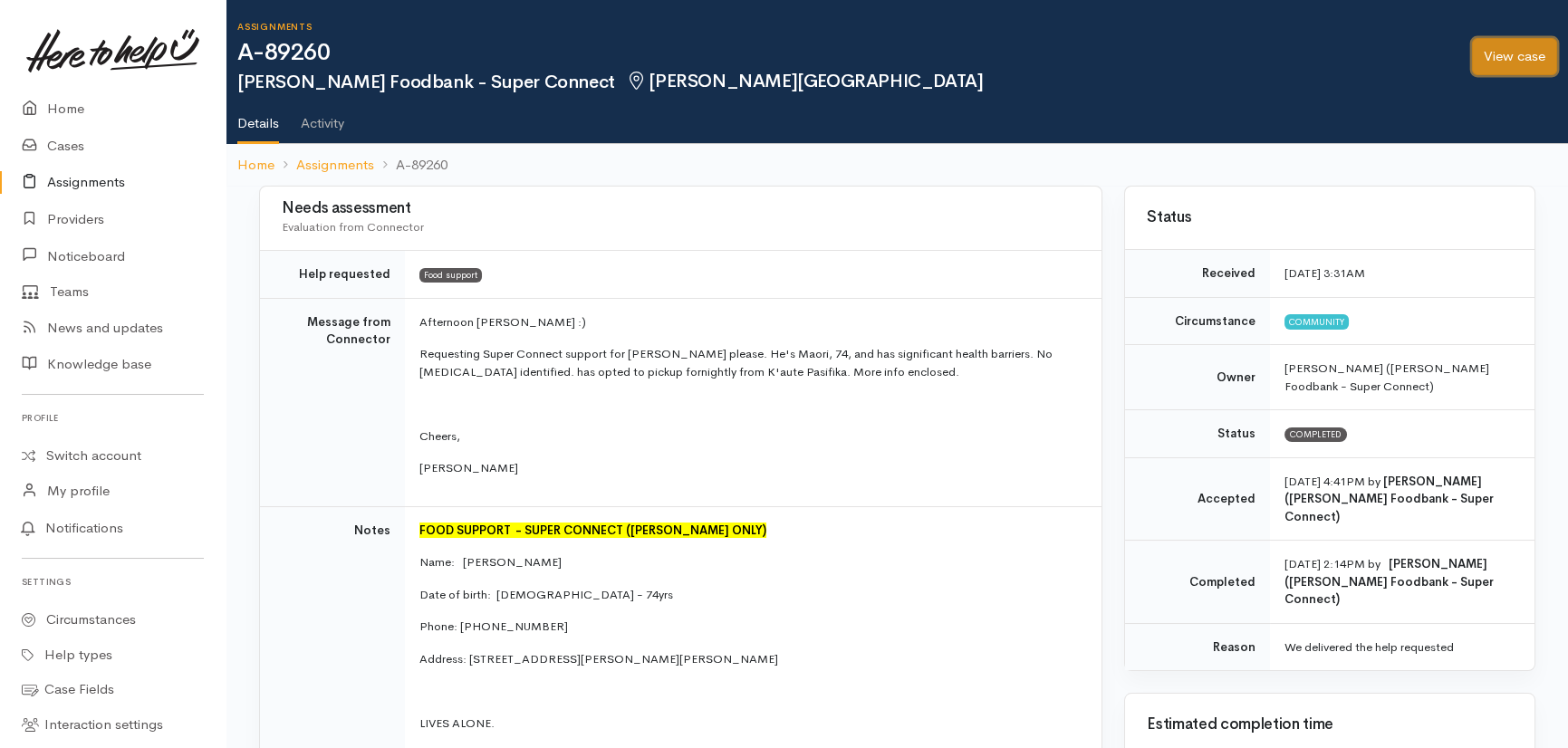
click at [1521, 56] on link "View case" at bounding box center [1514, 56] width 85 height 37
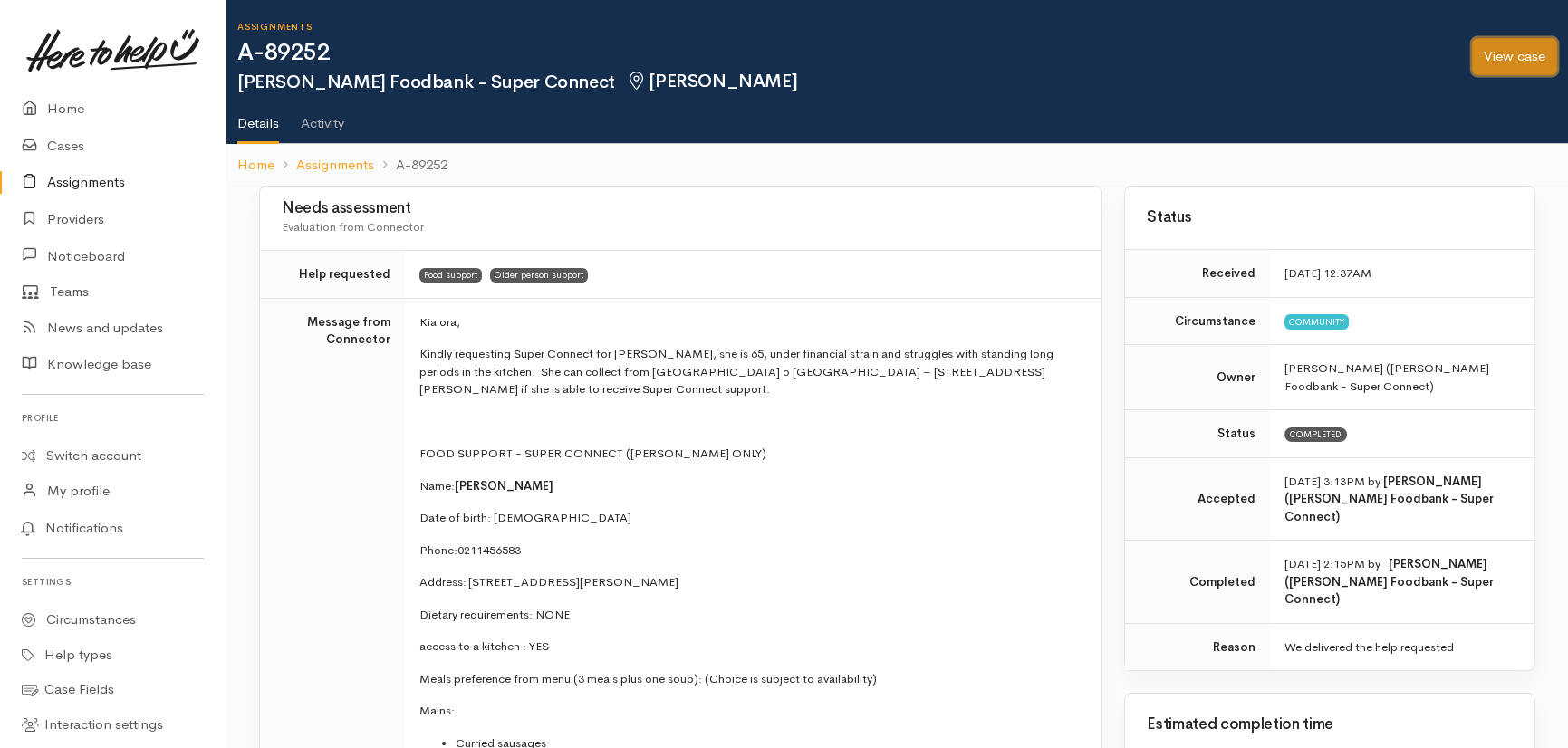
click at [1512, 60] on link "View case" at bounding box center [1514, 56] width 85 height 37
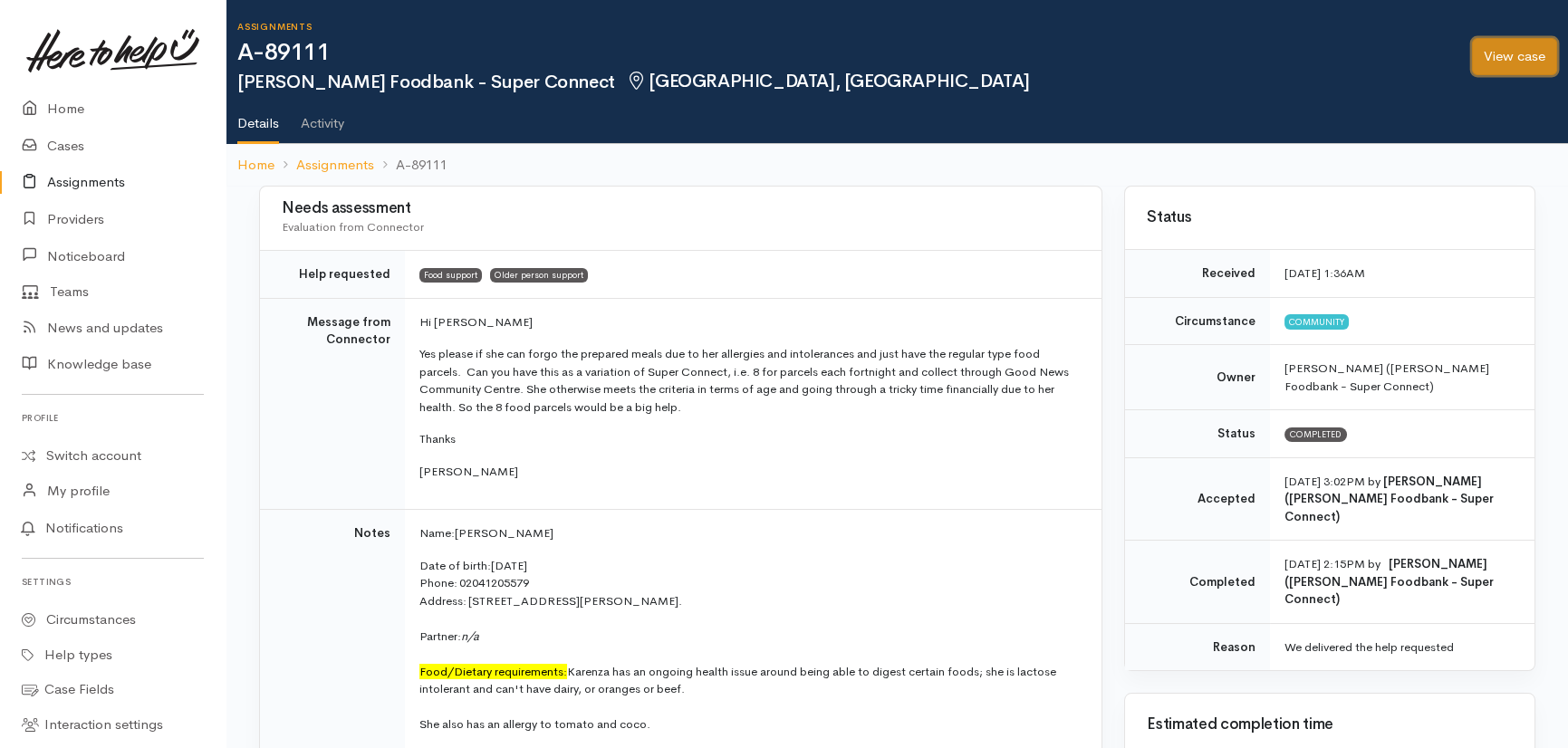
click at [1521, 49] on link "View case" at bounding box center [1514, 56] width 85 height 37
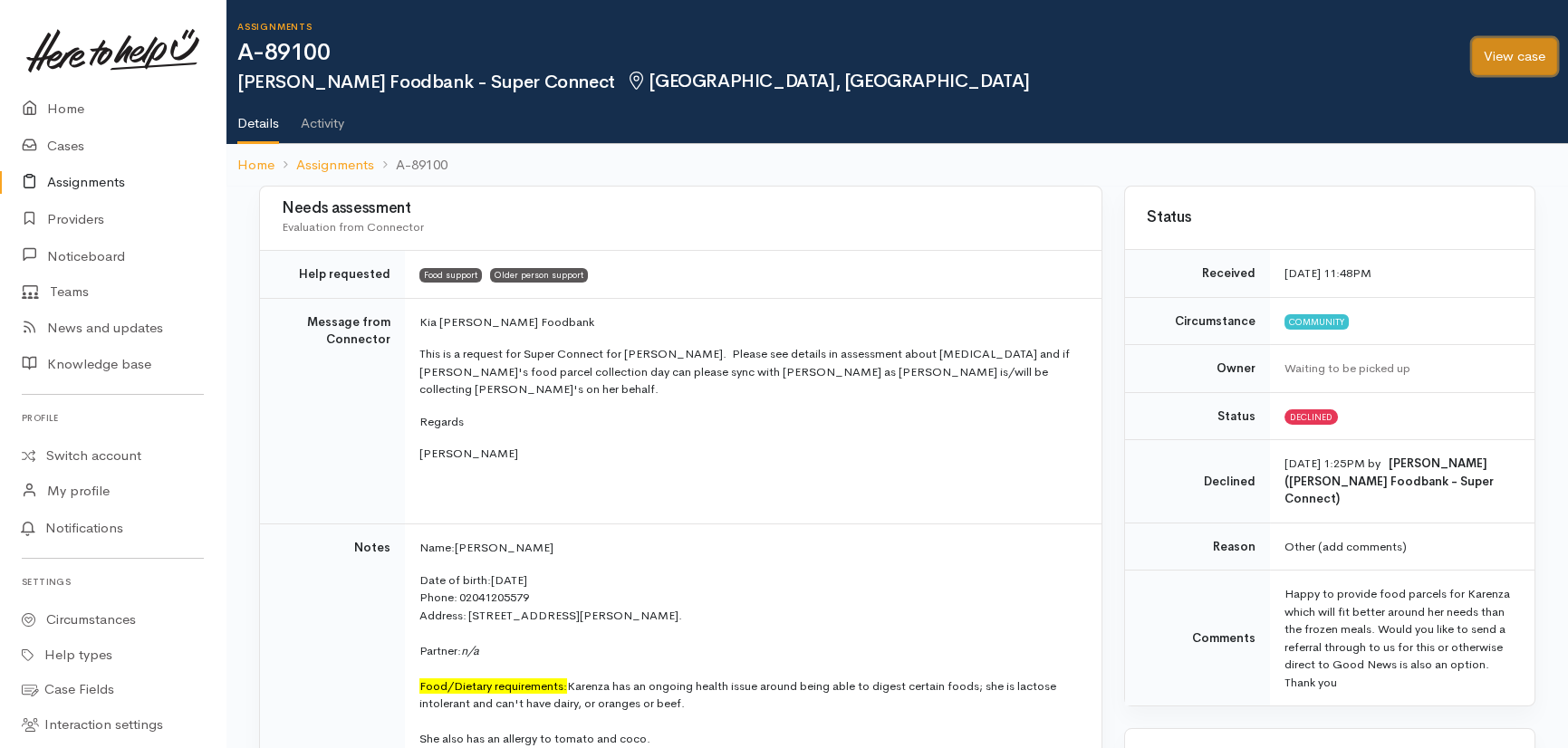
click at [1504, 59] on link "View case" at bounding box center [1514, 56] width 85 height 37
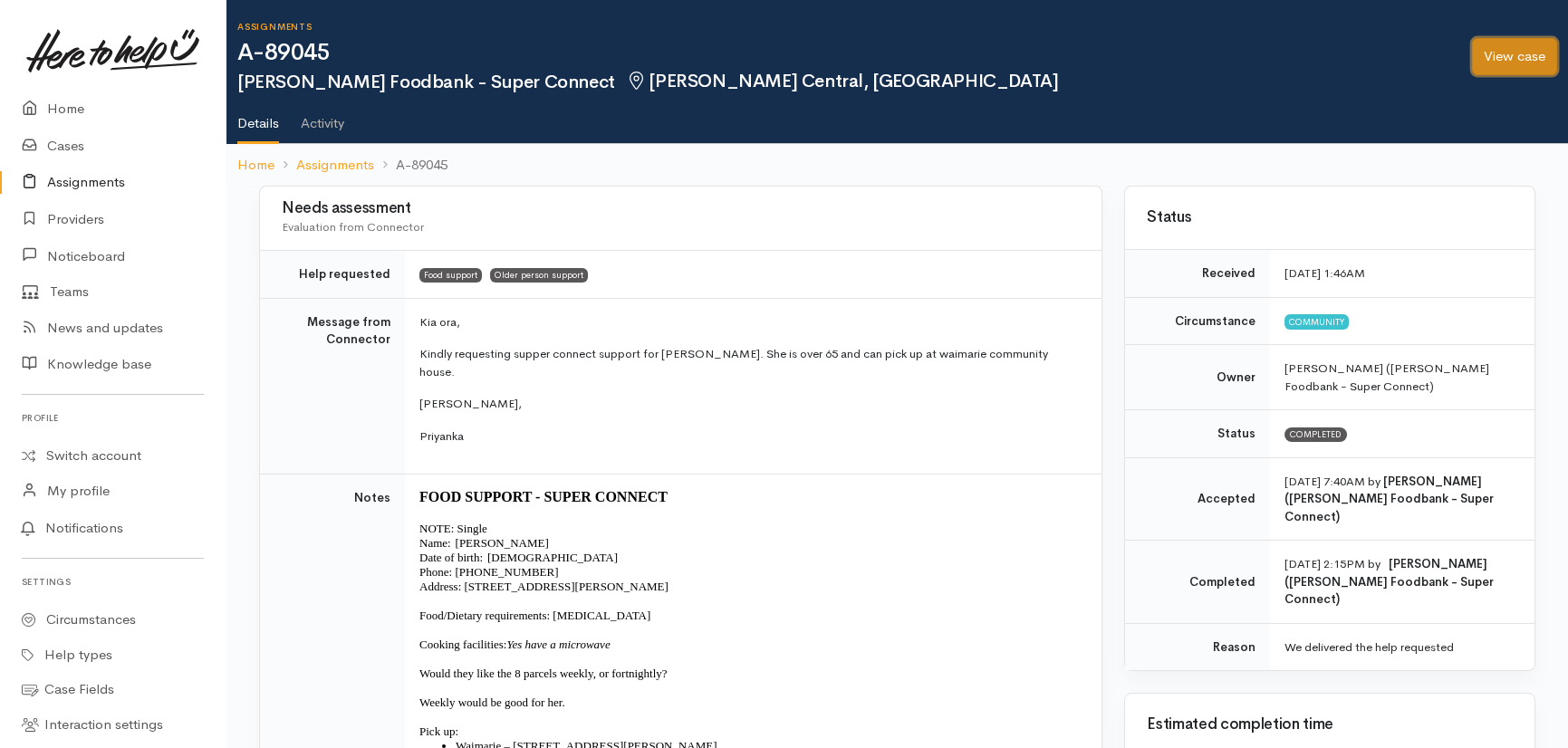
click at [1521, 51] on link "View case" at bounding box center [1514, 56] width 85 height 37
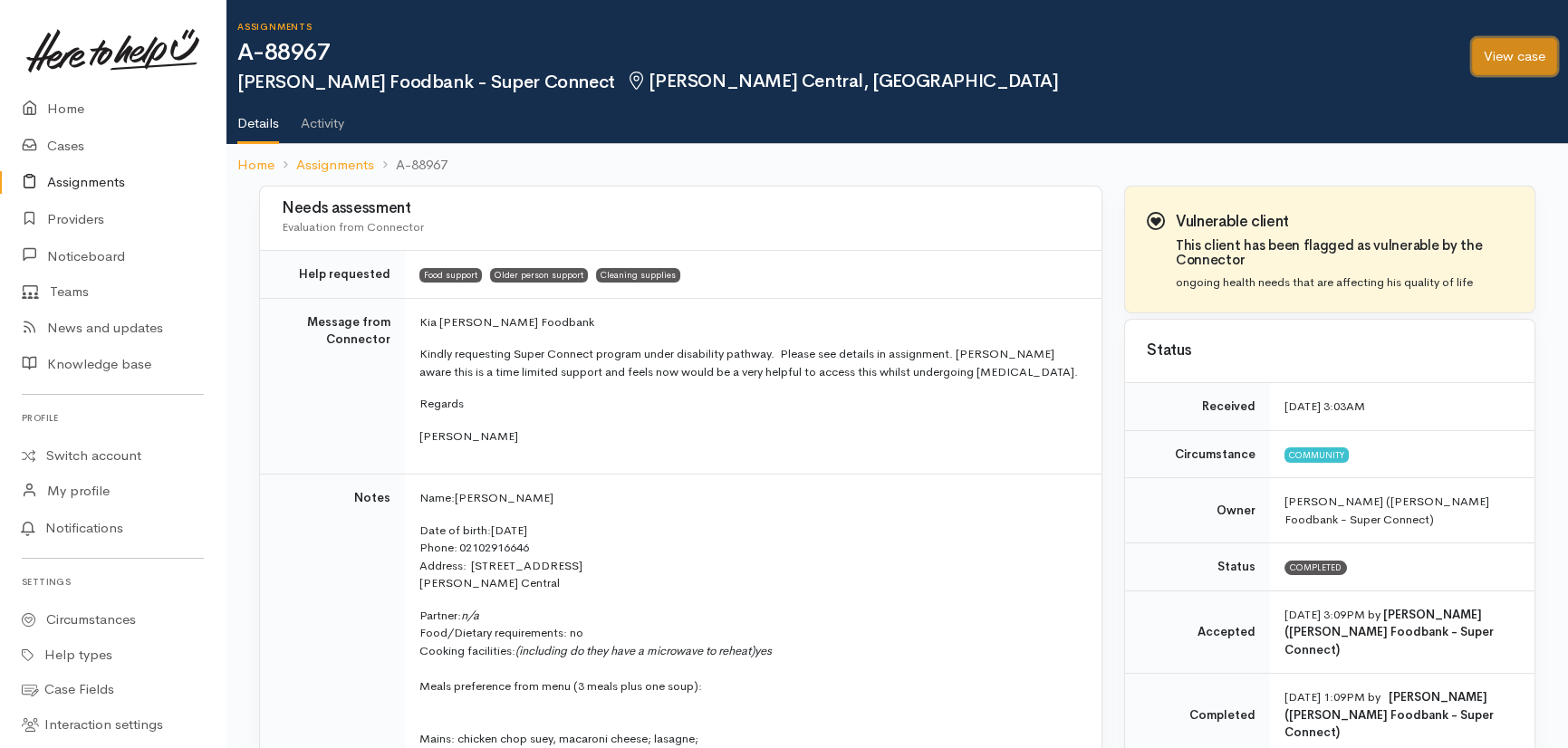
click at [1521, 60] on link "View case" at bounding box center [1514, 56] width 85 height 37
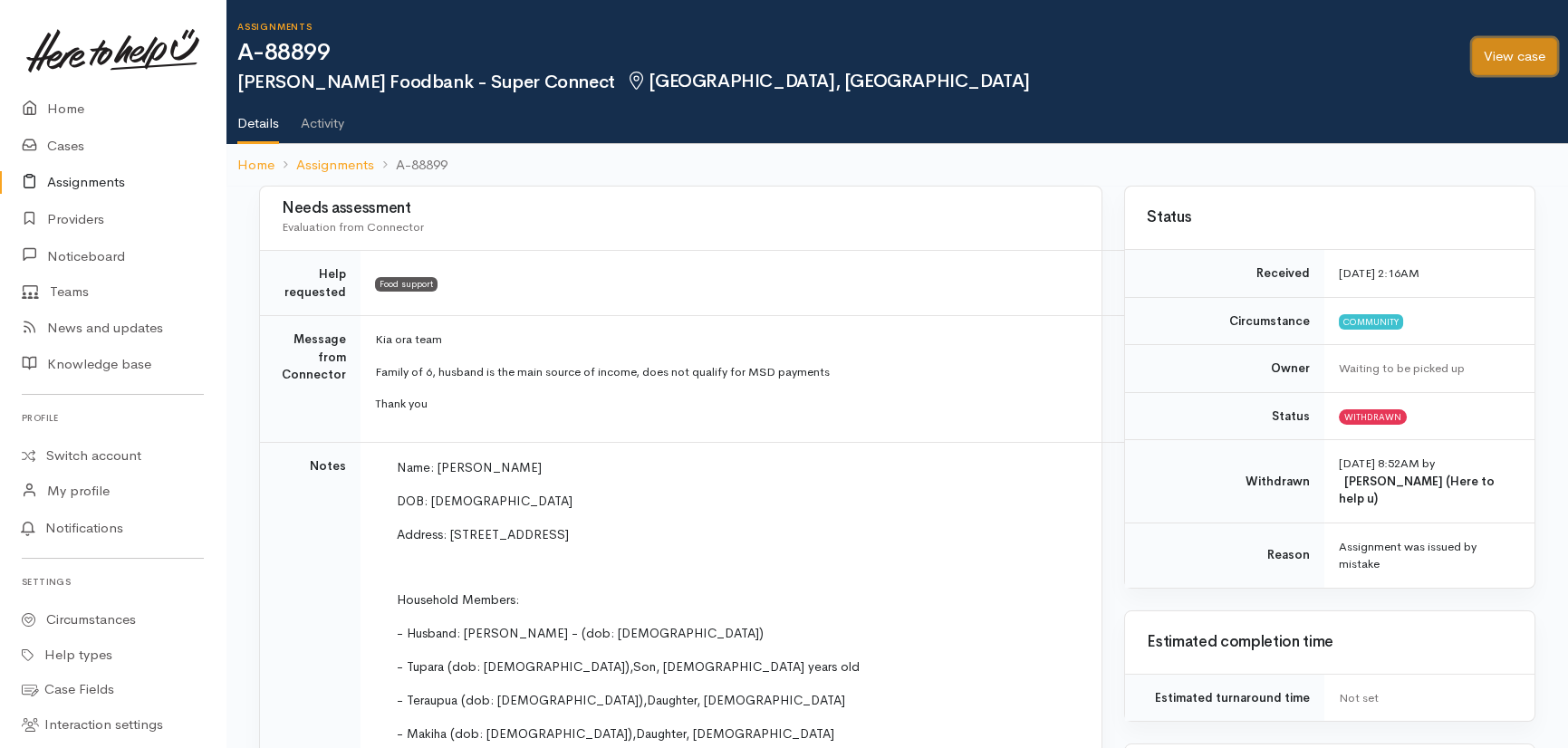
click at [1521, 44] on link "View case" at bounding box center [1514, 56] width 85 height 37
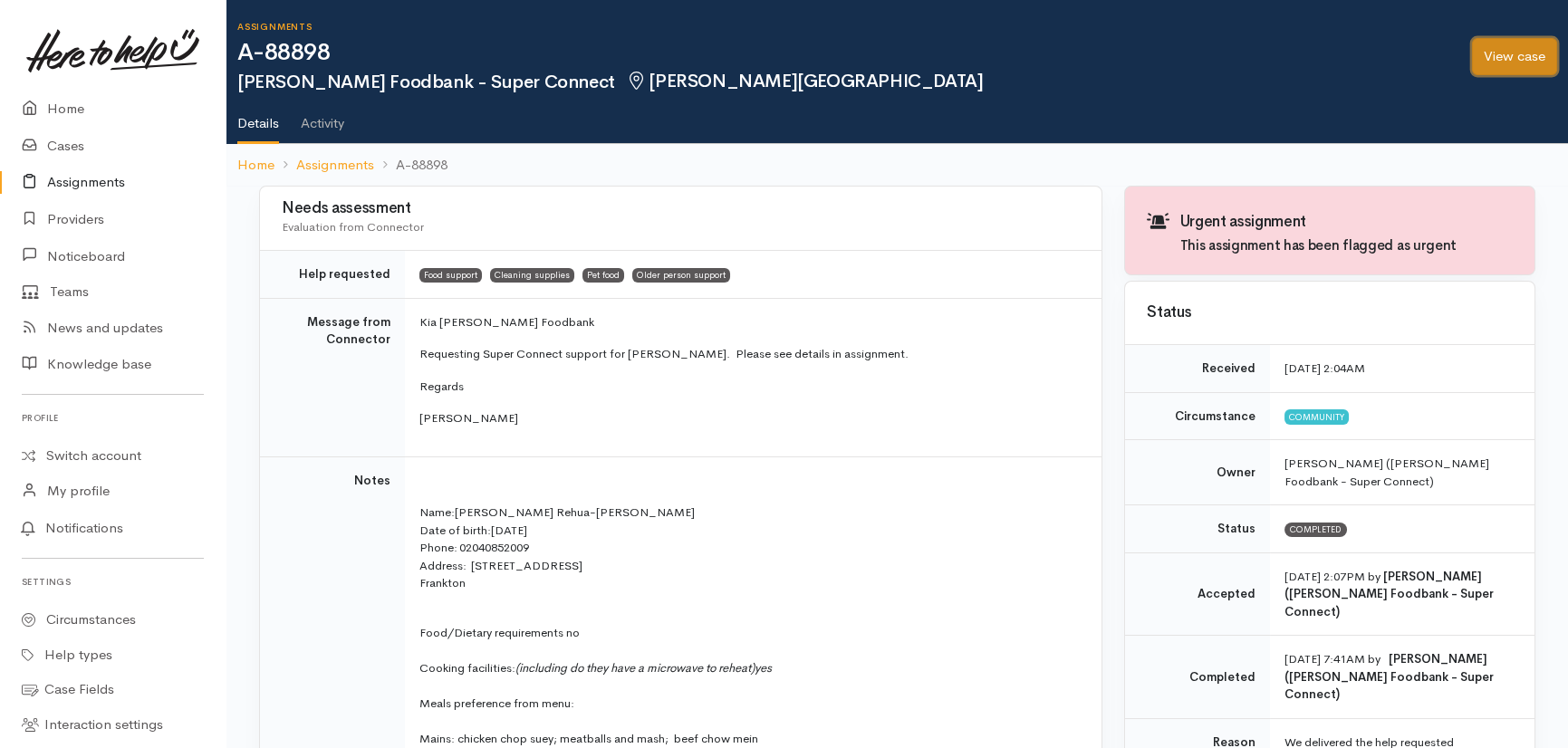
click at [1511, 54] on link "View case" at bounding box center [1514, 56] width 85 height 37
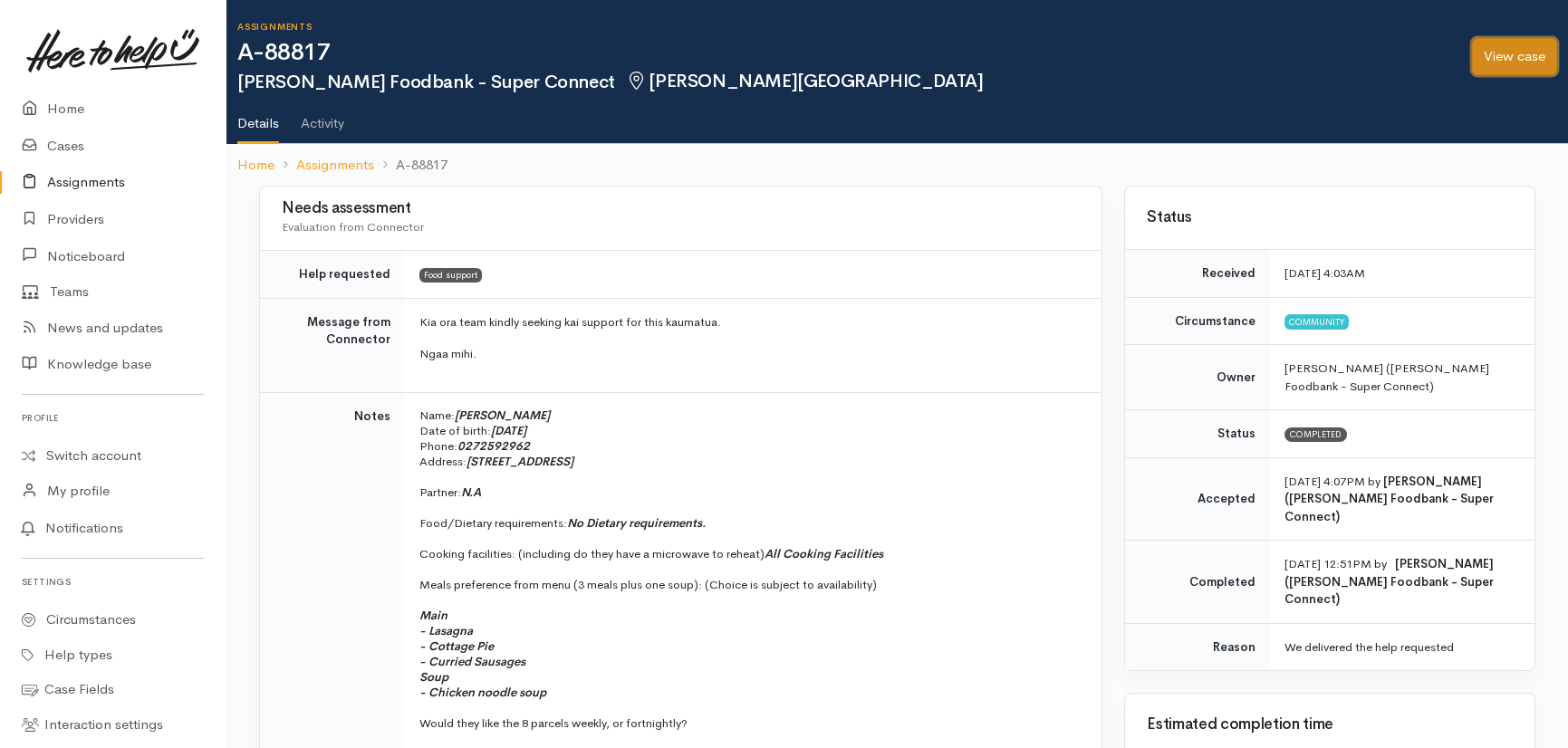
click at [1514, 53] on link "View case" at bounding box center [1514, 56] width 85 height 37
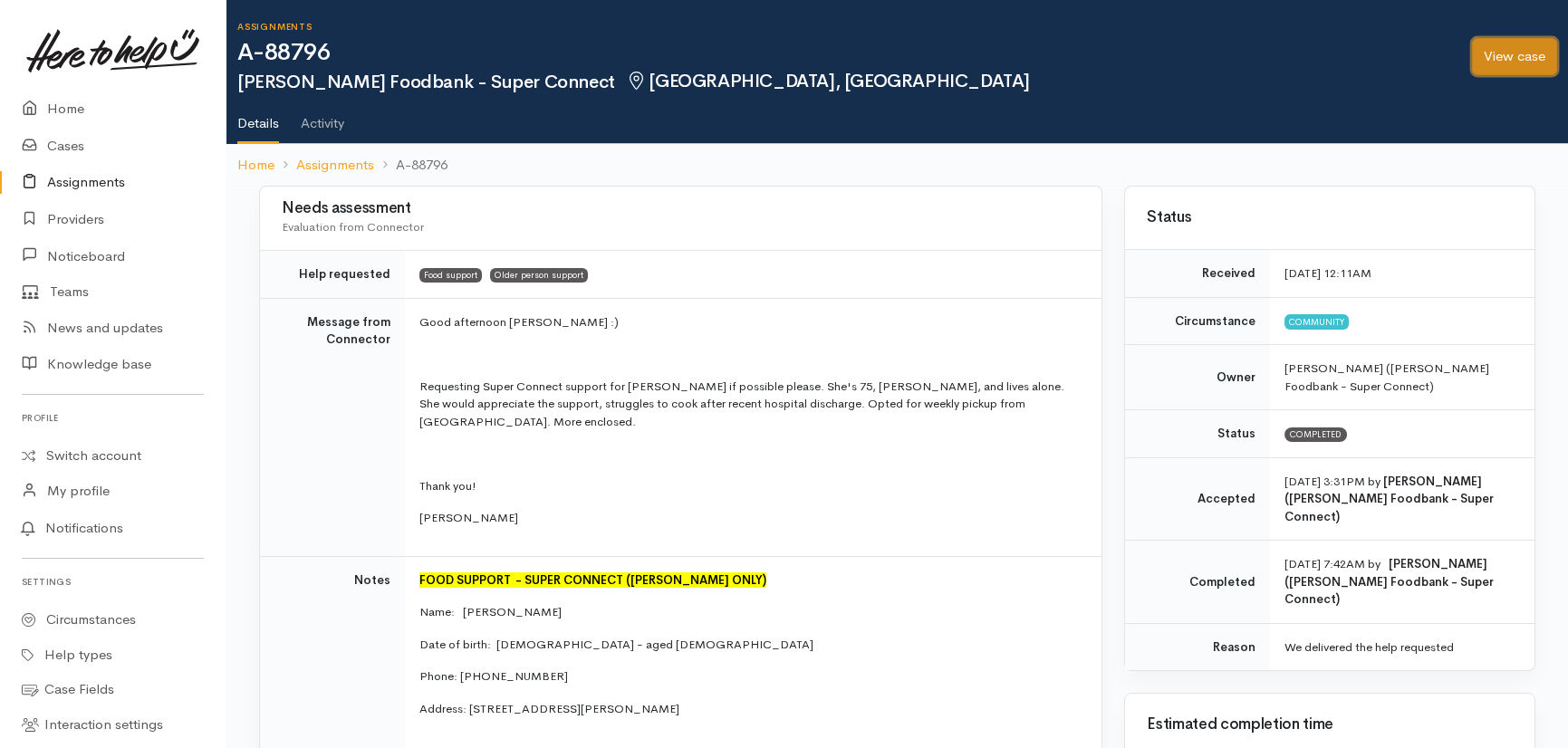
click at [1507, 51] on link "View case" at bounding box center [1514, 56] width 85 height 37
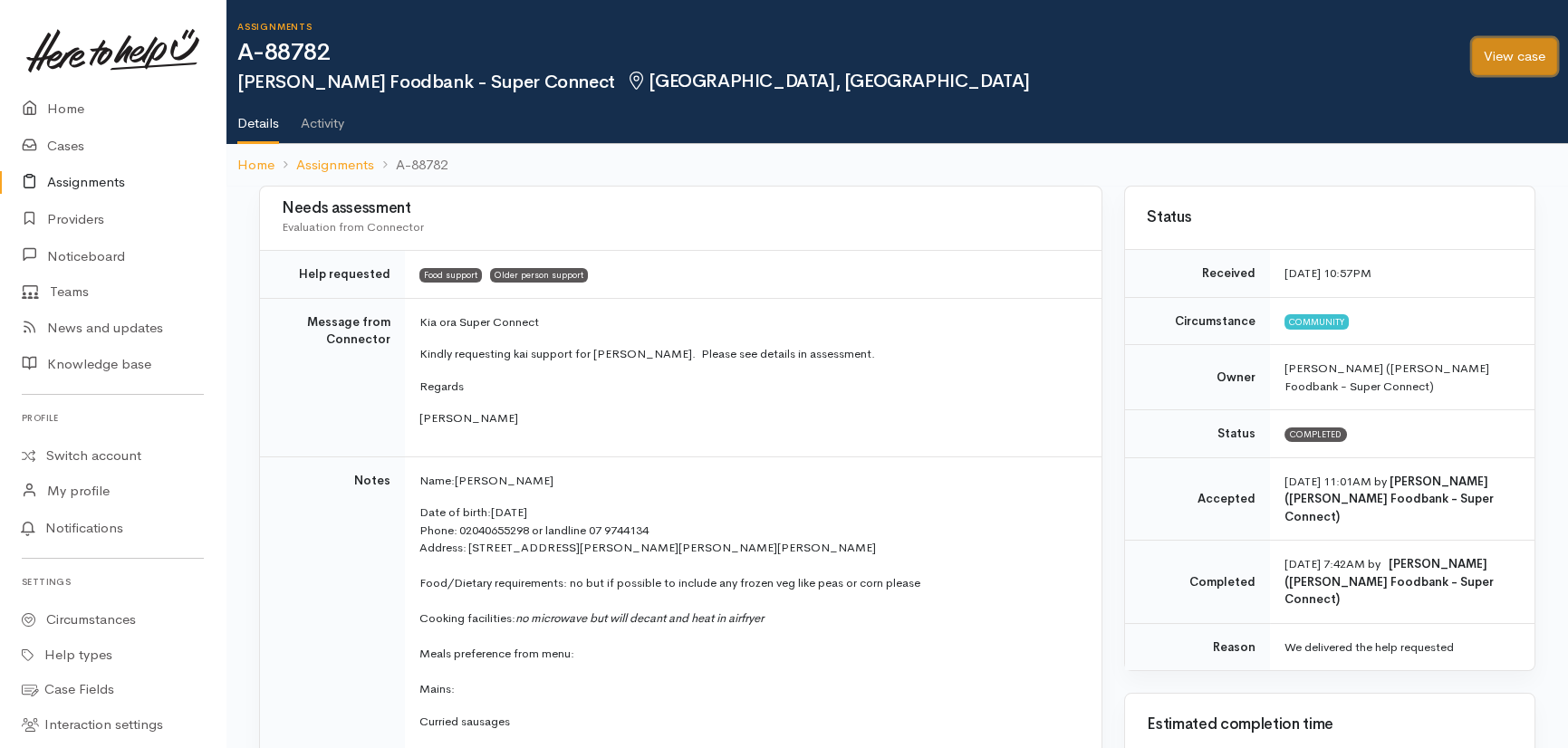
click at [1508, 55] on link "View case" at bounding box center [1514, 56] width 85 height 37
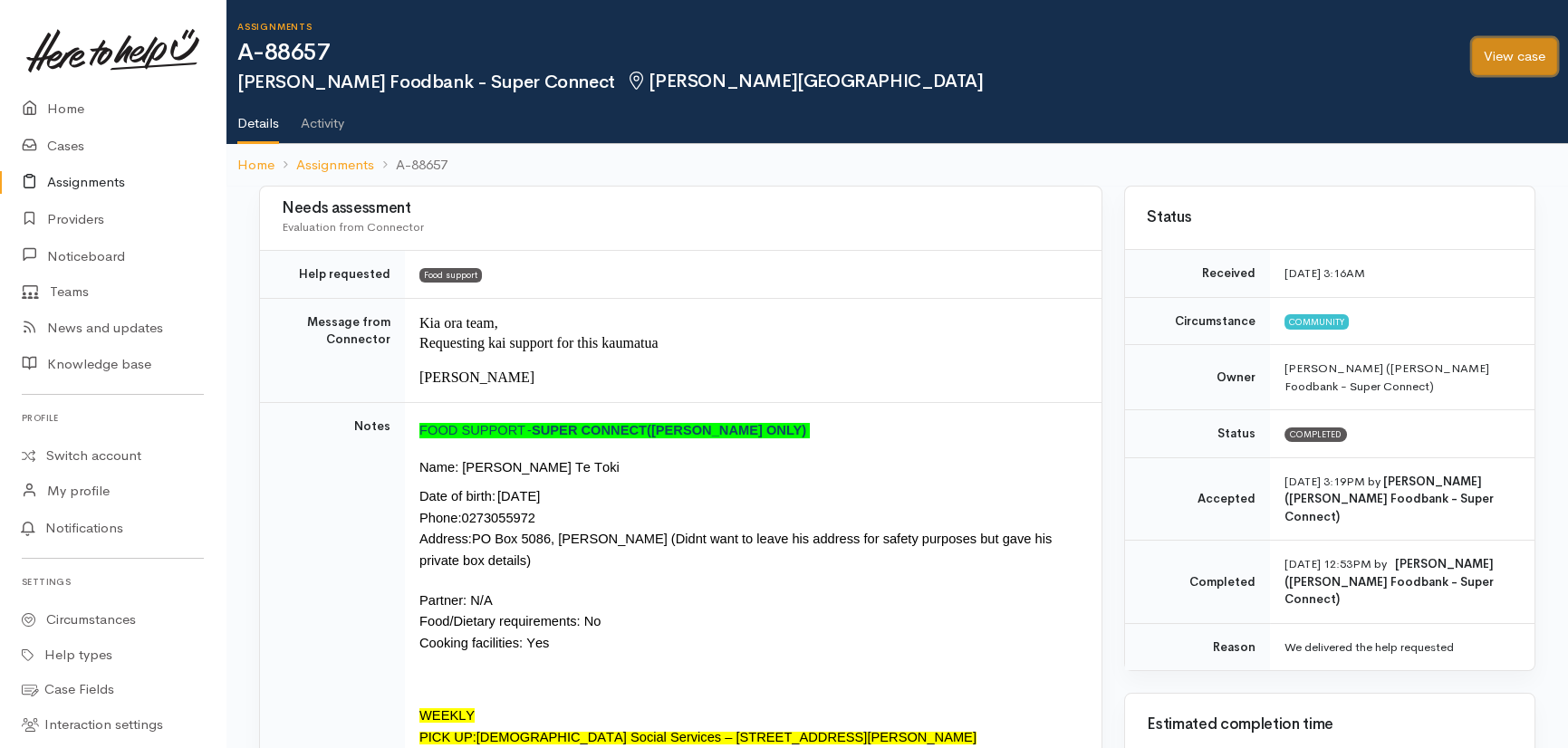
click at [1508, 61] on link "View case" at bounding box center [1514, 56] width 85 height 37
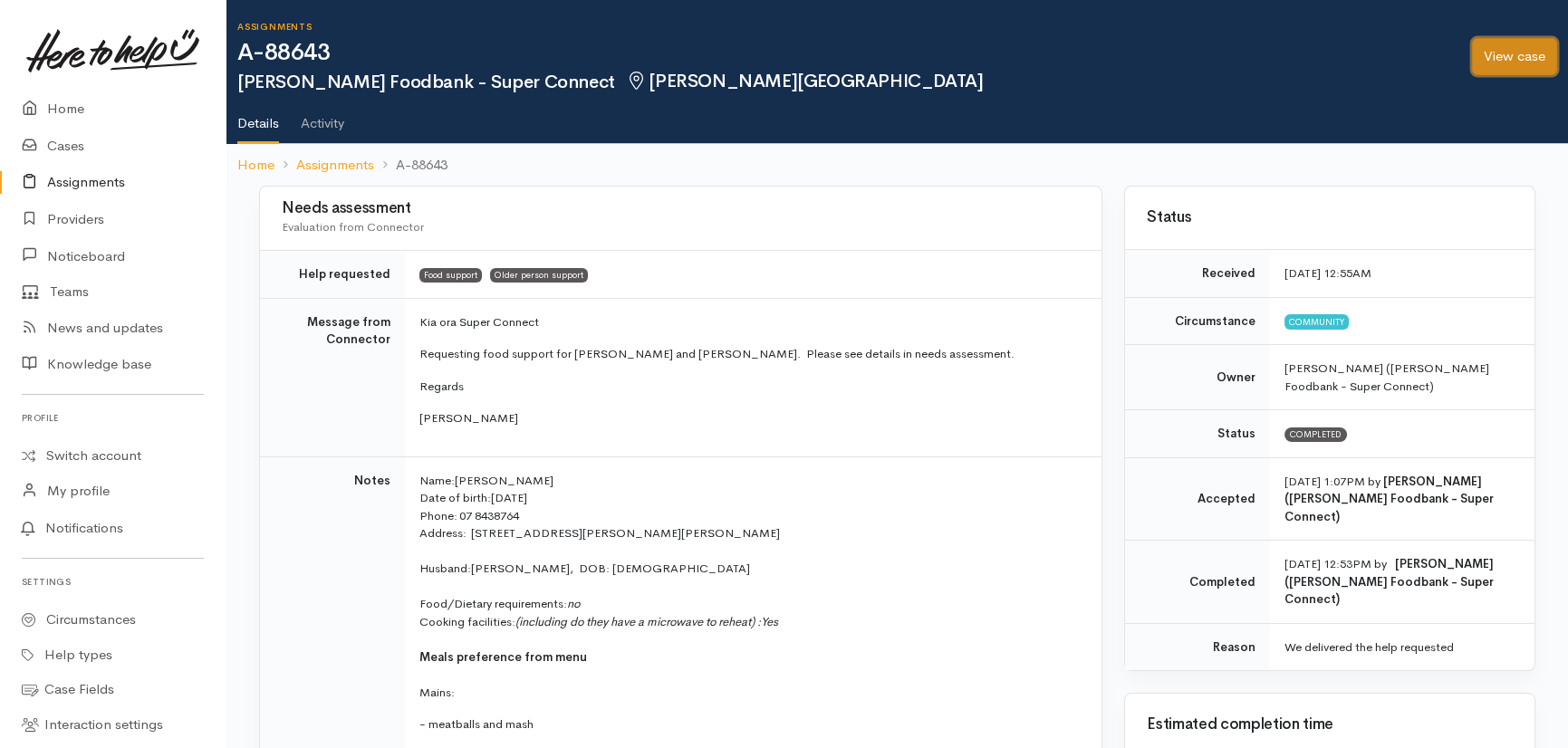
click at [1500, 51] on link "View case" at bounding box center [1514, 56] width 85 height 37
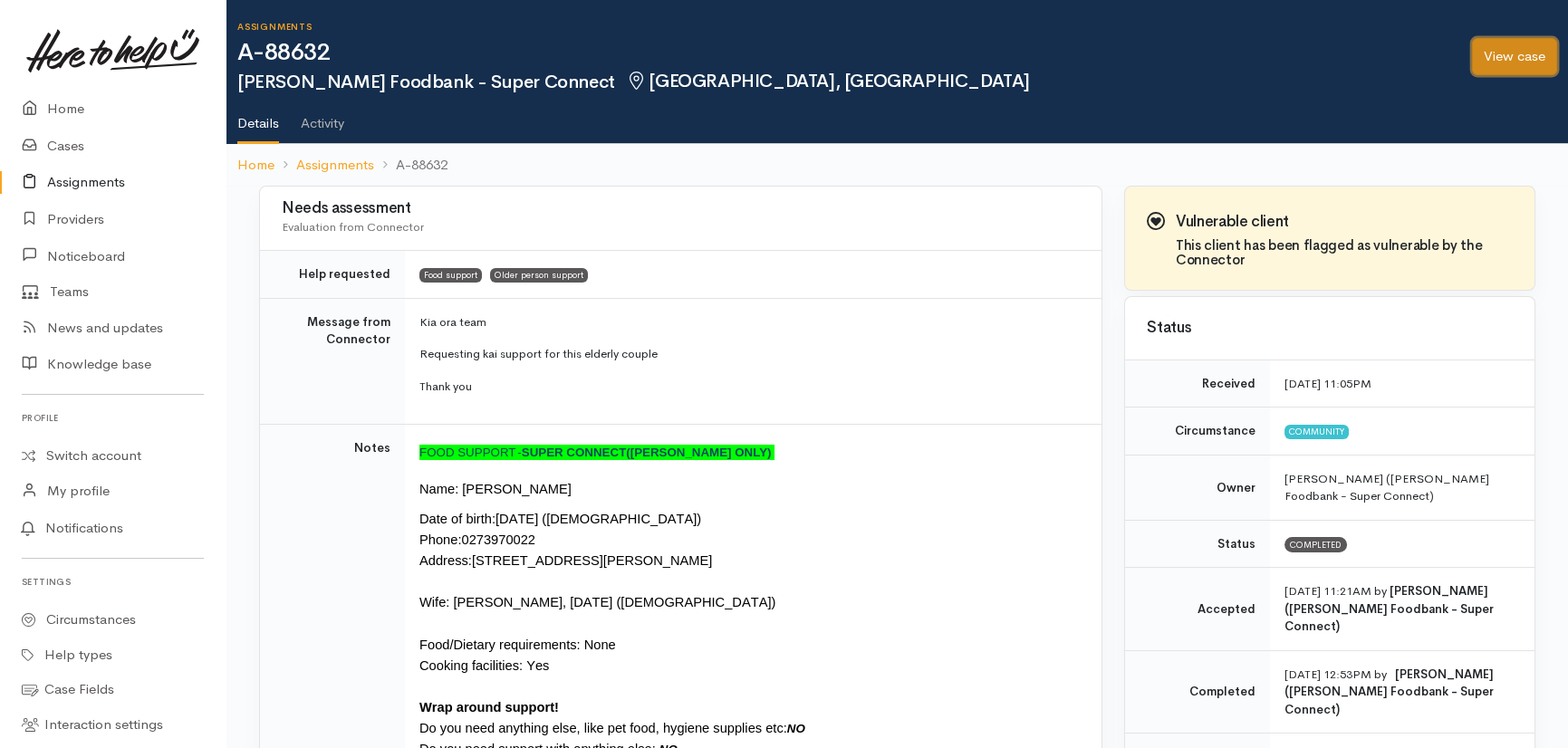
click at [1526, 51] on link "View case" at bounding box center [1514, 56] width 85 height 37
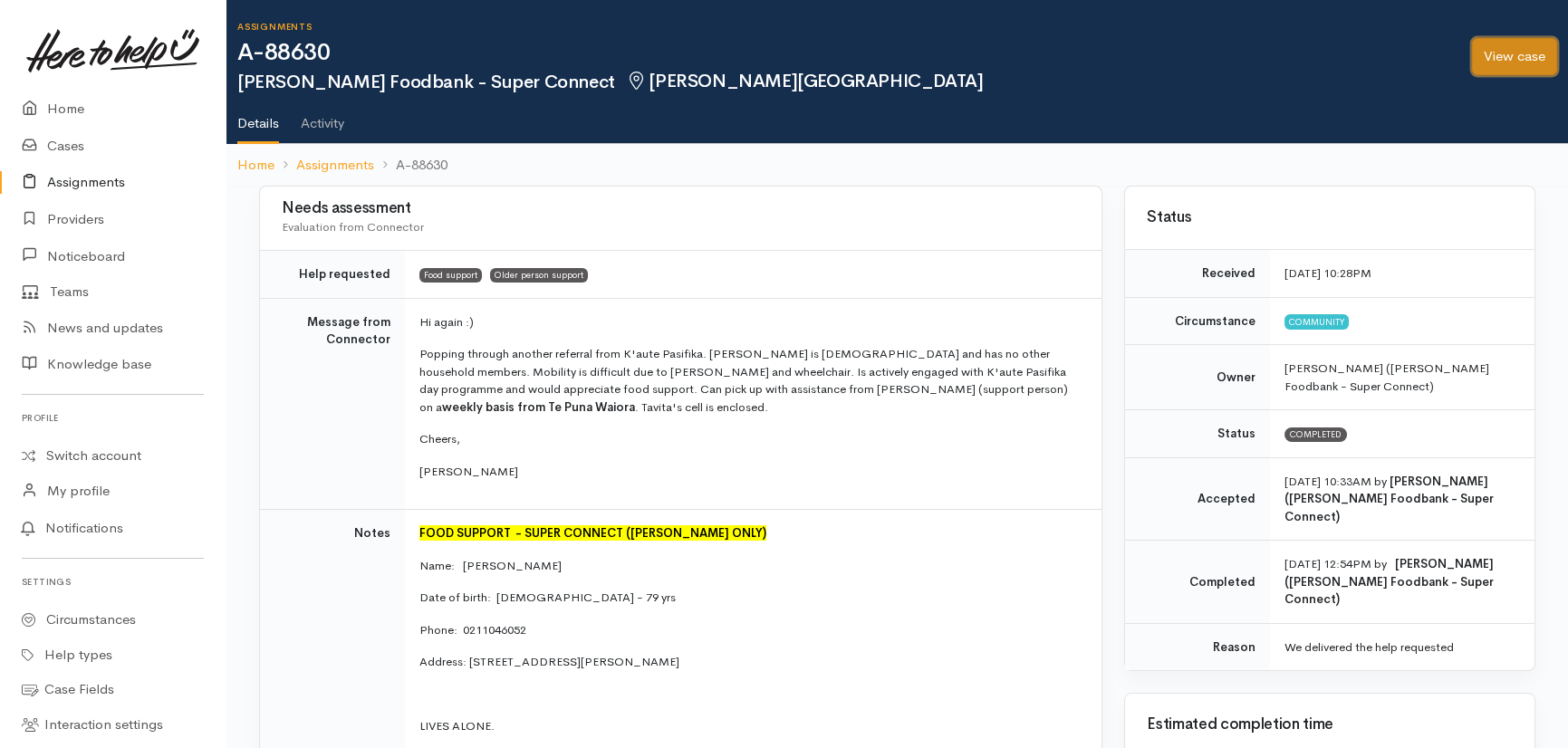
click at [1530, 51] on link "View case" at bounding box center [1514, 56] width 85 height 37
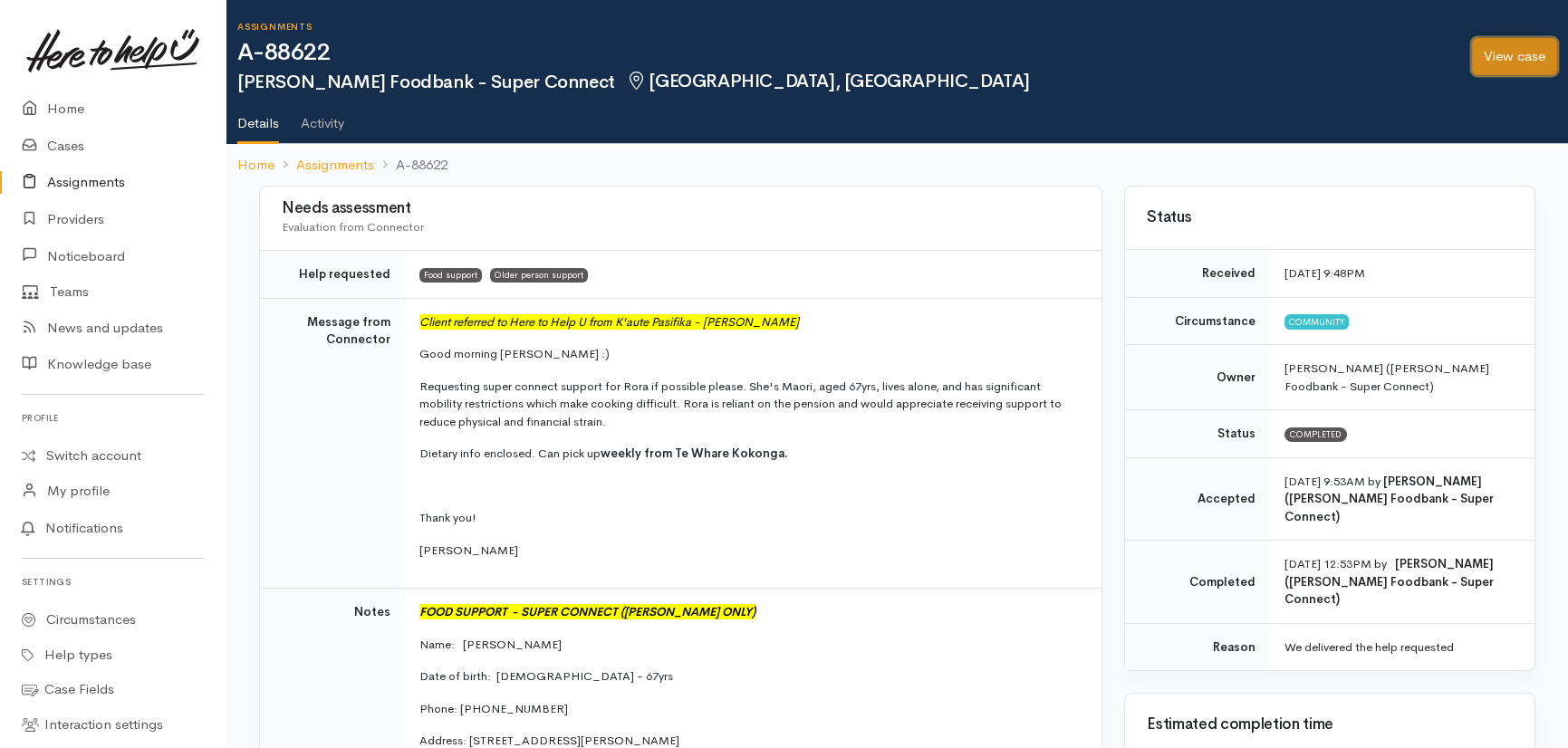
click at [1501, 42] on link "View case" at bounding box center [1514, 56] width 85 height 37
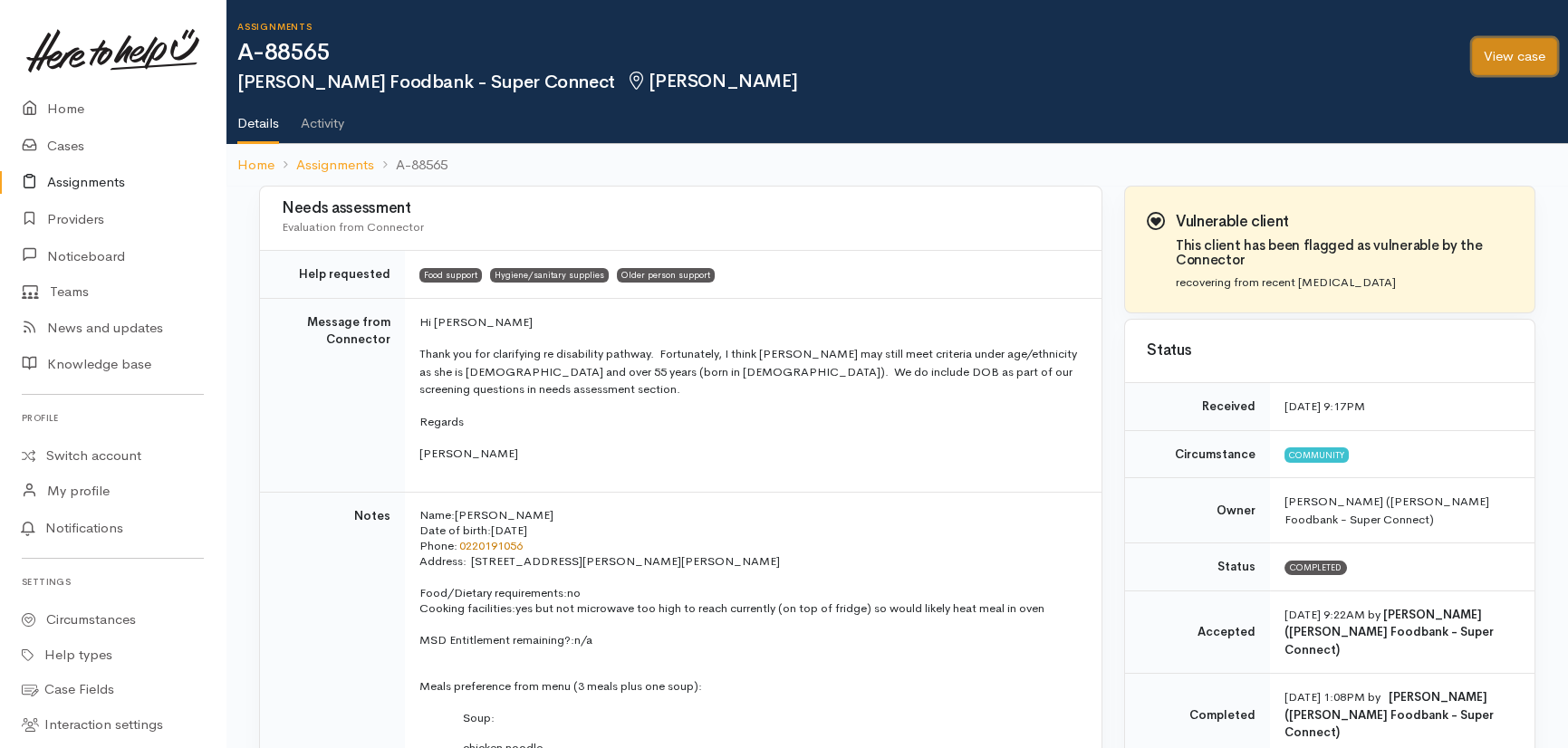
click at [1510, 57] on link "View case" at bounding box center [1514, 56] width 85 height 37
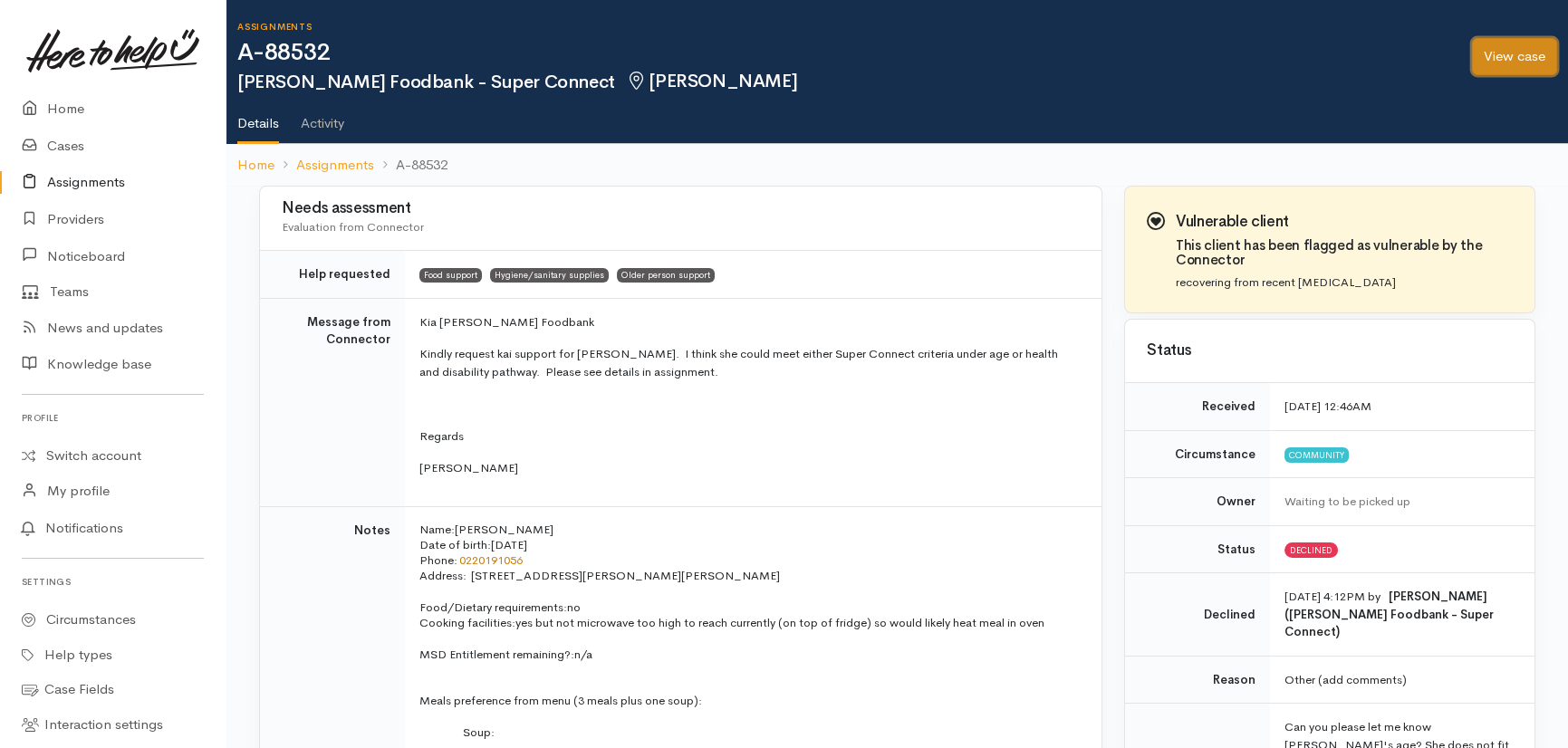
click at [1507, 48] on link "View case" at bounding box center [1514, 56] width 85 height 37
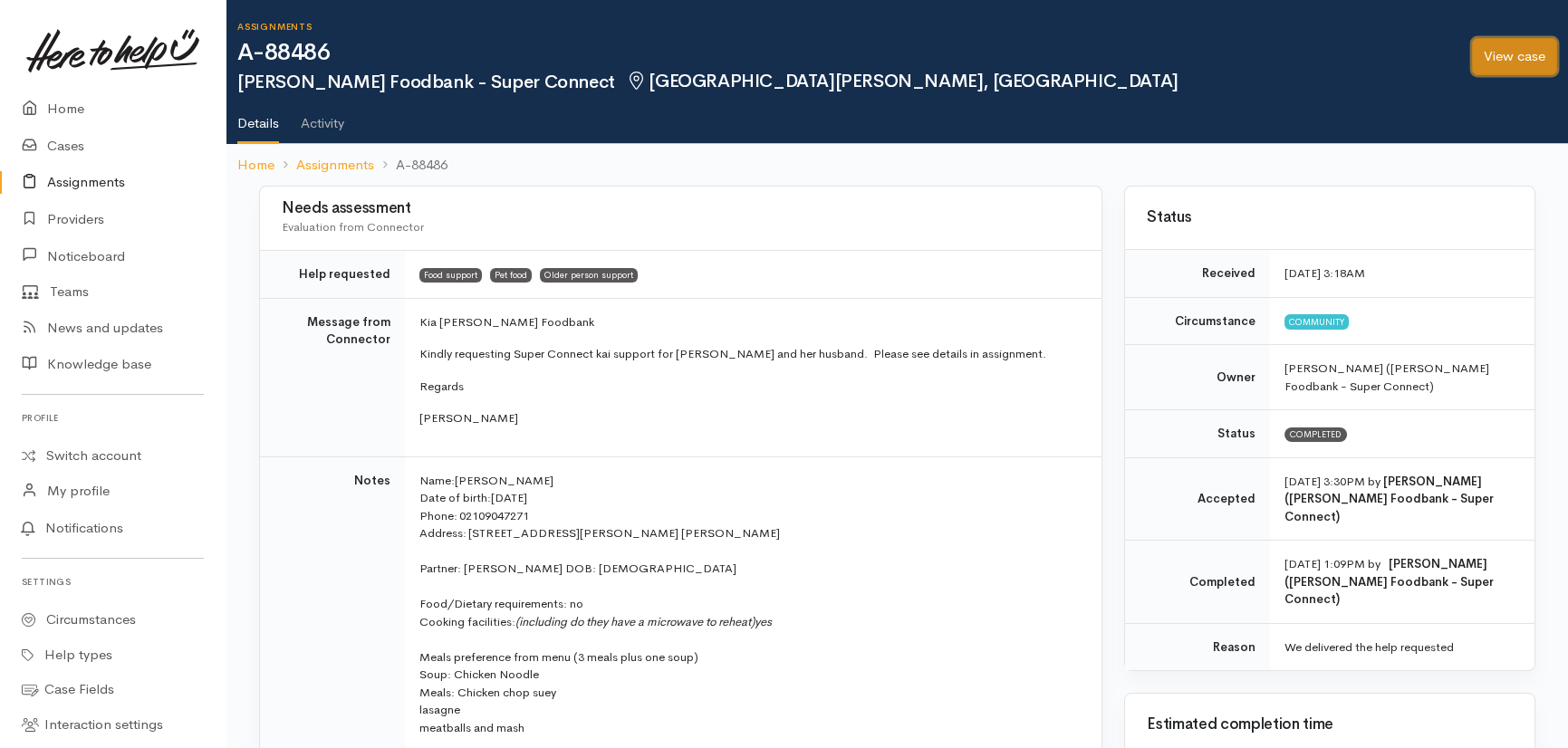
click at [1509, 39] on link "View case" at bounding box center [1514, 56] width 85 height 37
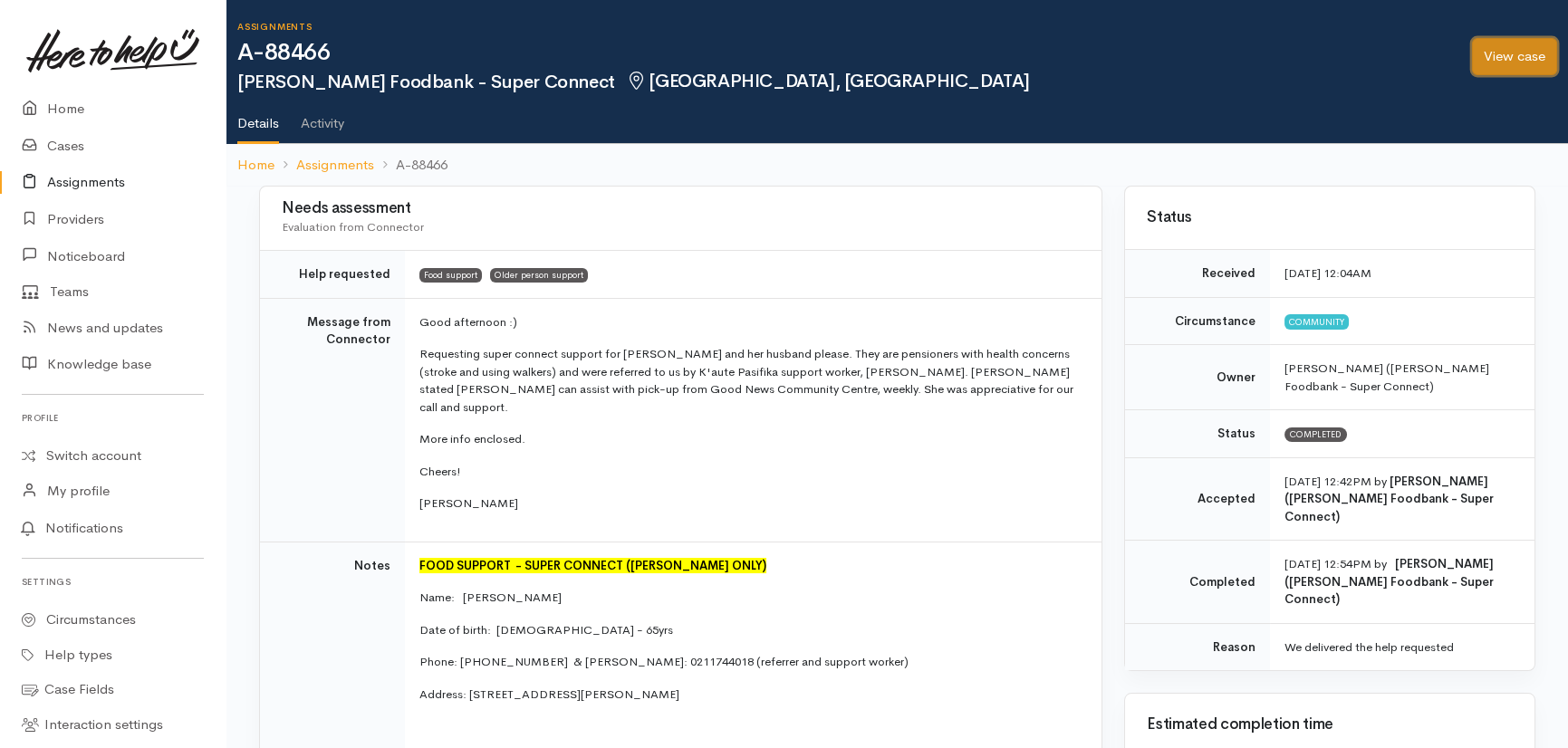
click at [1512, 56] on link "View case" at bounding box center [1514, 56] width 85 height 37
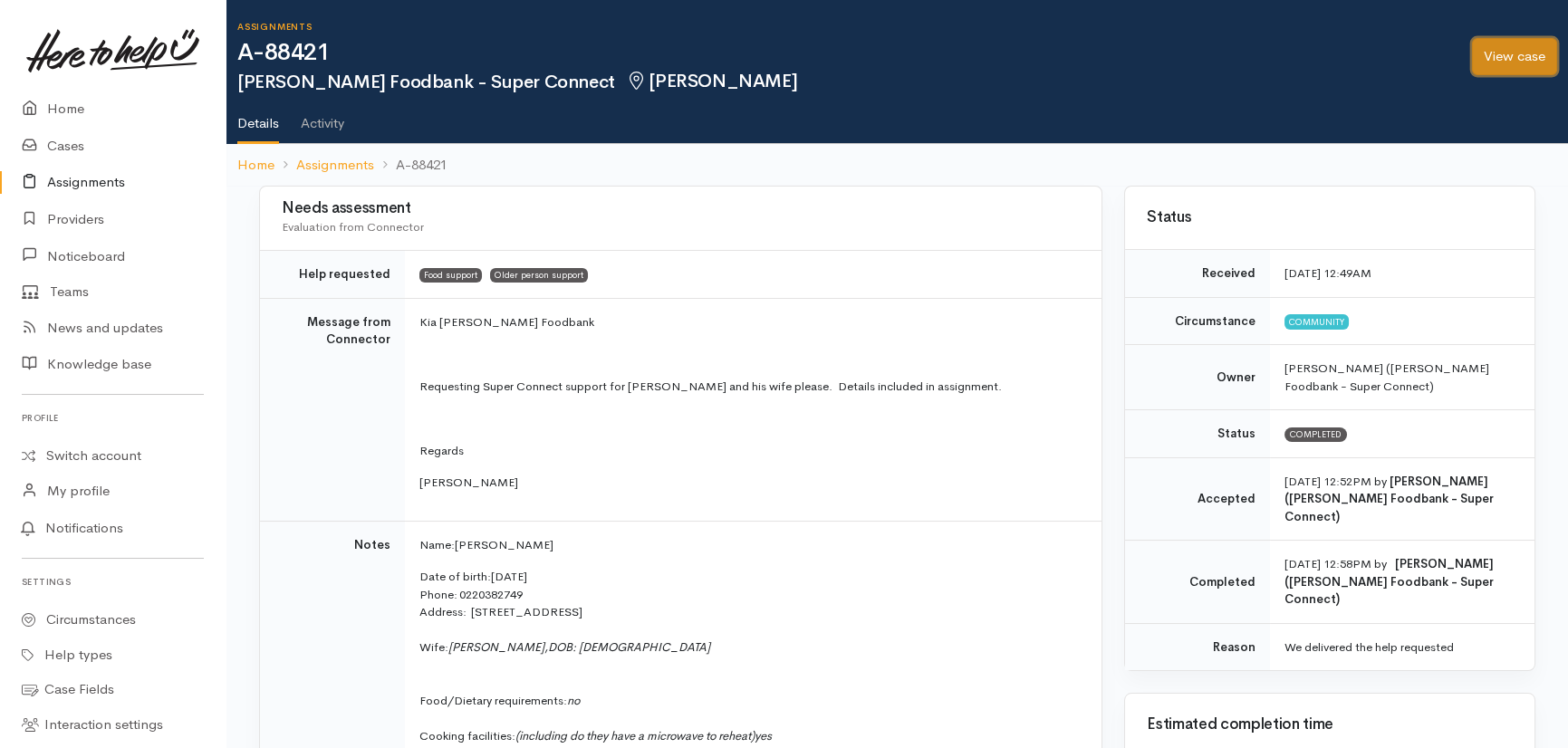
click at [1495, 51] on link "View case" at bounding box center [1514, 56] width 85 height 37
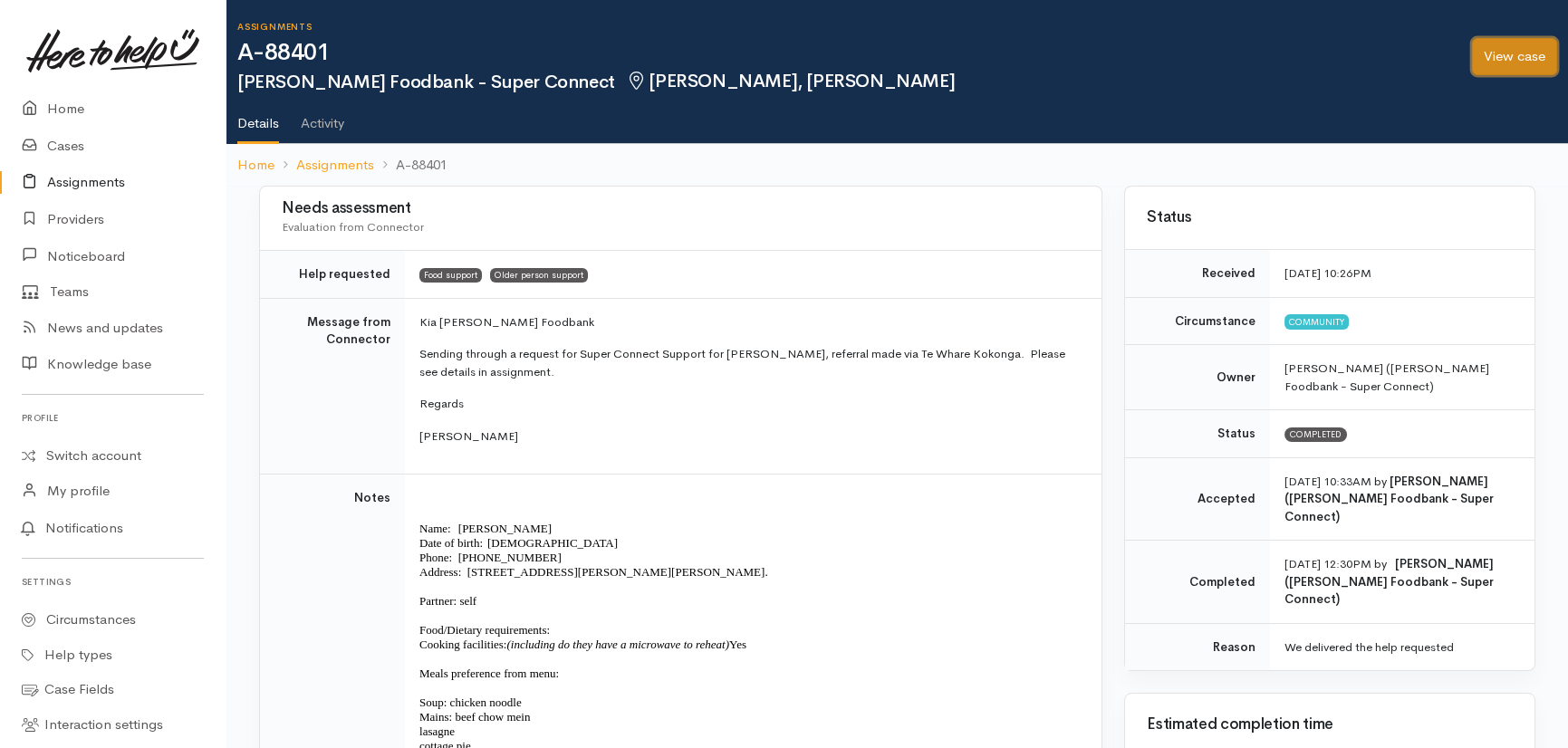
click at [1524, 57] on link "View case" at bounding box center [1514, 56] width 85 height 37
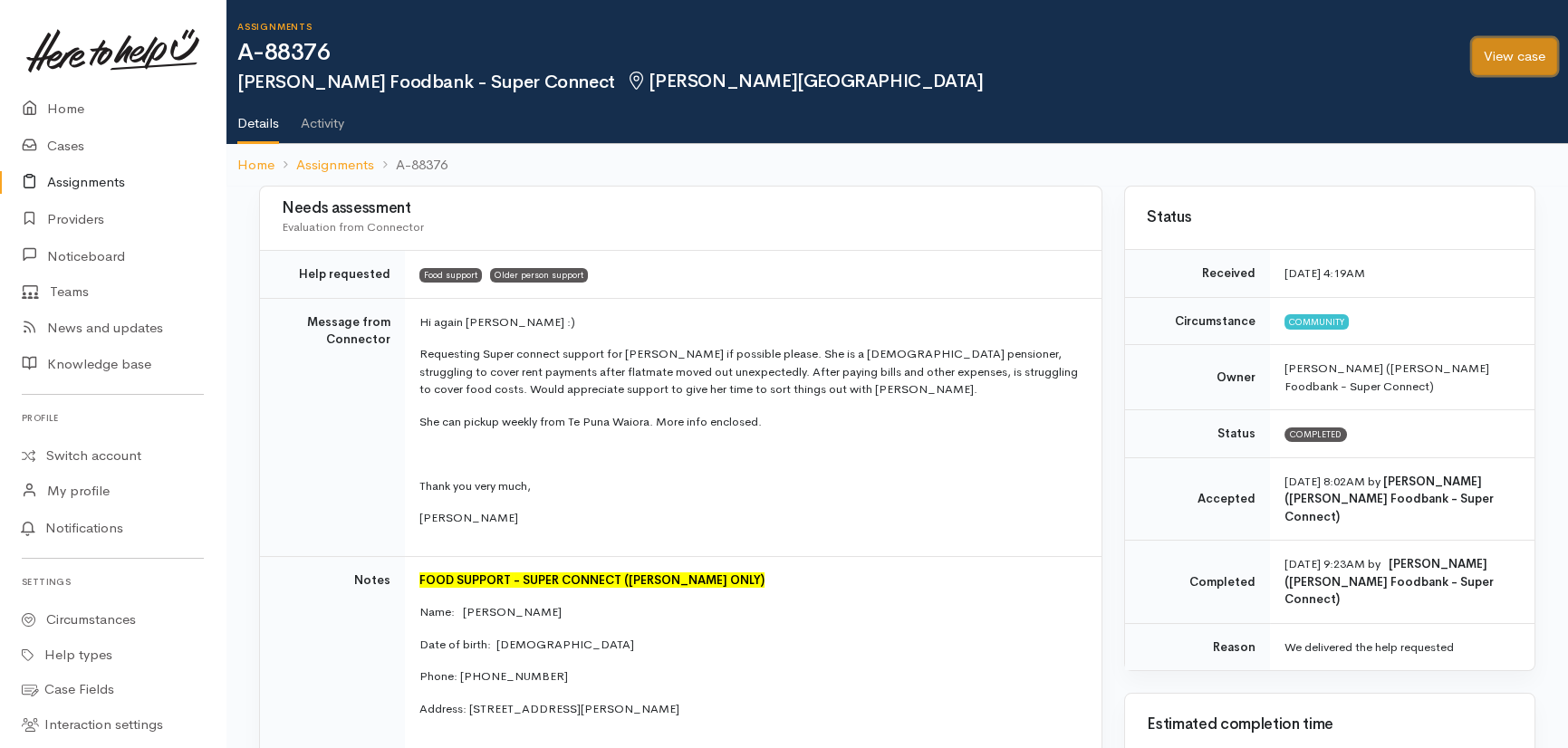
click at [1521, 57] on link "View case" at bounding box center [1514, 56] width 85 height 37
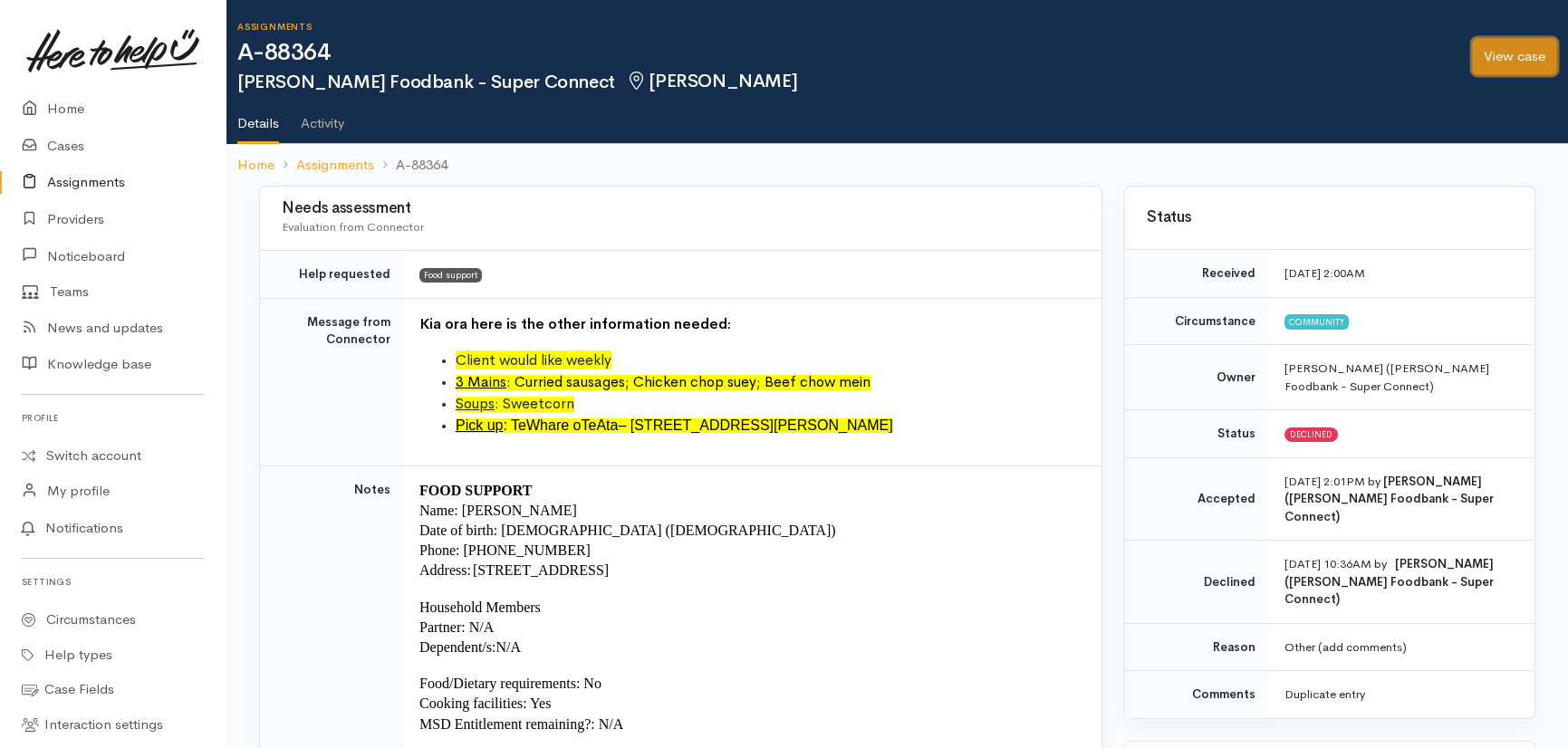
click at [1487, 51] on link "View case" at bounding box center [1514, 56] width 85 height 37
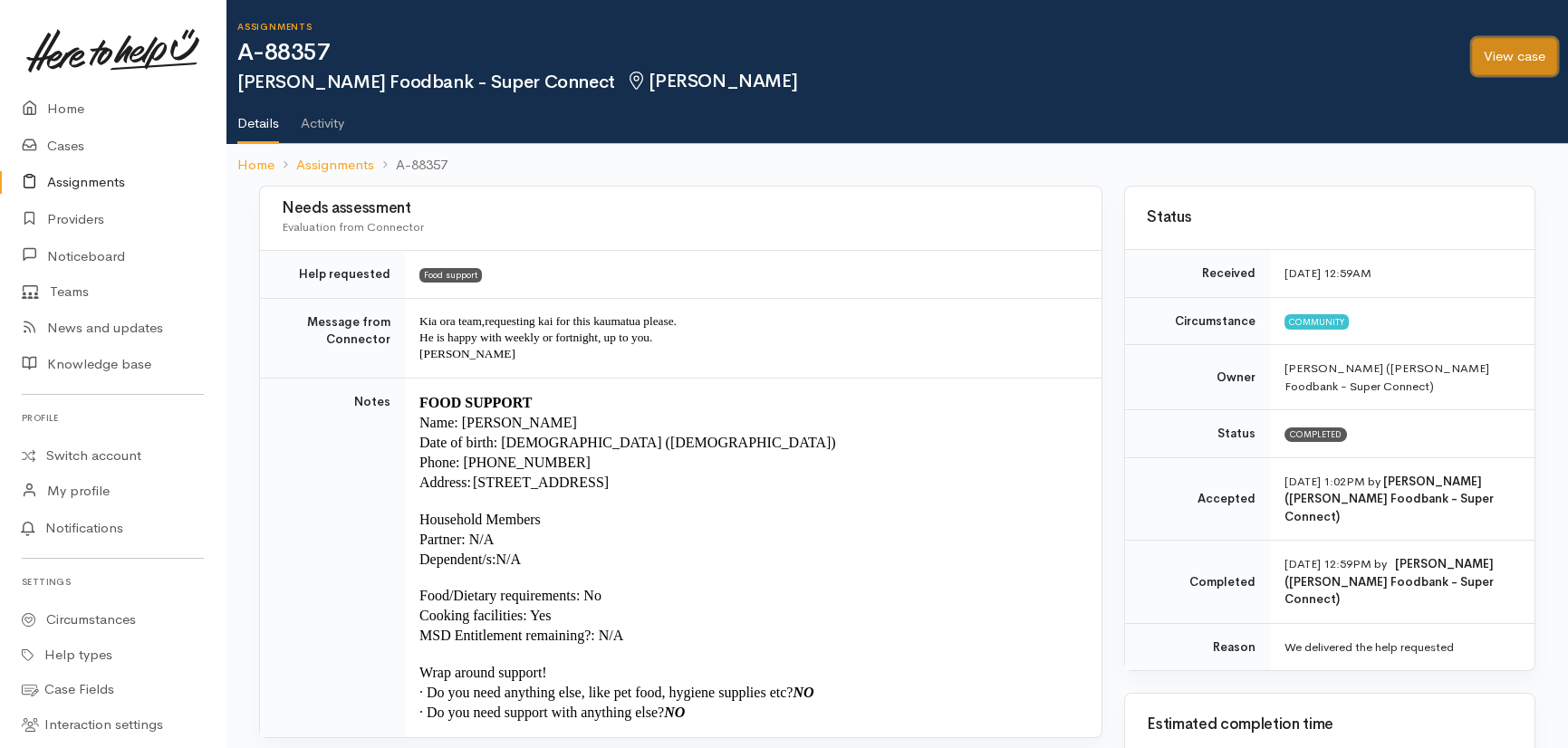
click at [1536, 52] on link "View case" at bounding box center [1514, 56] width 85 height 37
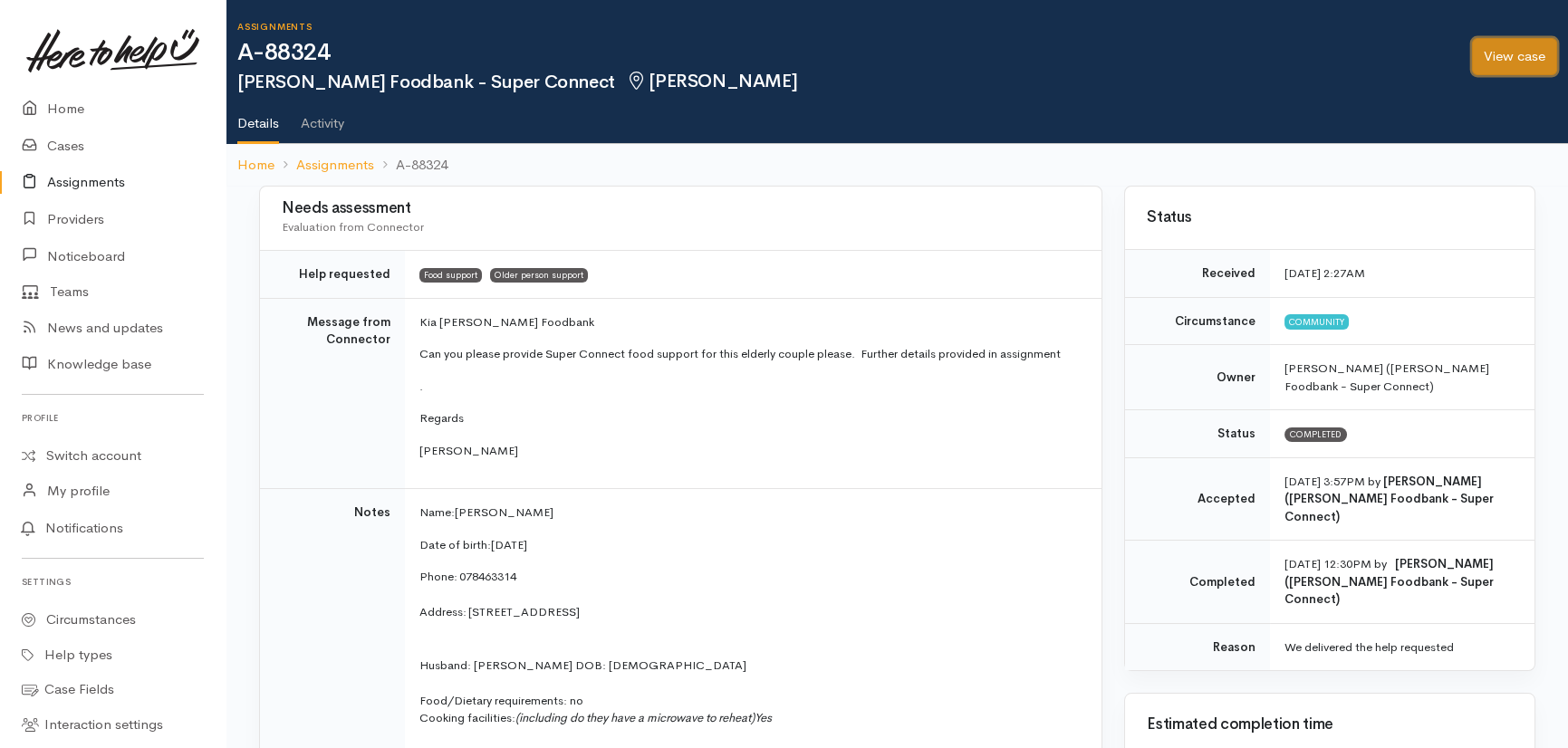
click at [1506, 60] on link "View case" at bounding box center [1514, 56] width 85 height 37
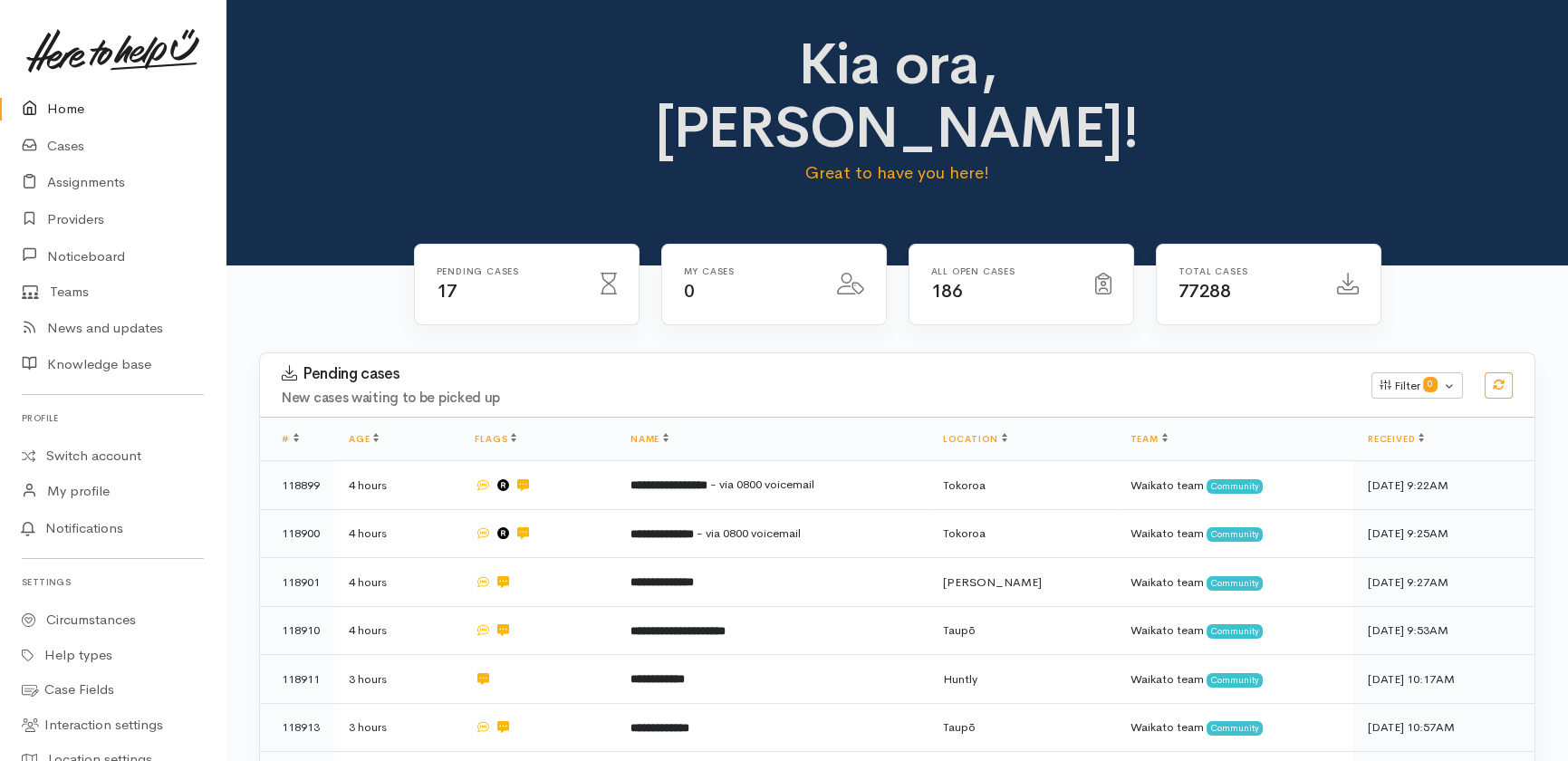
click at [61, 107] on link "Home" at bounding box center [112, 109] width 225 height 37
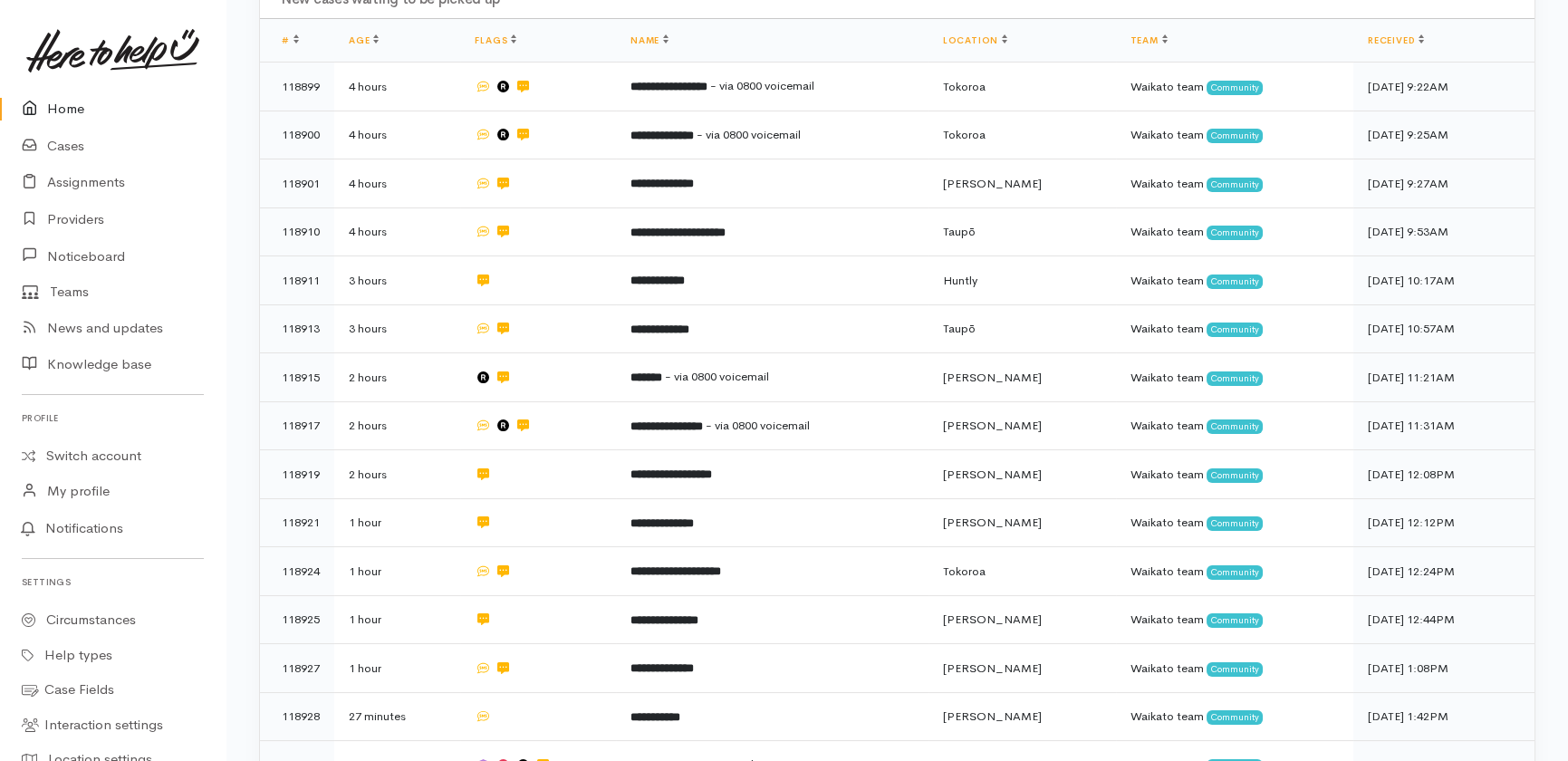
scroll to position [662, 0]
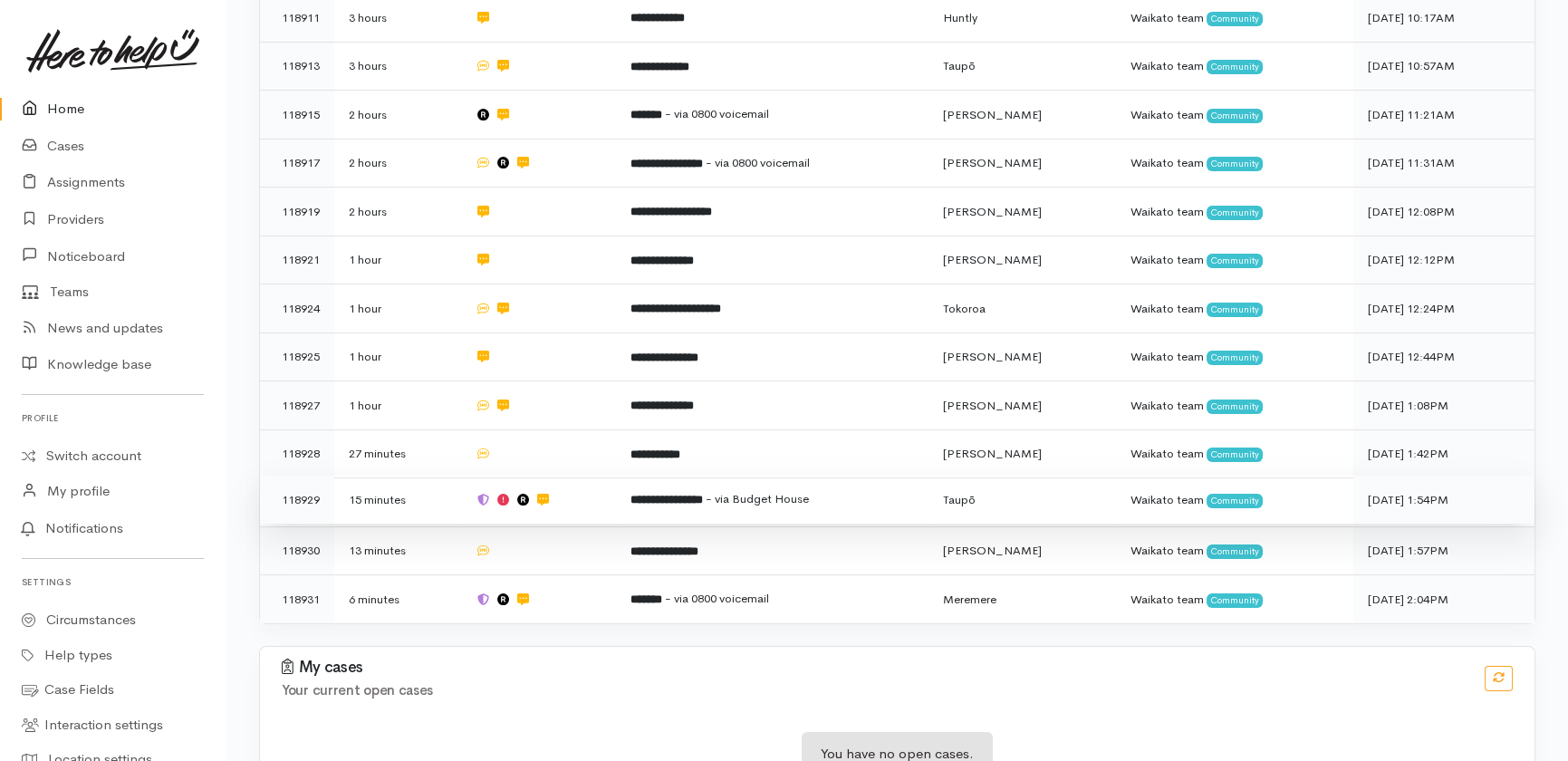
click at [867, 476] on td "**********" at bounding box center [772, 500] width 312 height 49
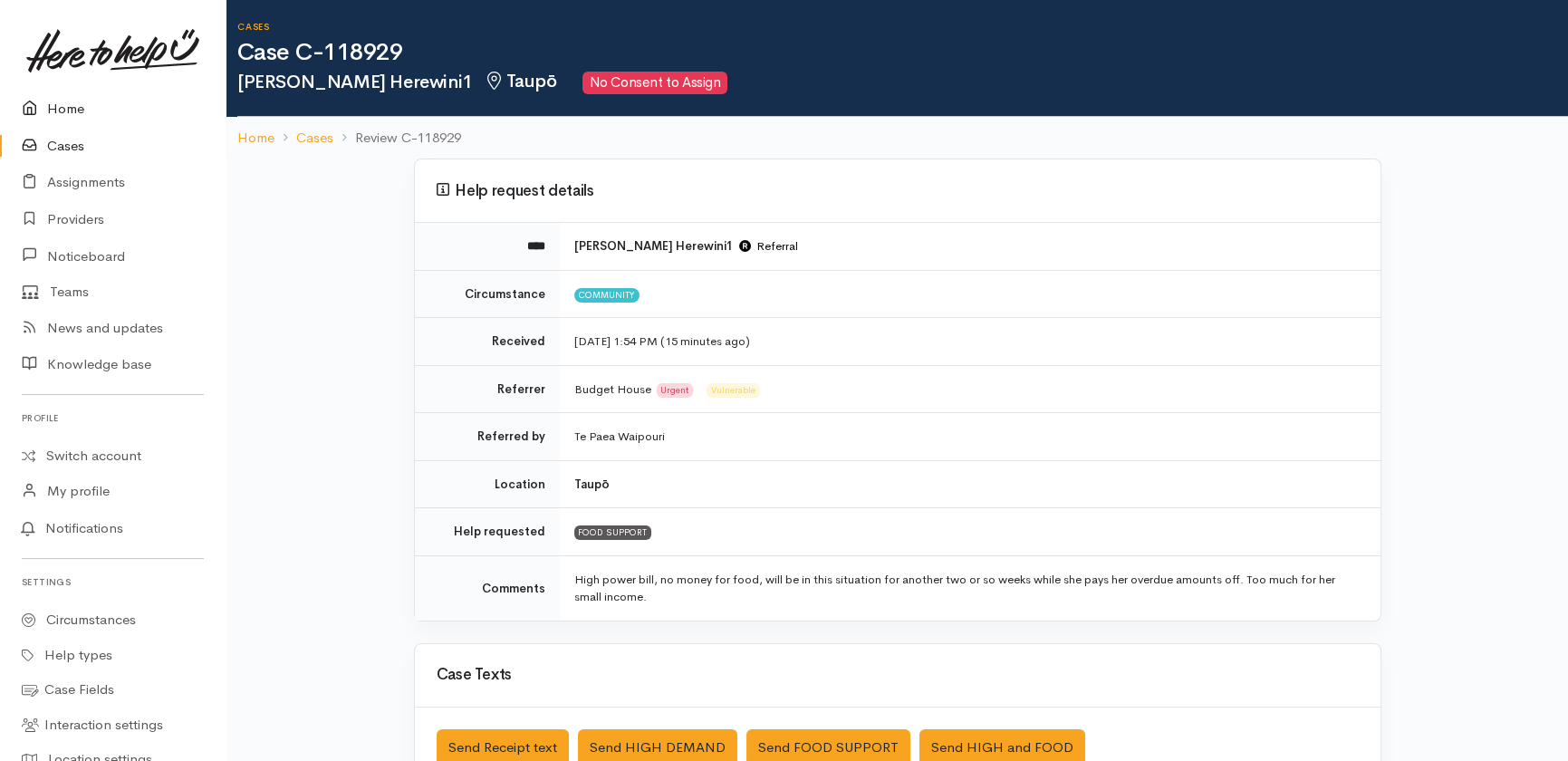
drag, startPoint x: 62, startPoint y: 109, endPoint x: 49, endPoint y: 118, distance: 15.8
click at [62, 109] on link "Home" at bounding box center [112, 109] width 225 height 37
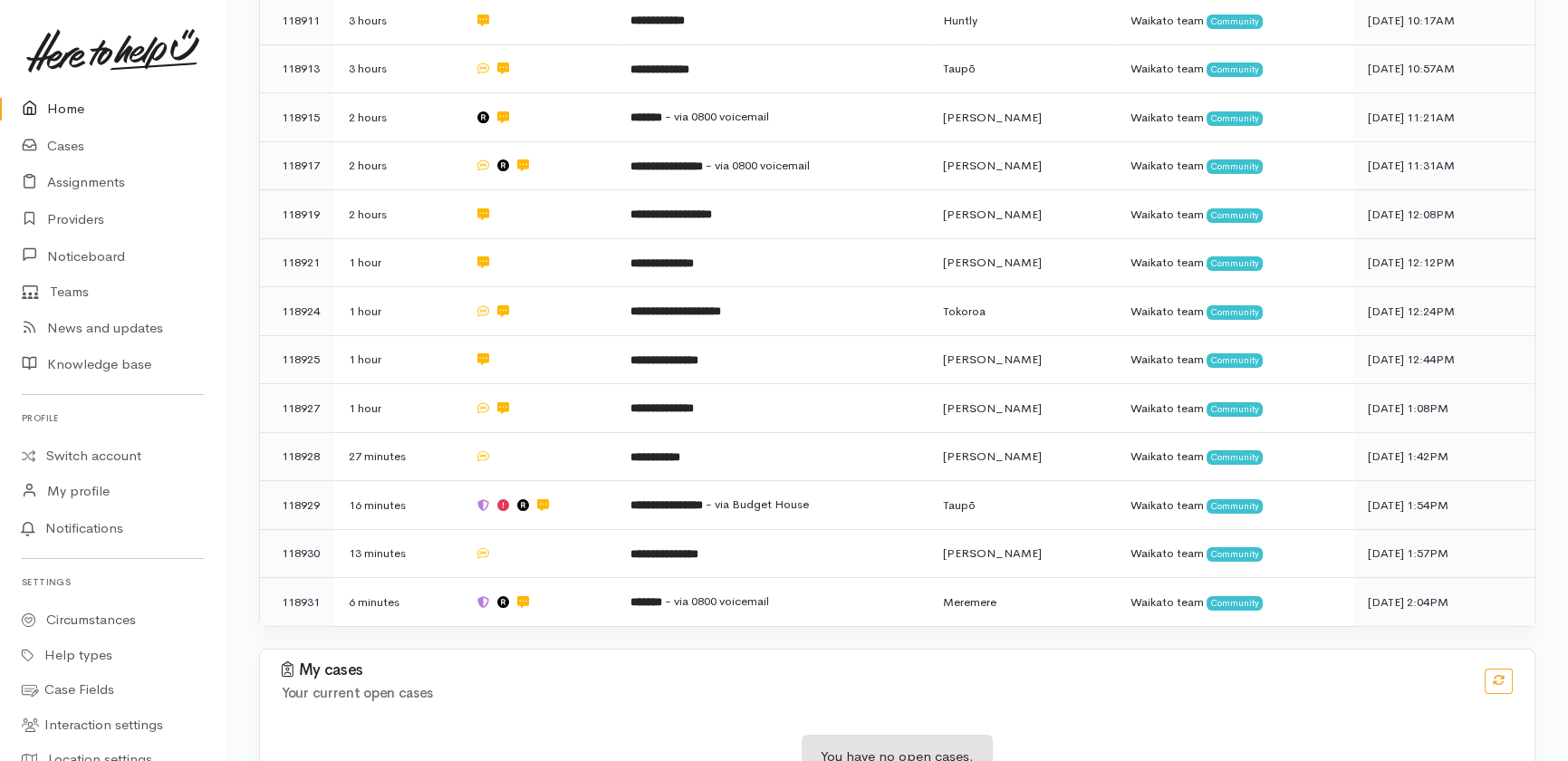
scroll to position [662, 0]
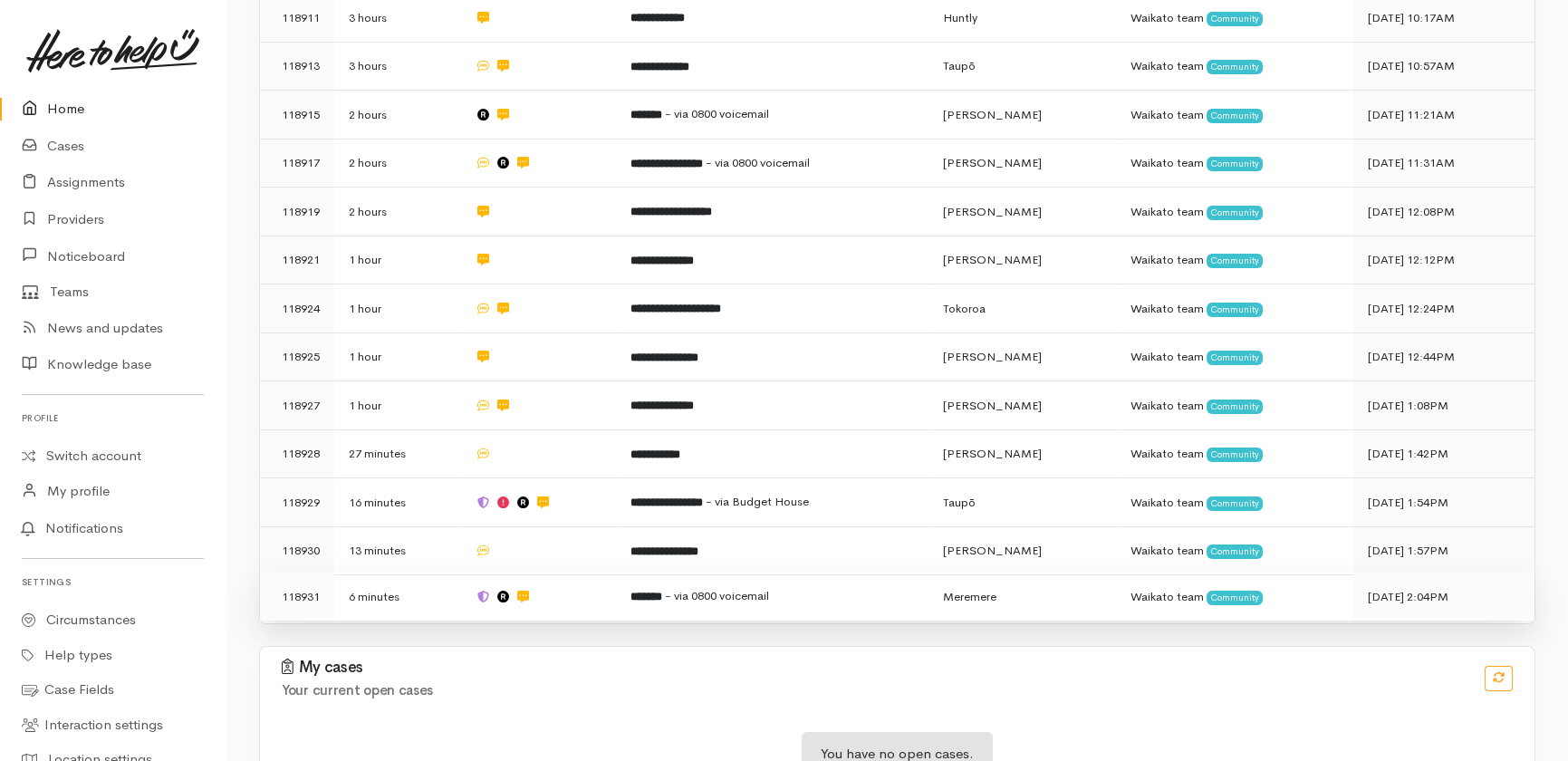
click at [756, 588] on span "- via 0800 voicemail" at bounding box center [716, 596] width 104 height 16
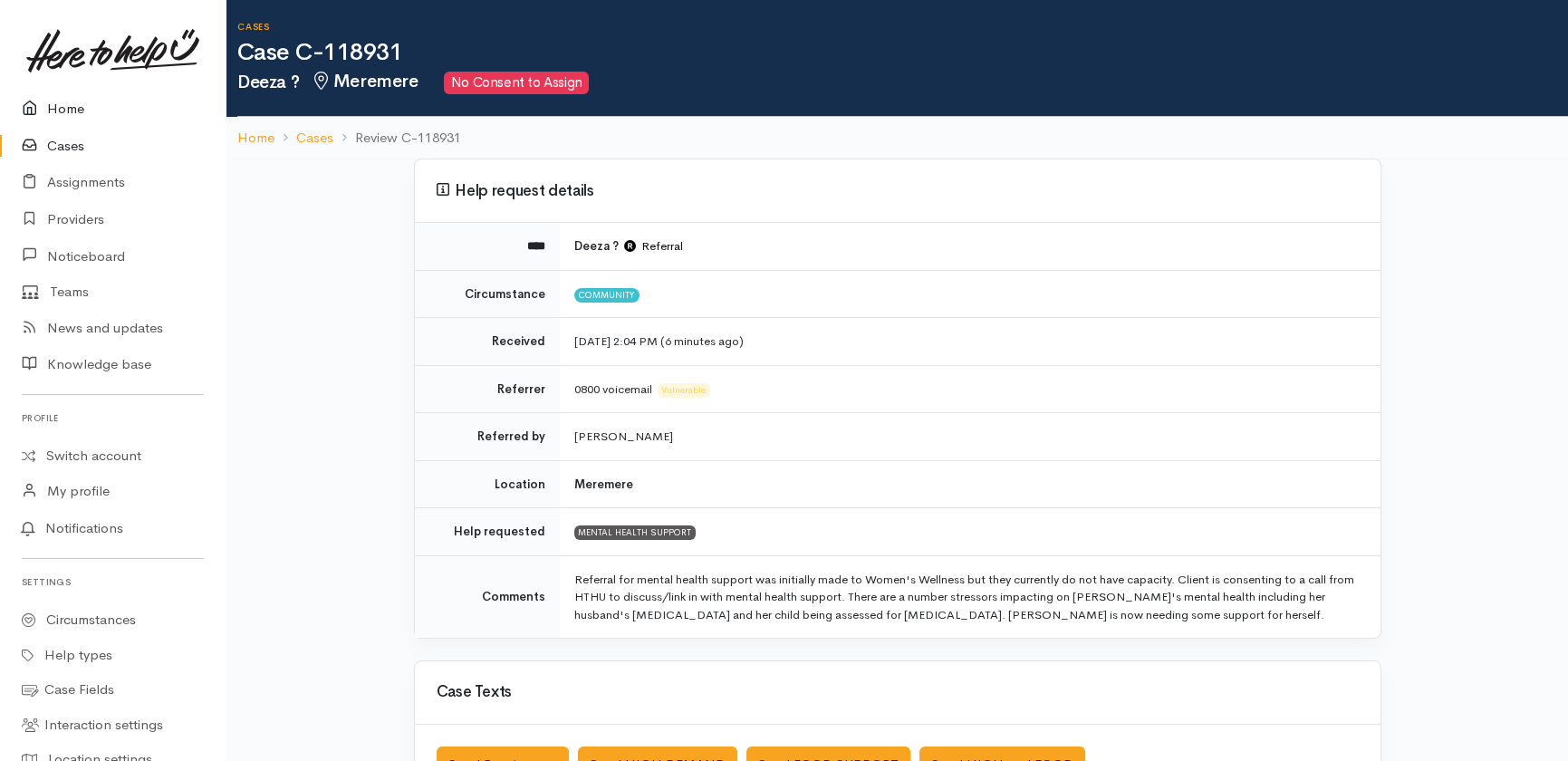
click at [62, 108] on link "Home" at bounding box center [112, 109] width 225 height 37
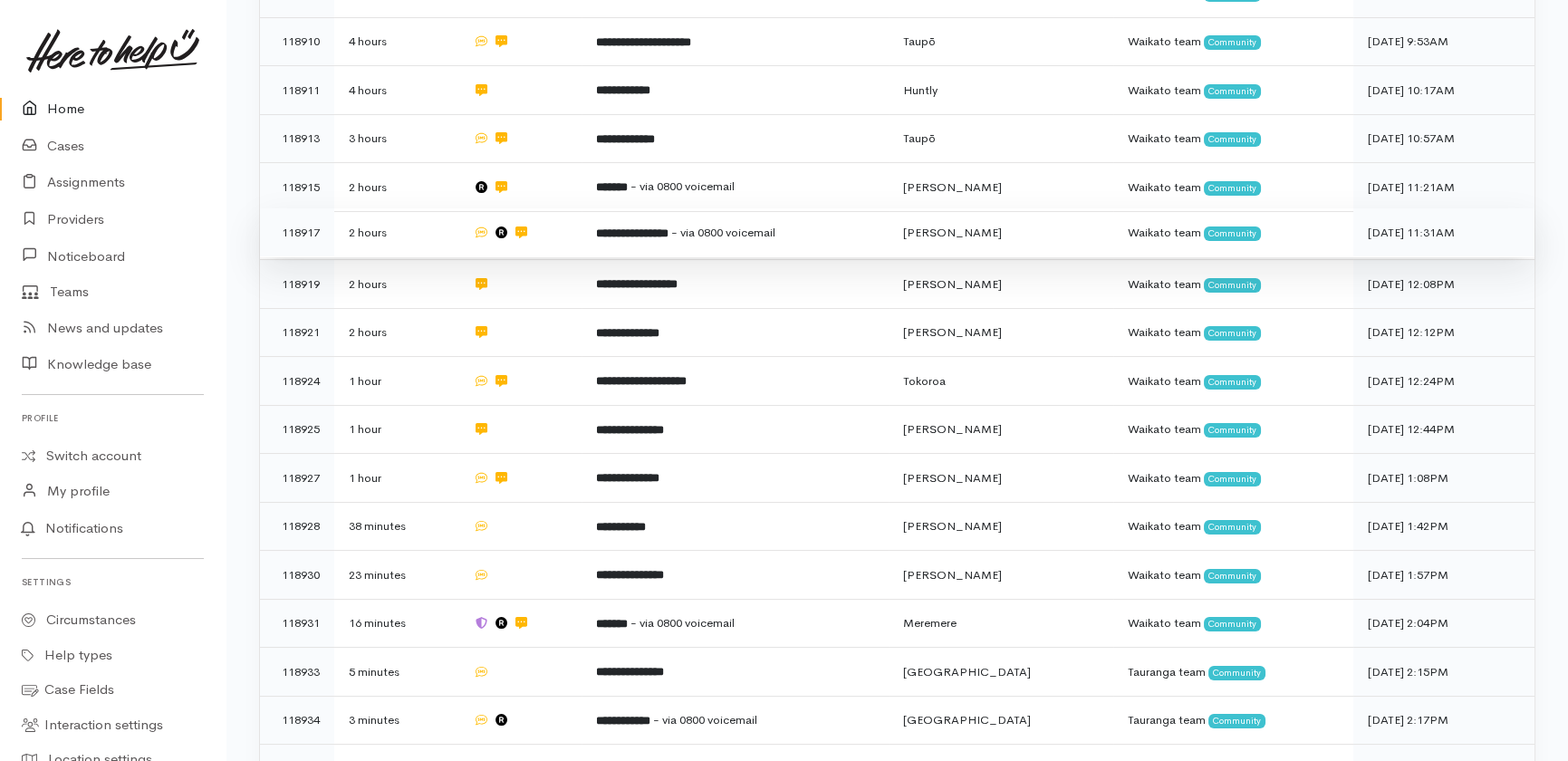
scroll to position [591, 0]
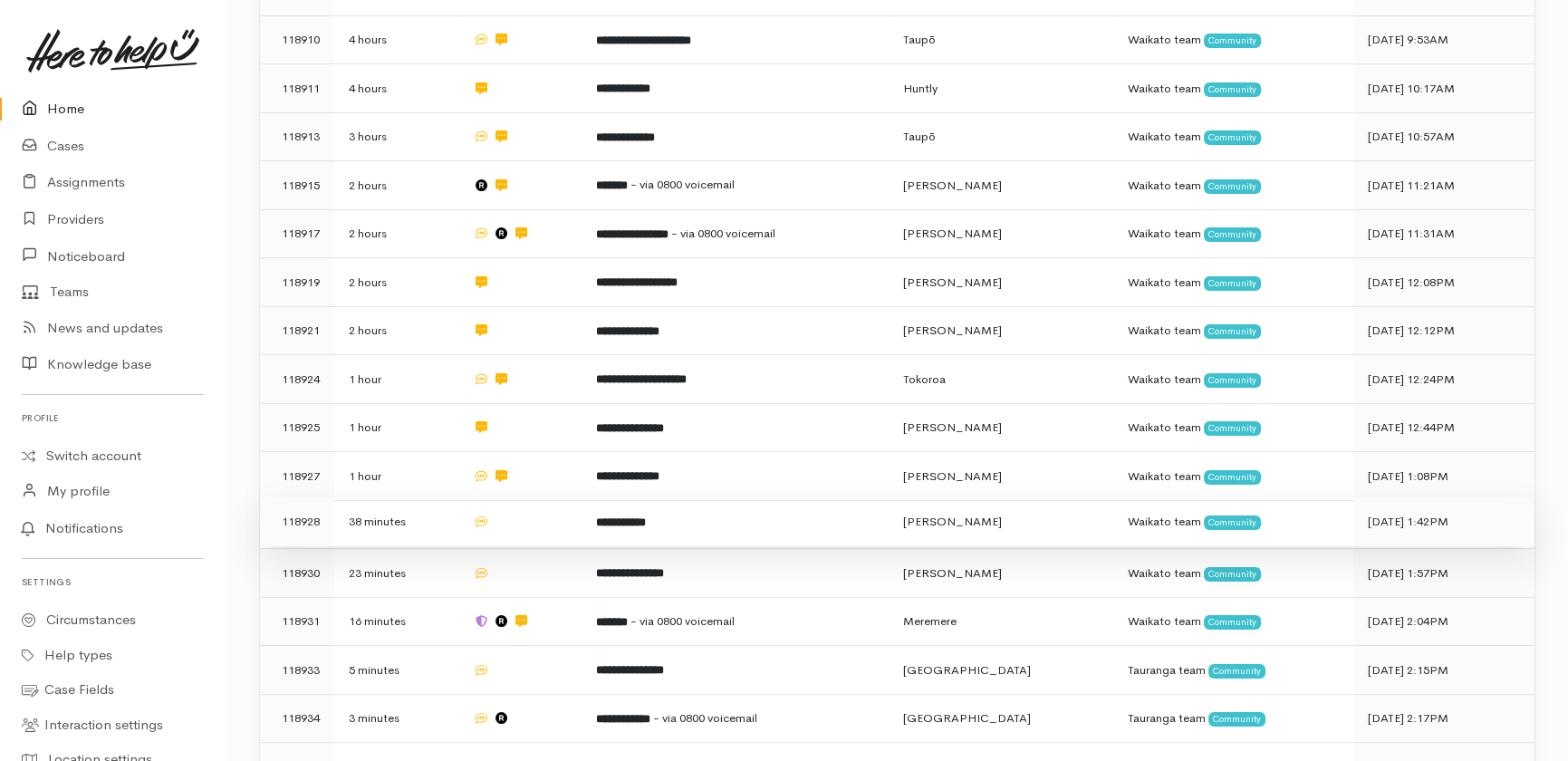
click at [547, 497] on td at bounding box center [520, 521] width 124 height 49
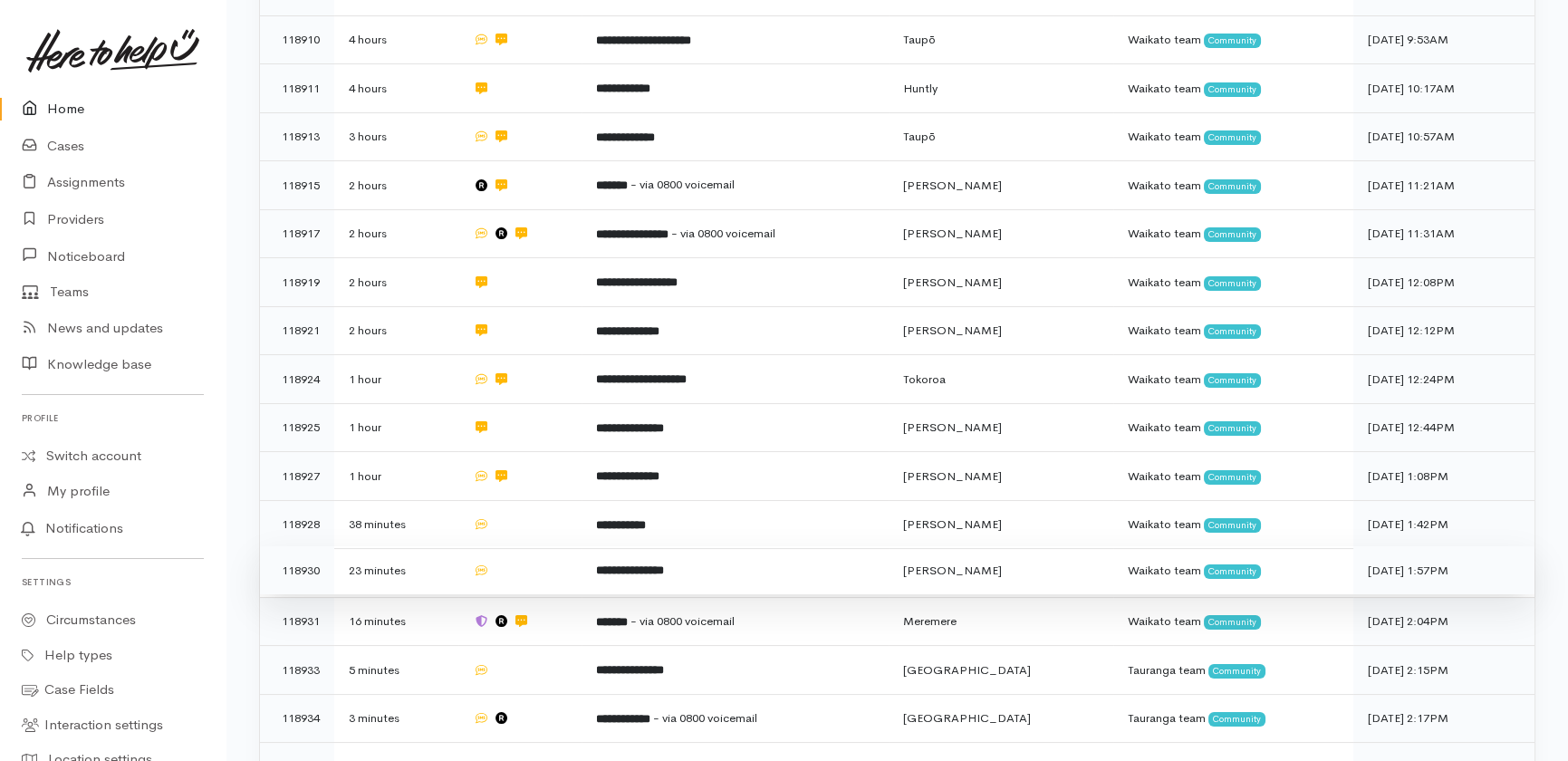
click at [541, 547] on td at bounding box center [520, 571] width 124 height 49
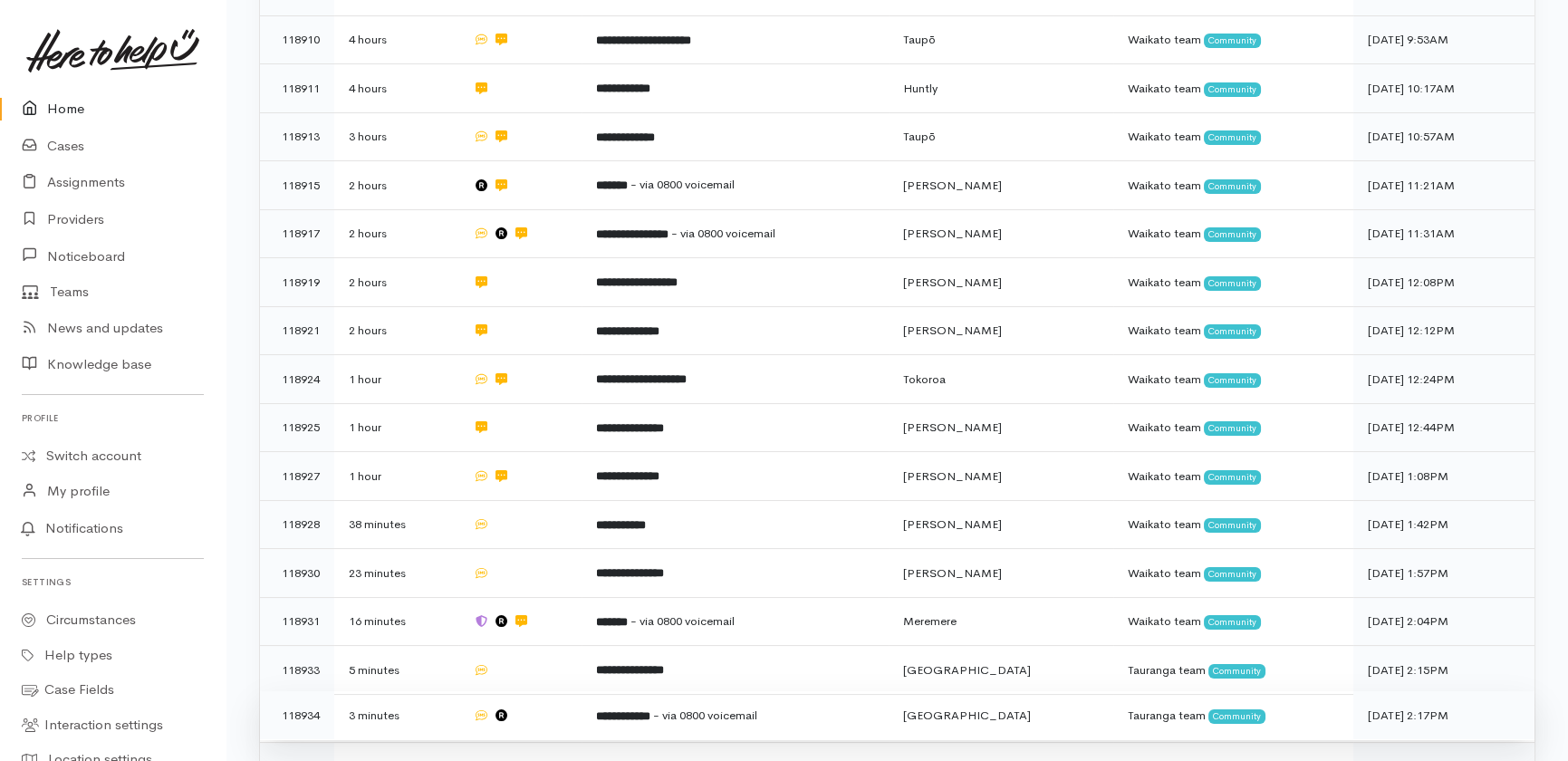
drag, startPoint x: 550, startPoint y: 586, endPoint x: 565, endPoint y: 642, distance: 58.0
click at [551, 646] on td at bounding box center [520, 670] width 124 height 49
click at [560, 691] on td at bounding box center [520, 715] width 124 height 49
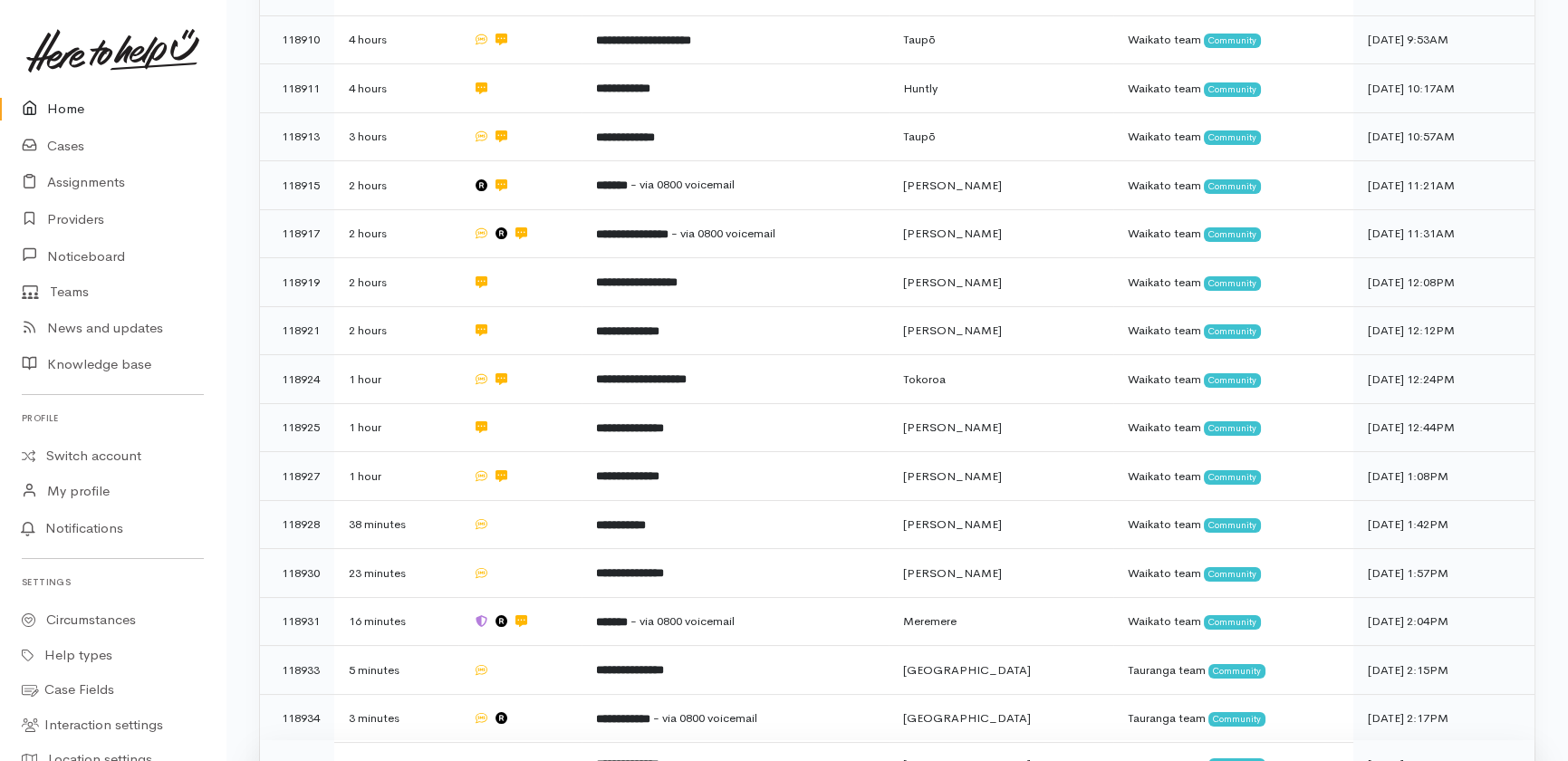
click at [535, 740] on td at bounding box center [520, 764] width 124 height 48
click at [67, 105] on link "Home" at bounding box center [112, 109] width 225 height 37
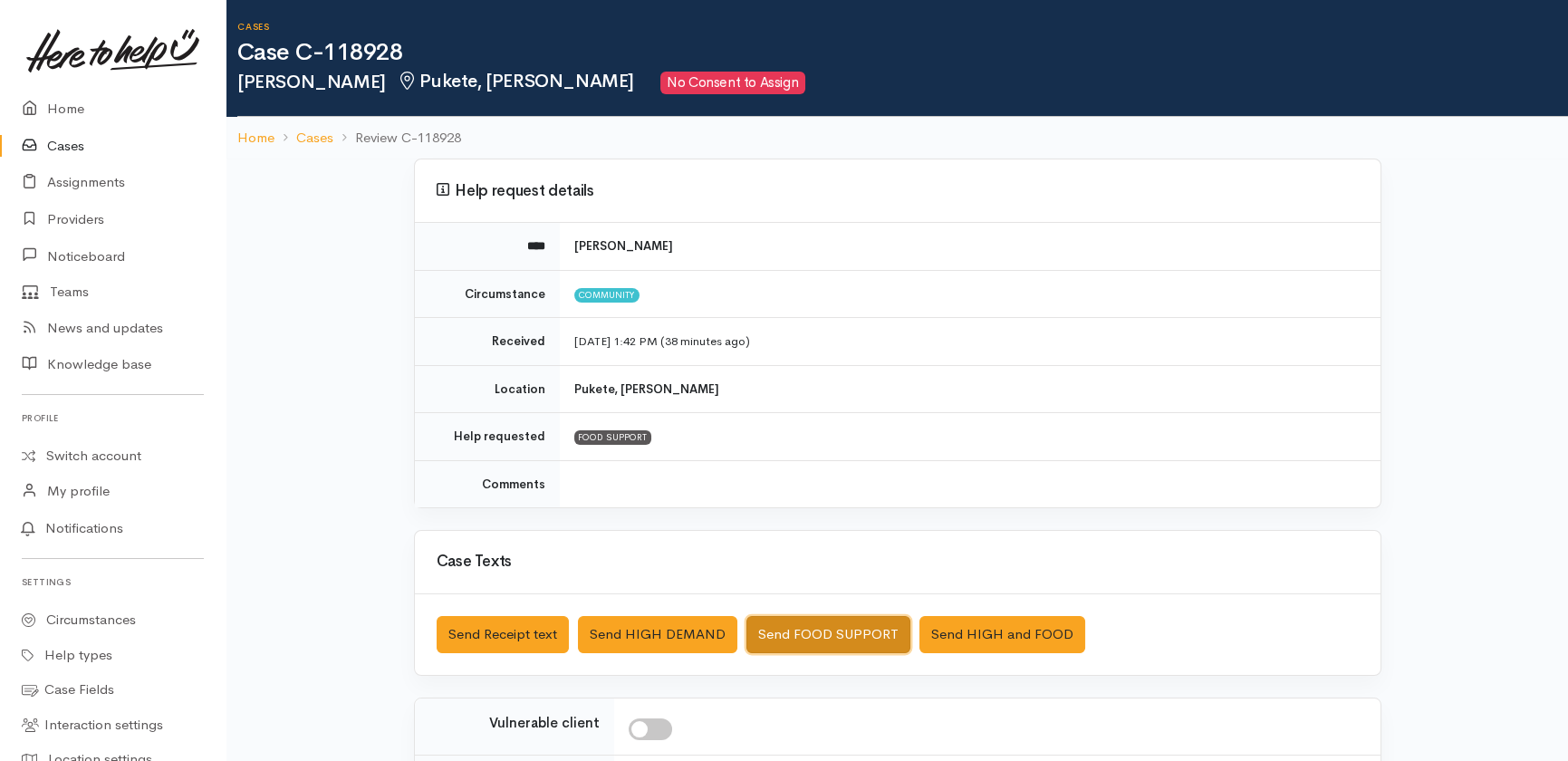
click at [813, 636] on button "Send FOOD SUPPORT" at bounding box center [828, 634] width 164 height 37
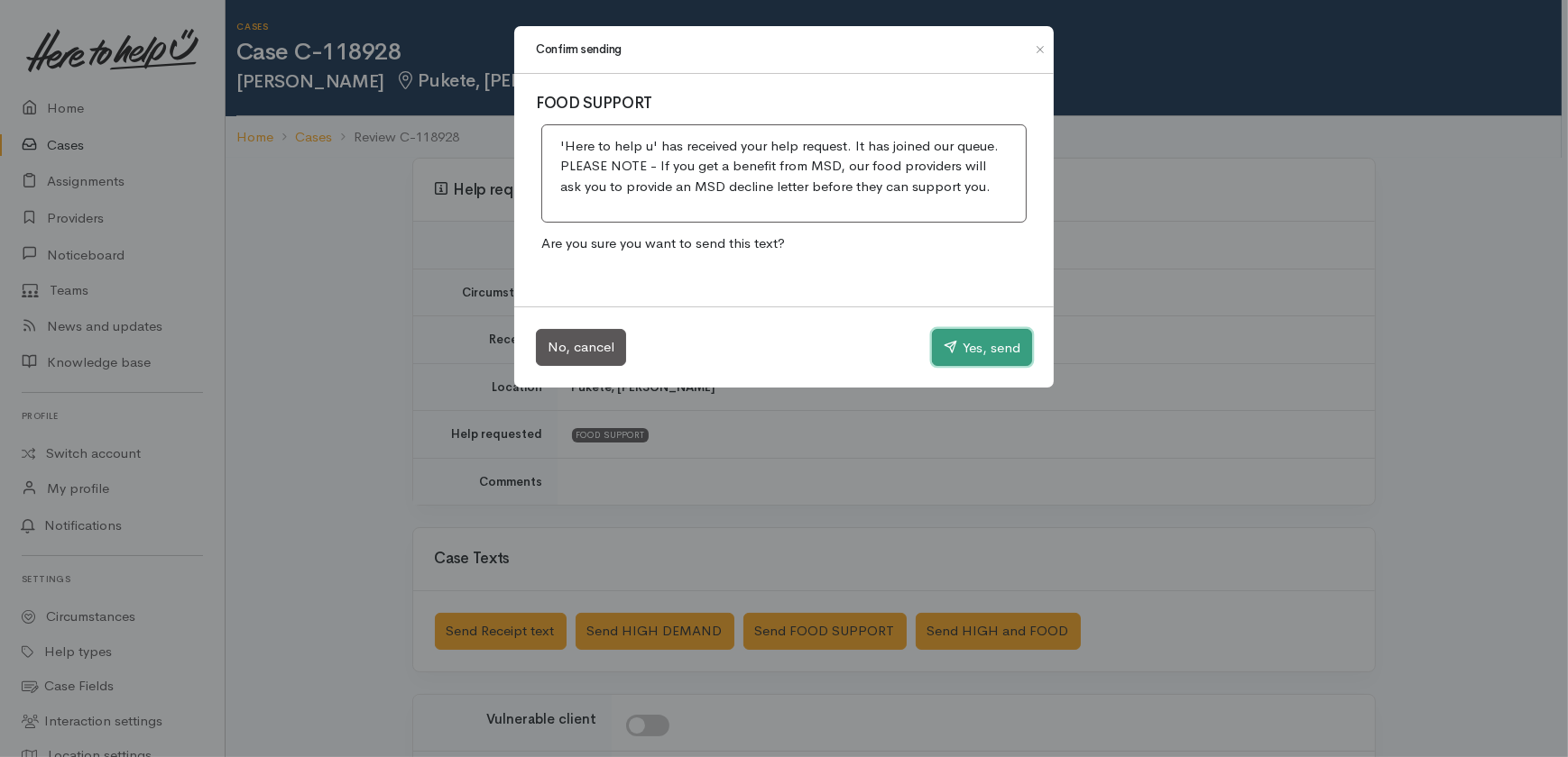
click at [977, 343] on button "Yes, send" at bounding box center [981, 347] width 100 height 37
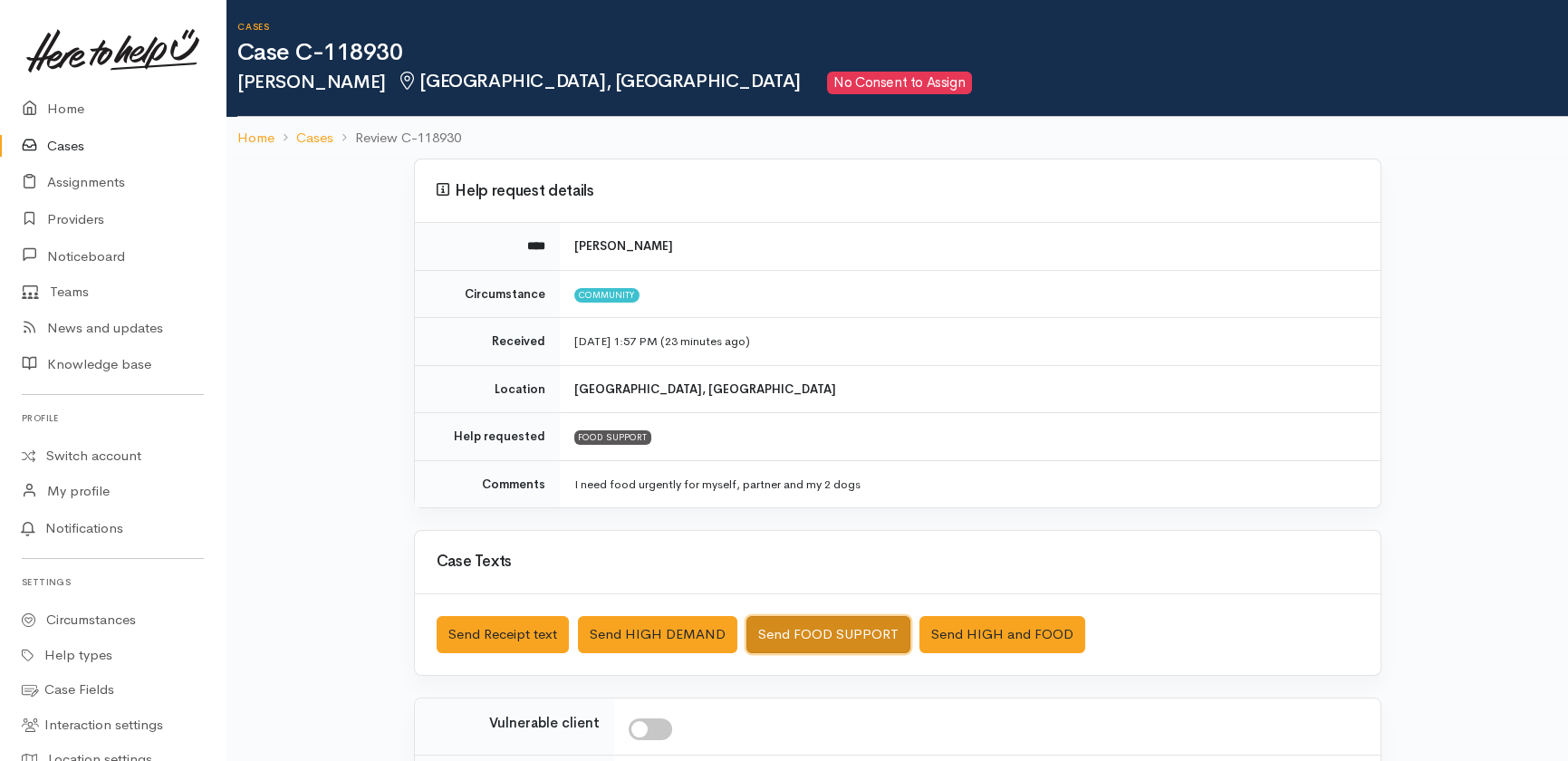
click at [839, 623] on button "Send FOOD SUPPORT" at bounding box center [828, 634] width 164 height 37
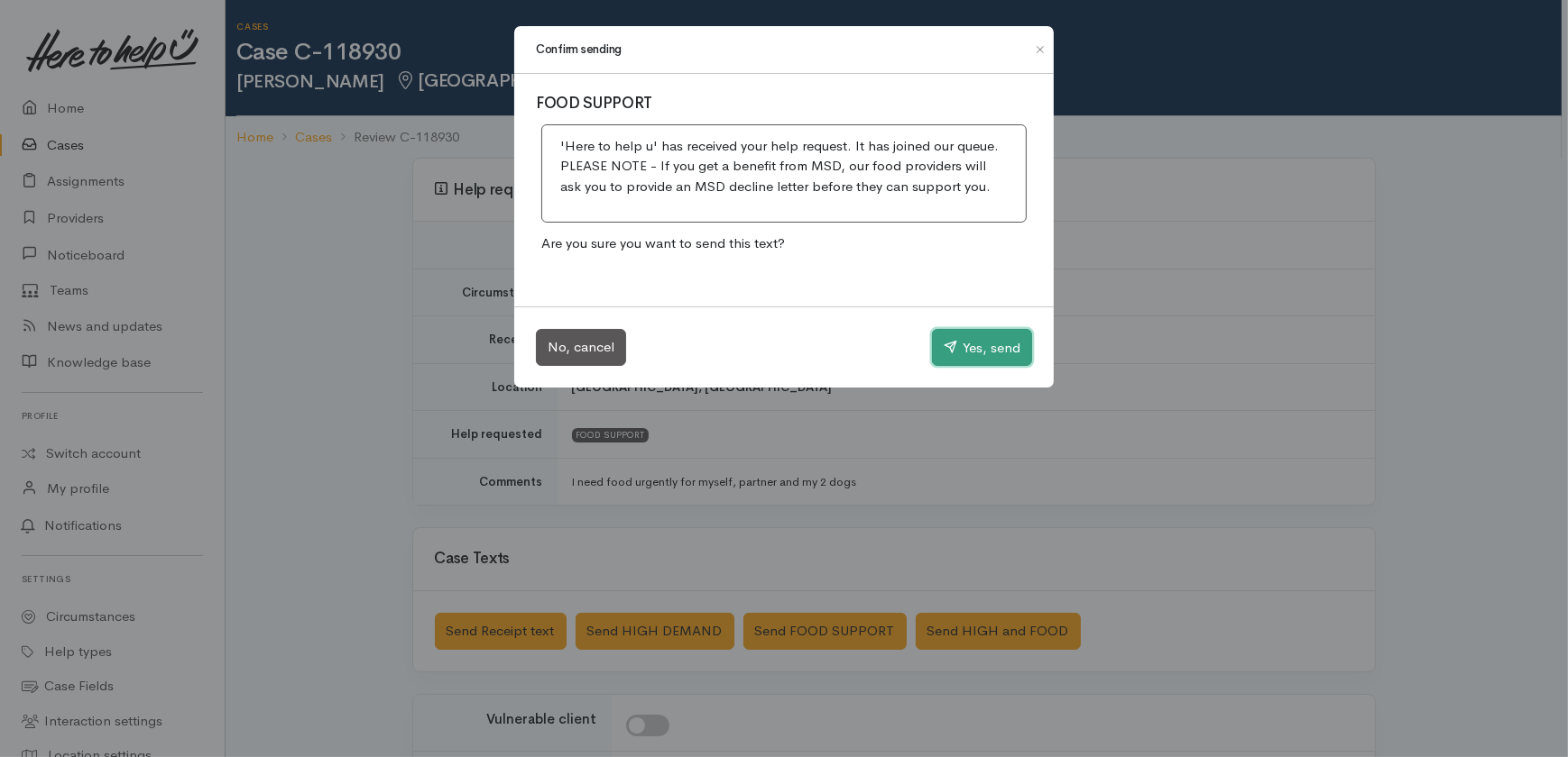
click at [970, 343] on button "Yes, send" at bounding box center [981, 347] width 100 height 37
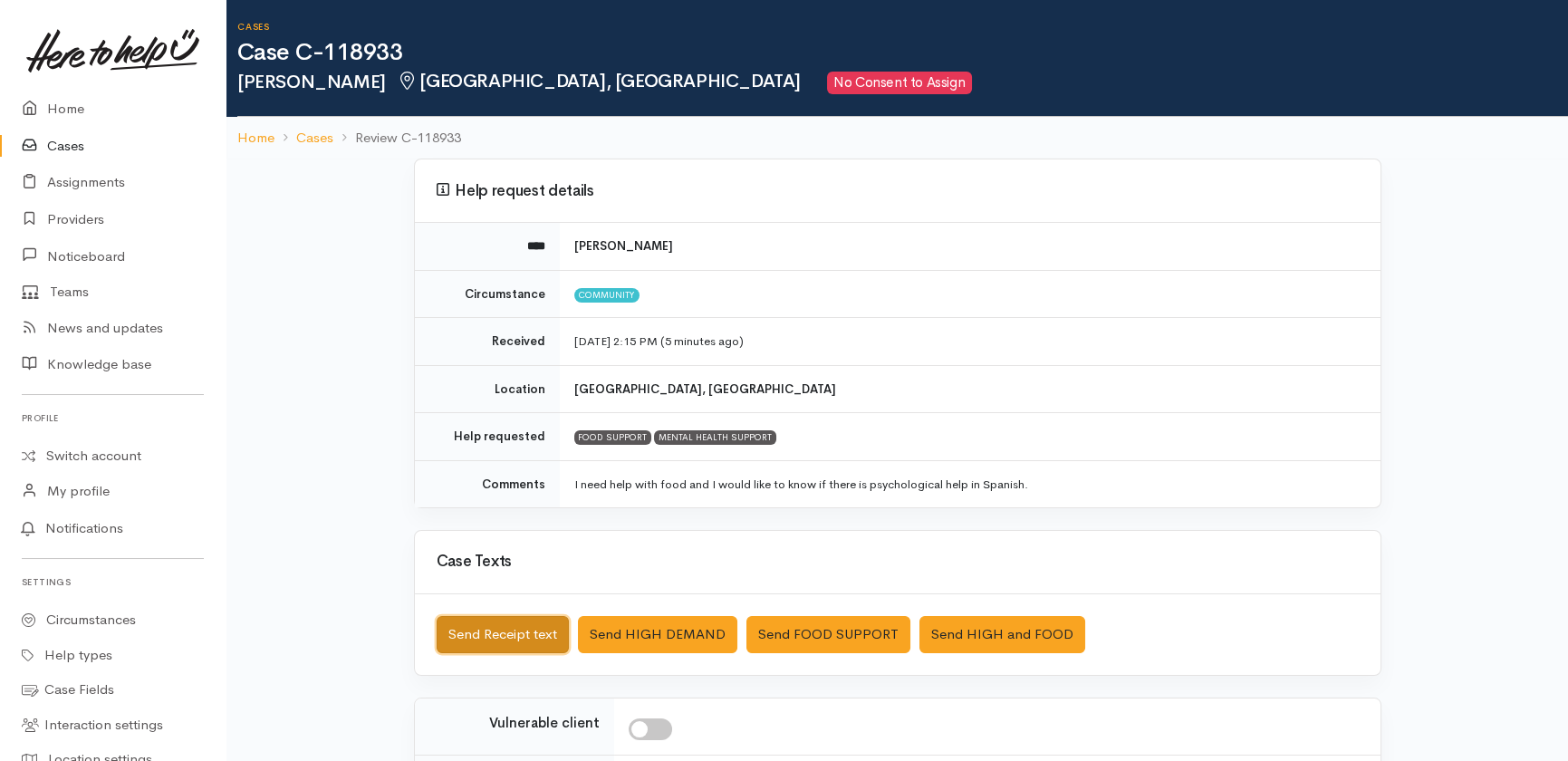
click at [485, 628] on button "Send Receipt text" at bounding box center [502, 634] width 132 height 37
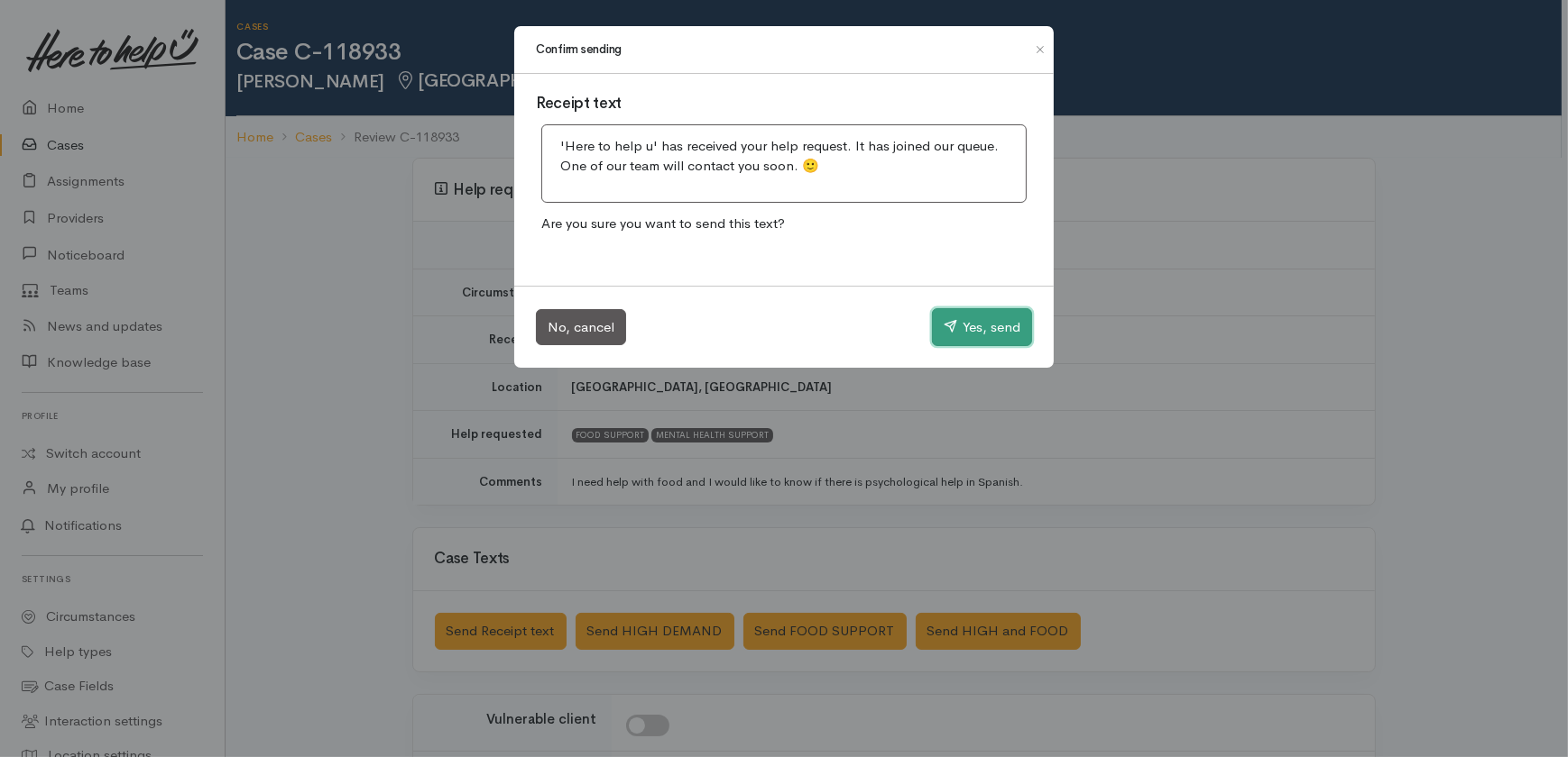
click at [975, 327] on button "Yes, send" at bounding box center [981, 326] width 100 height 37
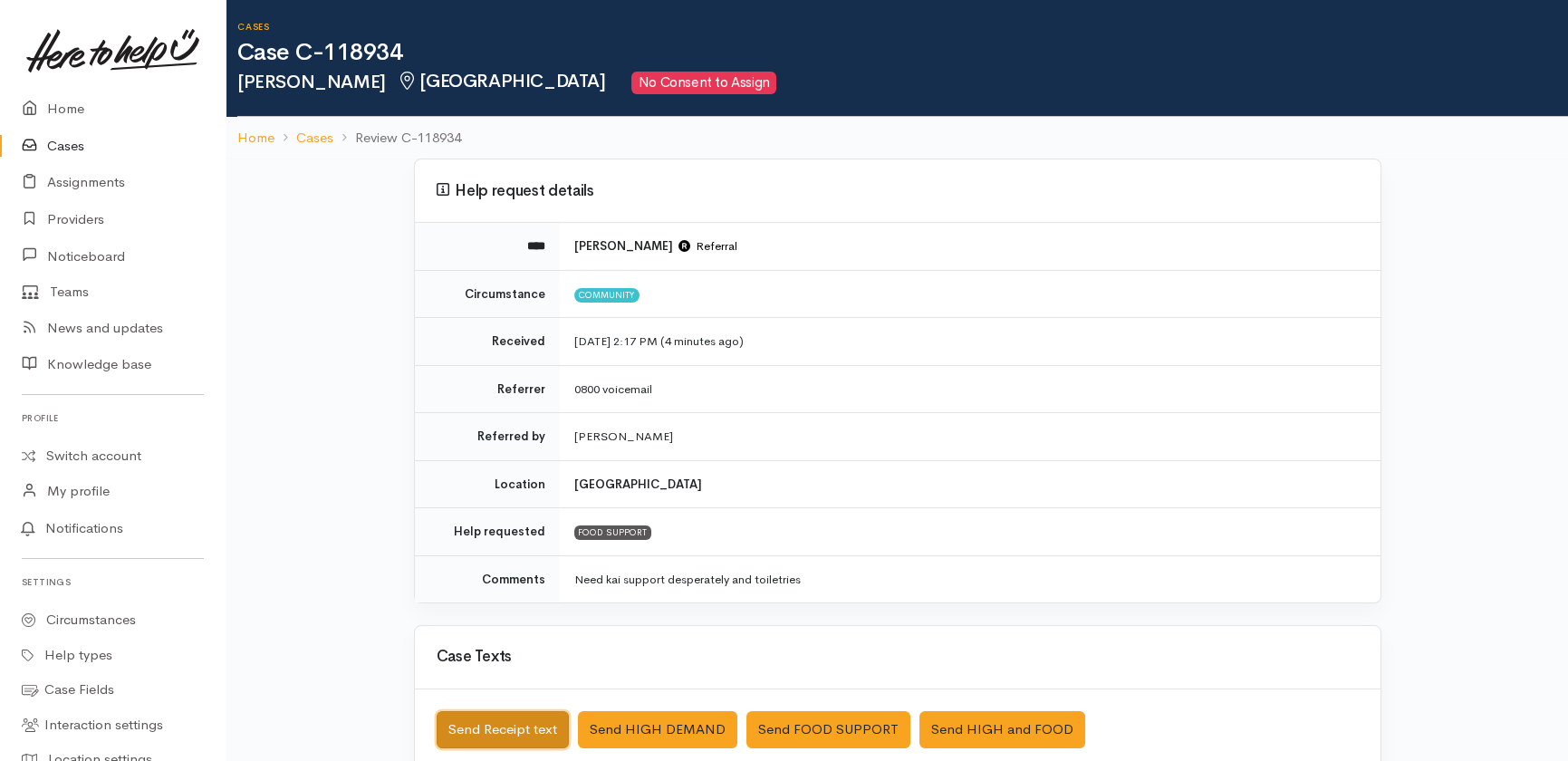
click at [534, 733] on button "Send Receipt text" at bounding box center [502, 730] width 132 height 37
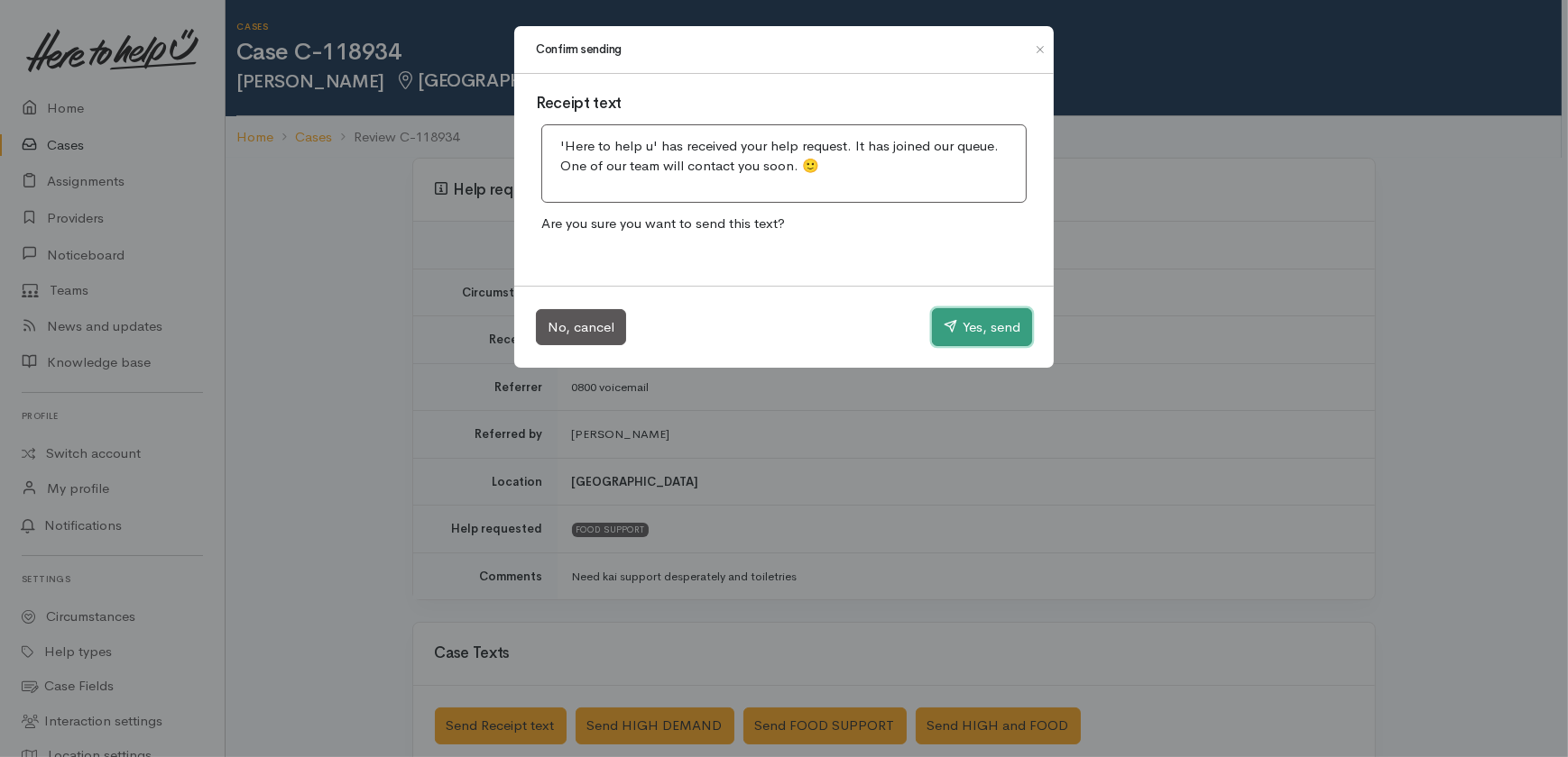
click at [980, 315] on button "Yes, send" at bounding box center [981, 326] width 100 height 37
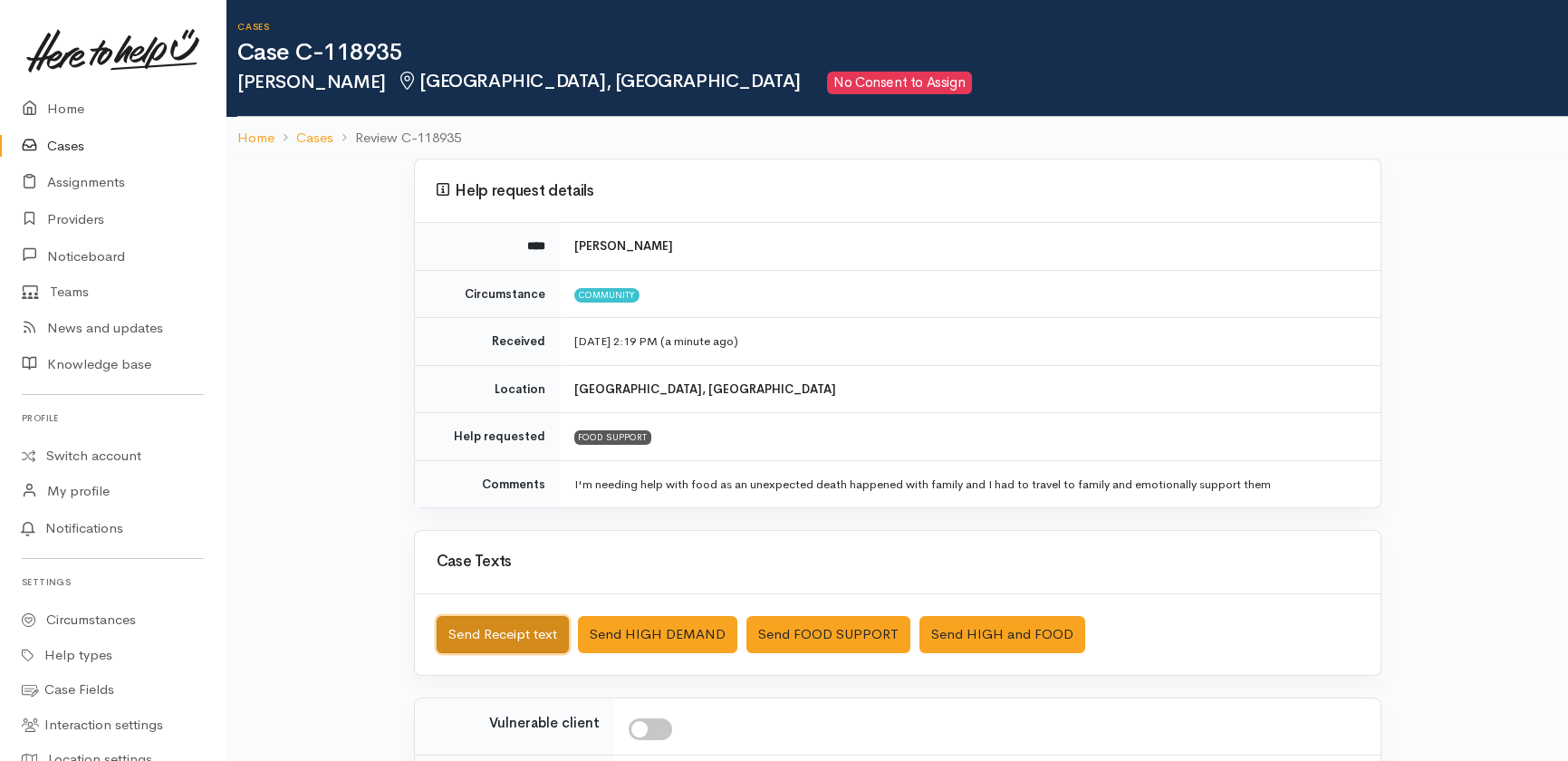
click at [490, 629] on button "Send Receipt text" at bounding box center [502, 634] width 132 height 37
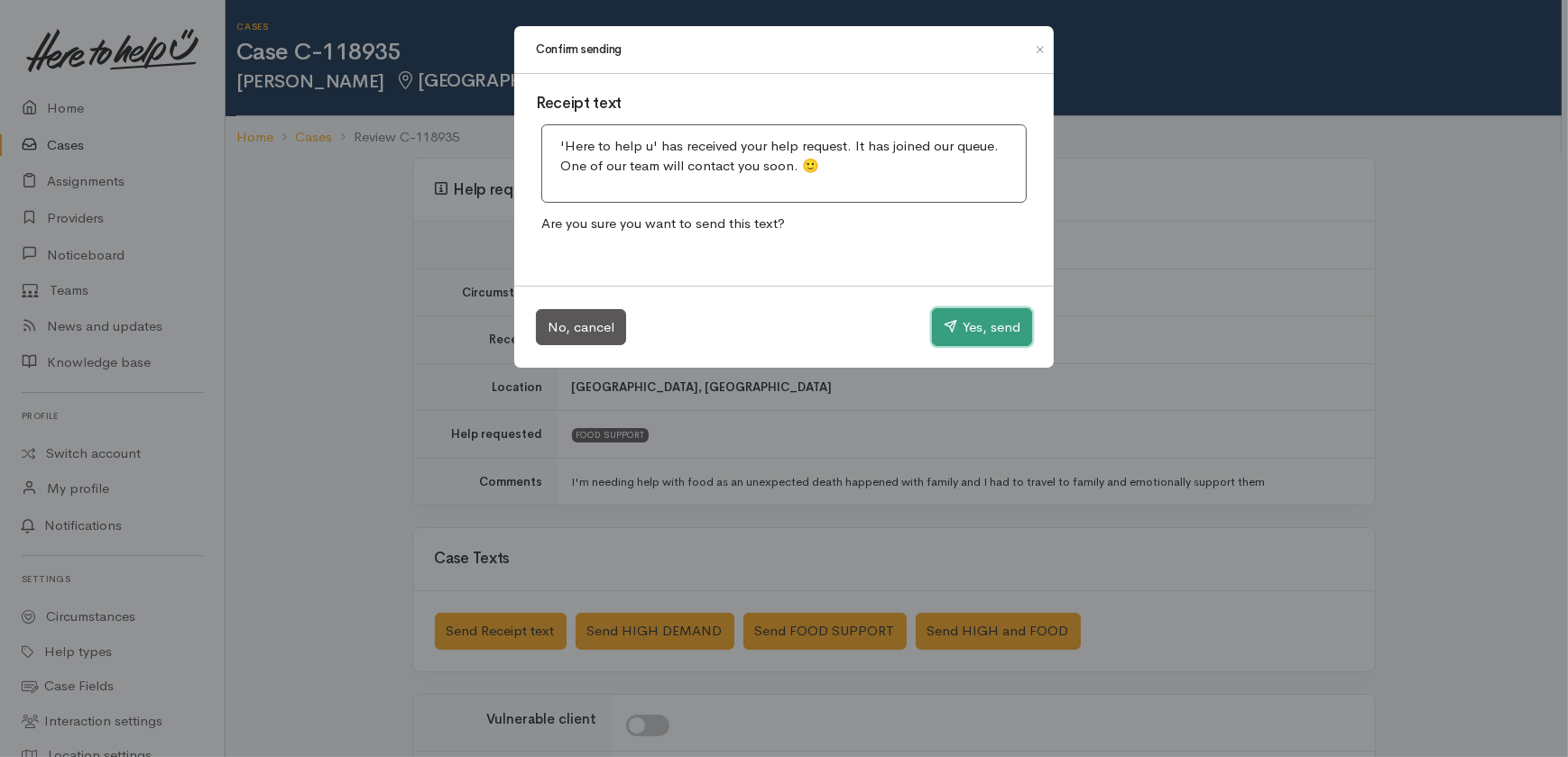
click at [975, 315] on button "Yes, send" at bounding box center [981, 326] width 100 height 37
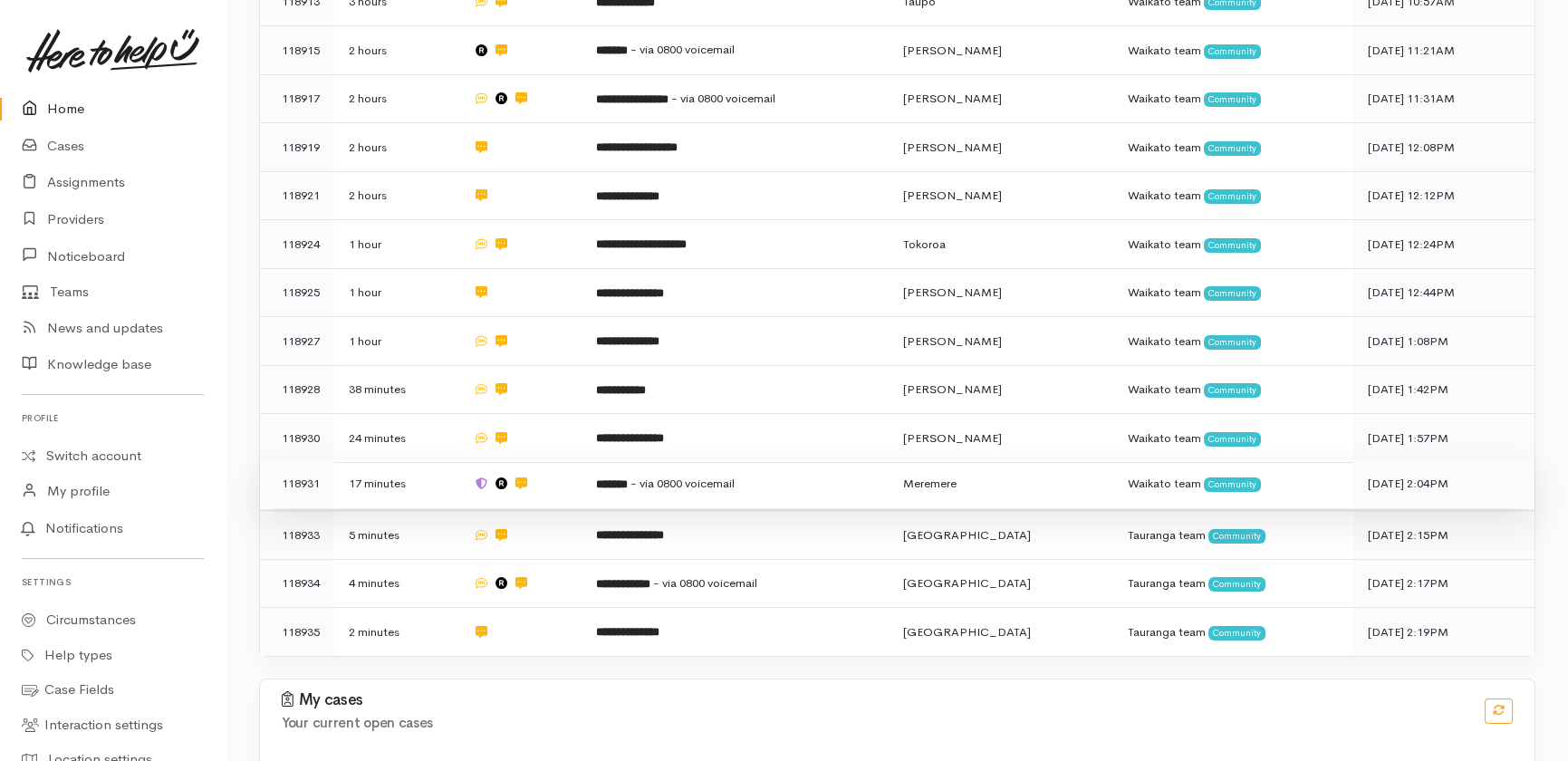
scroll to position [755, 0]
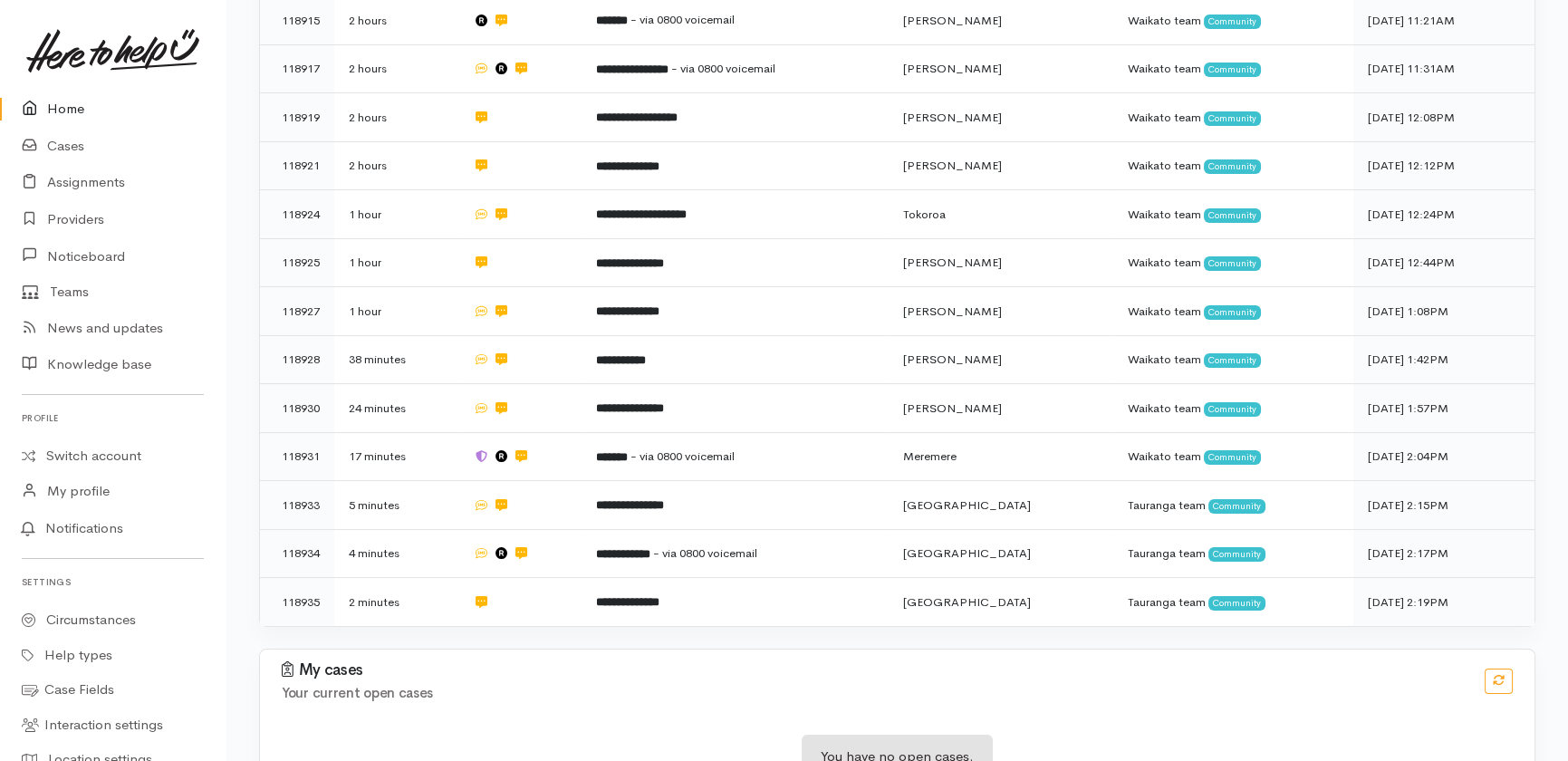
click at [54, 108] on link "Home" at bounding box center [112, 109] width 225 height 37
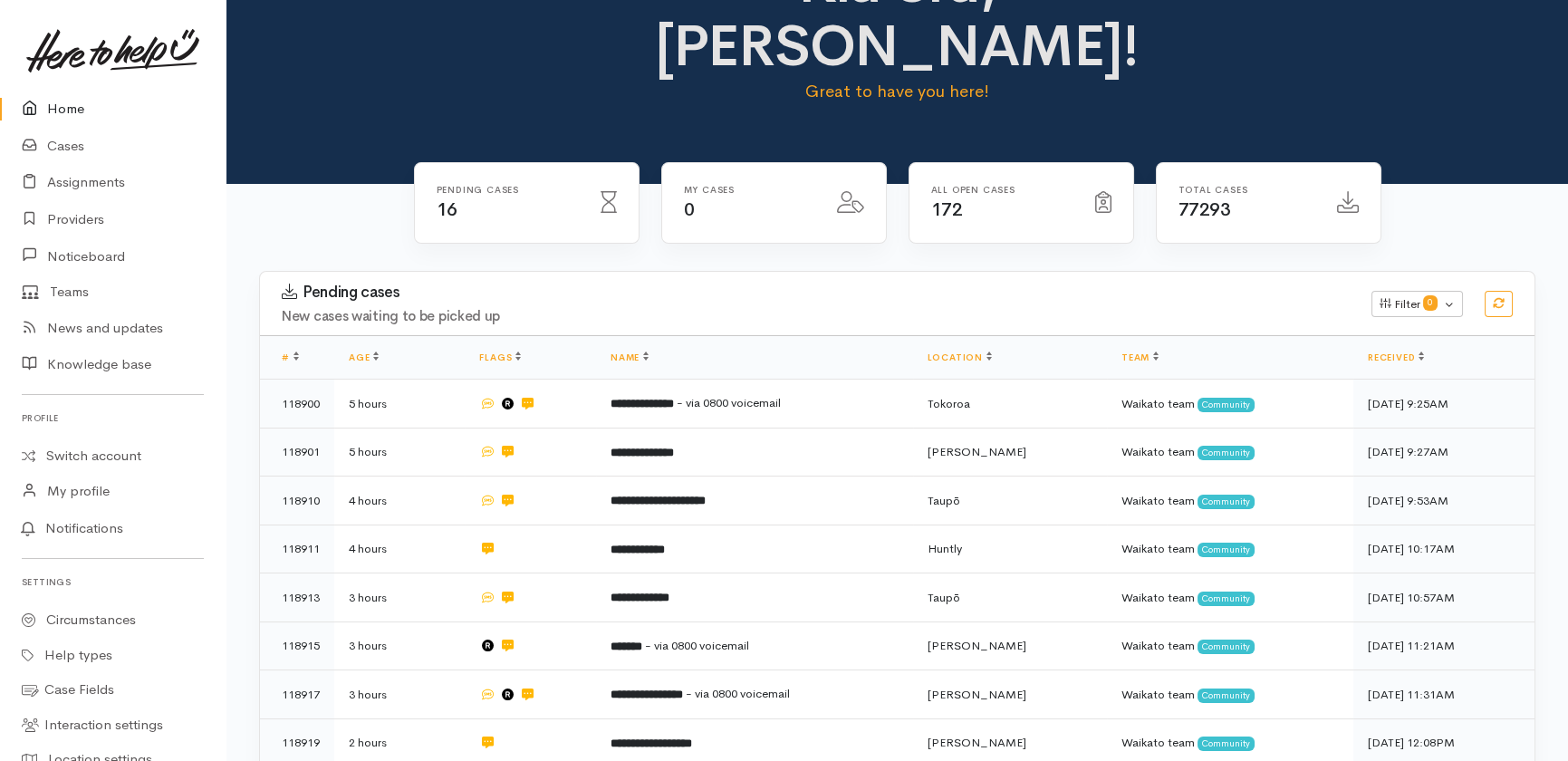
scroll to position [613, 0]
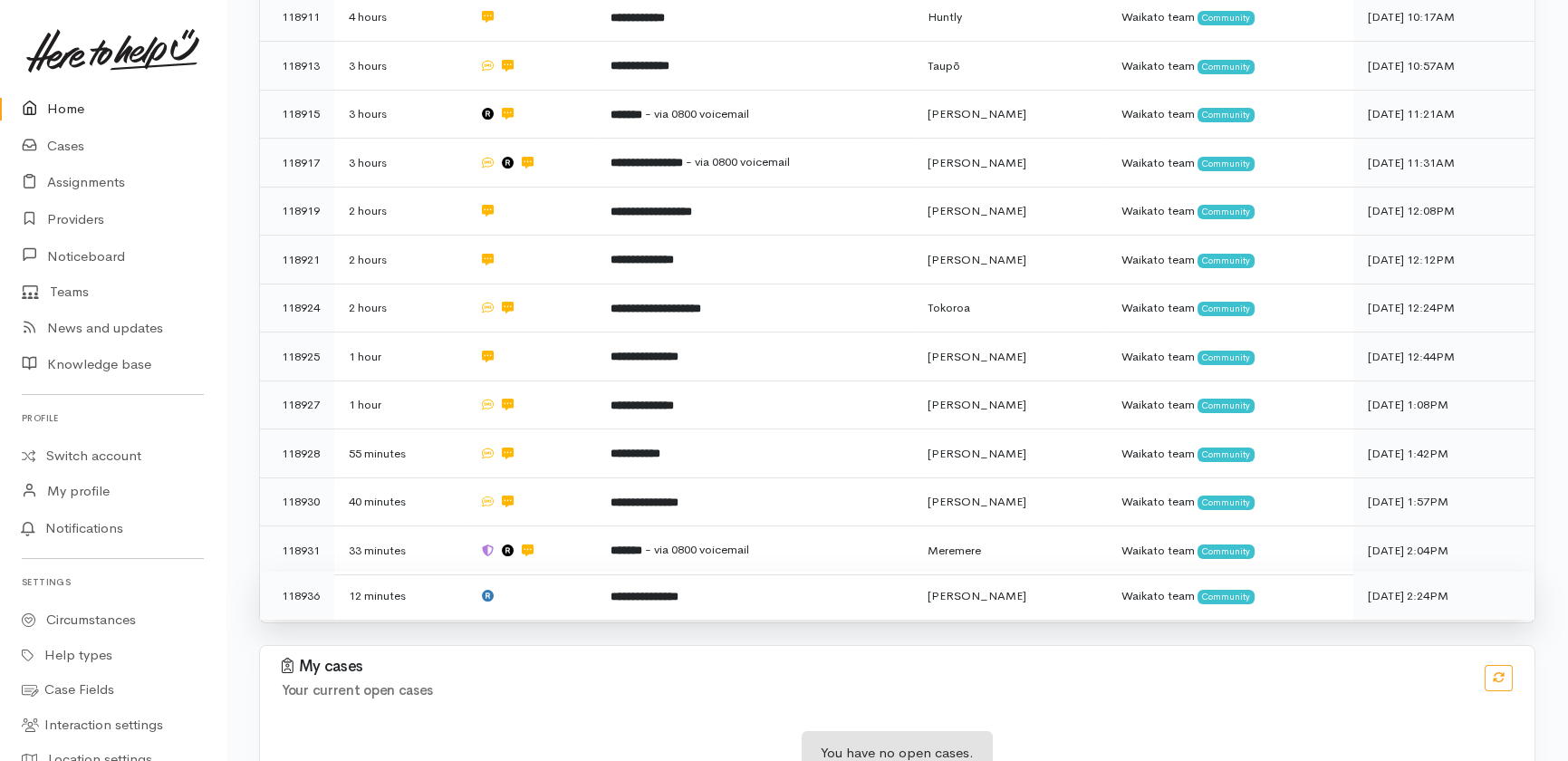
click at [554, 572] on td at bounding box center [530, 596] width 130 height 48
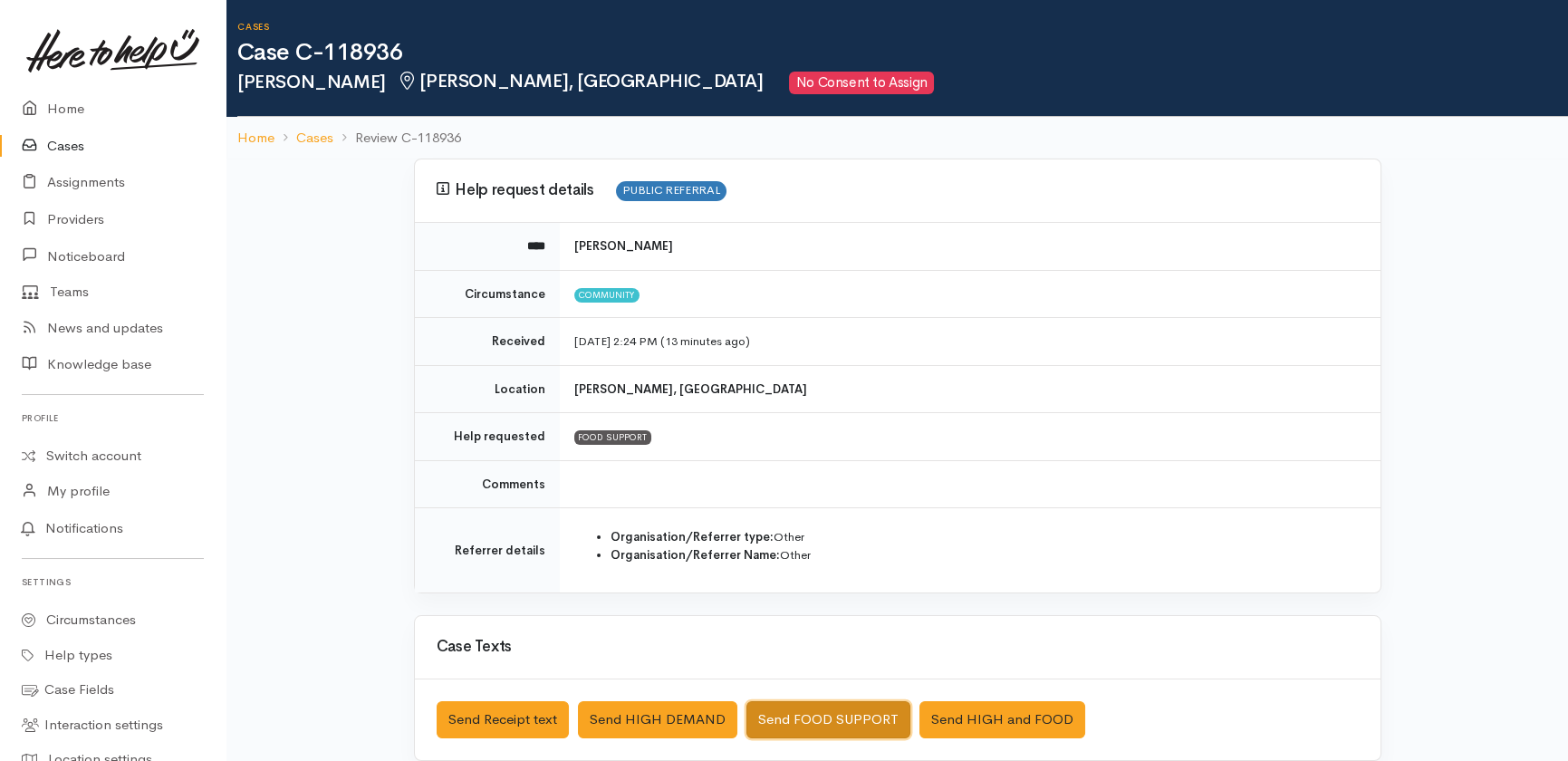
click at [790, 716] on button "Send FOOD SUPPORT" at bounding box center [828, 720] width 164 height 37
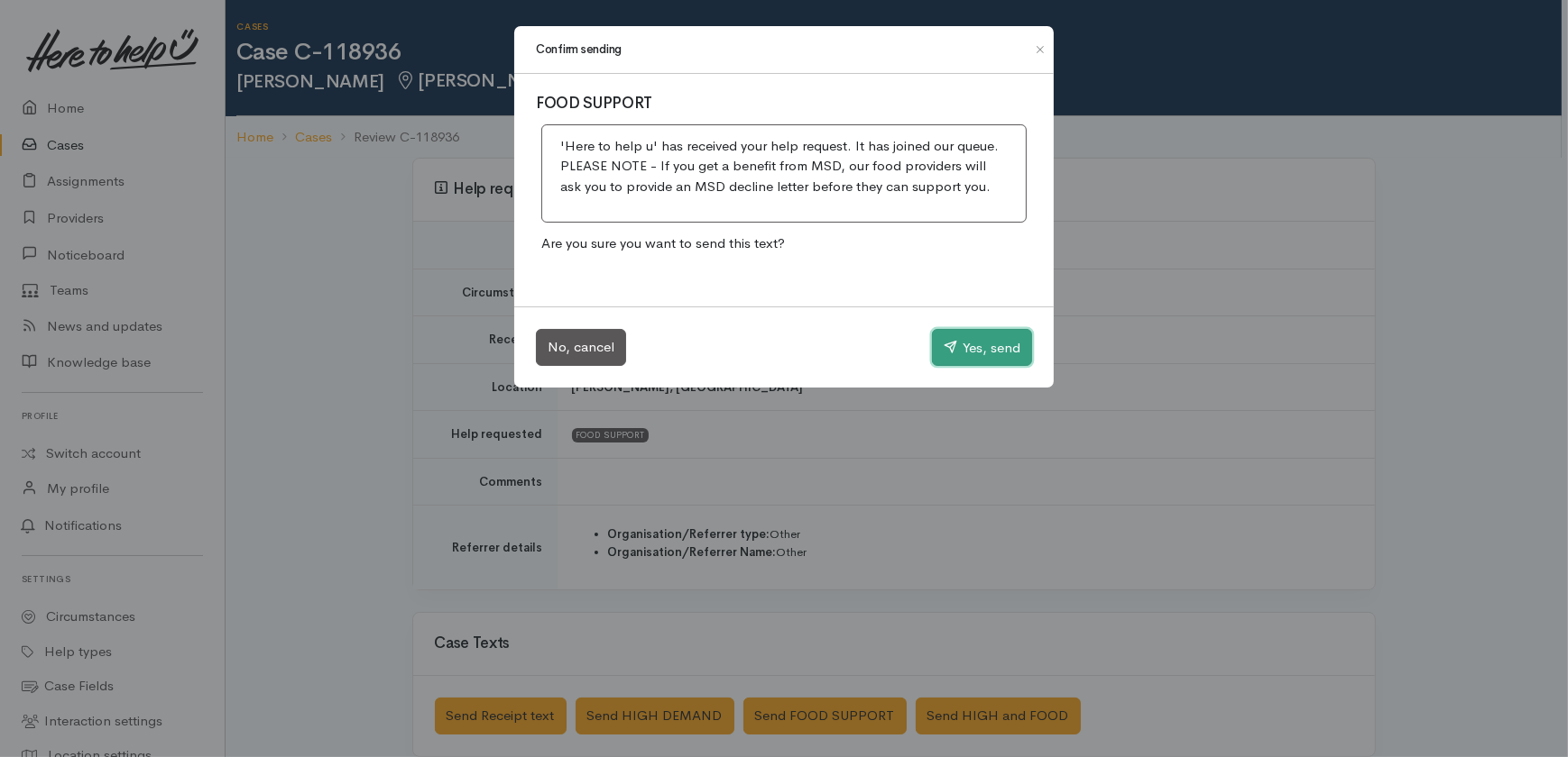
click at [983, 344] on button "Yes, send" at bounding box center [981, 347] width 100 height 37
